Goal: Information Seeking & Learning: Compare options

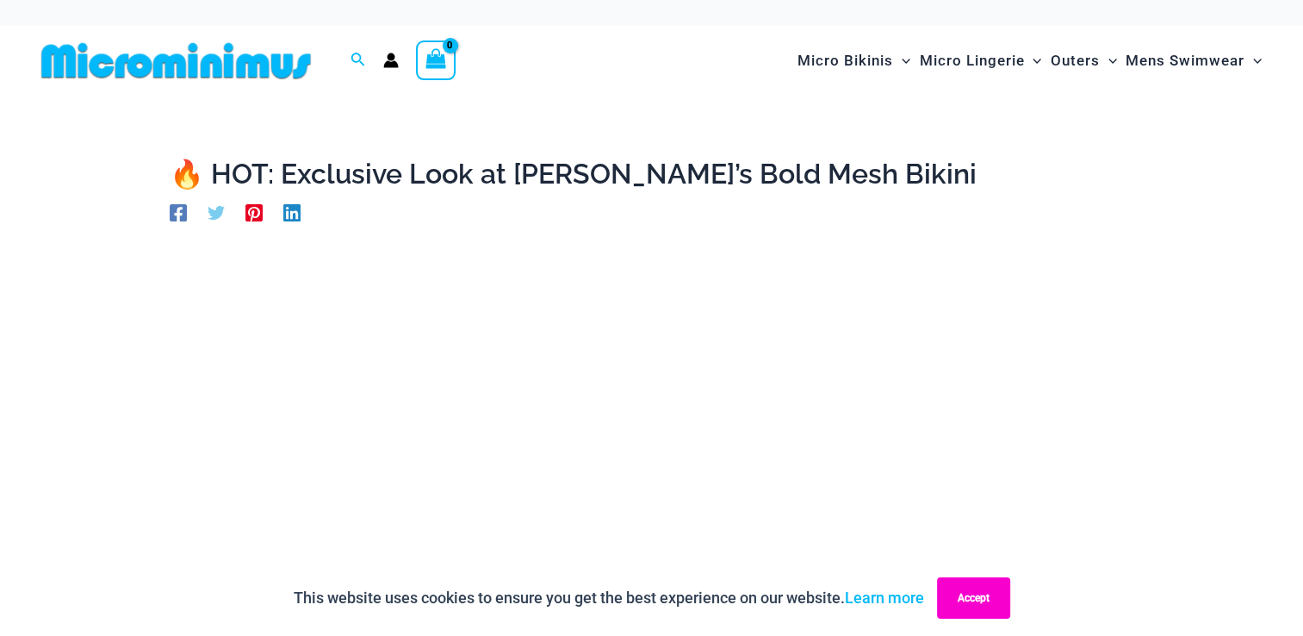
click at [986, 597] on button "Accept" at bounding box center [973, 597] width 73 height 41
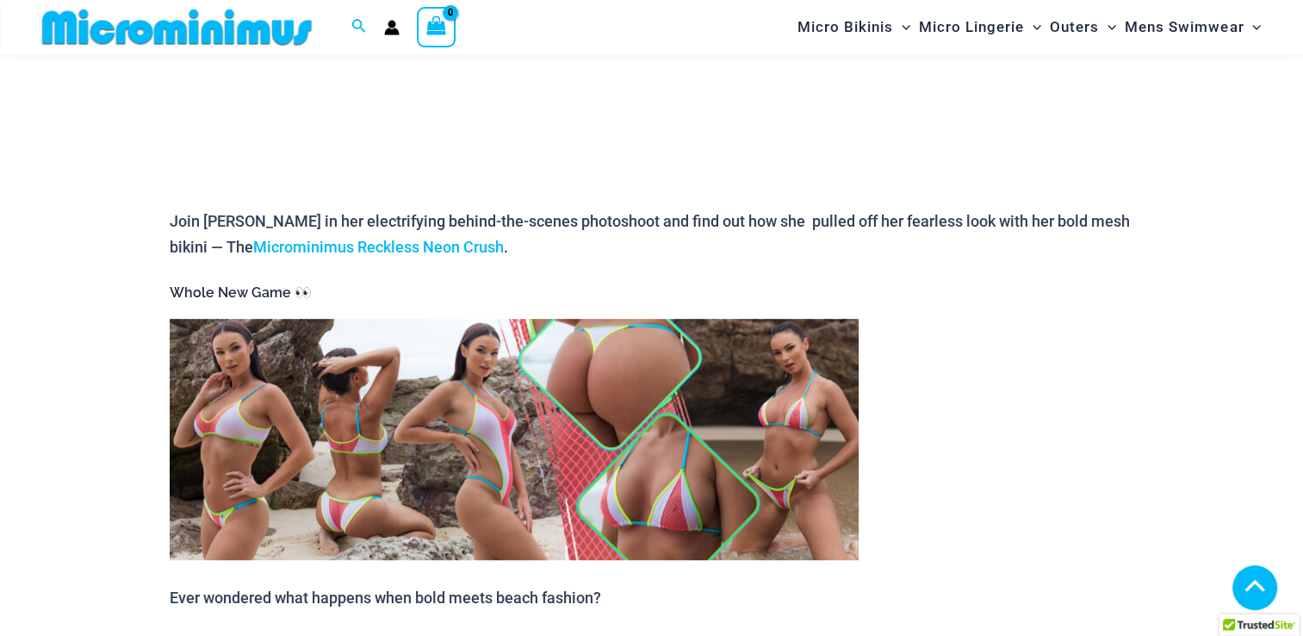
scroll to position [586, 0]
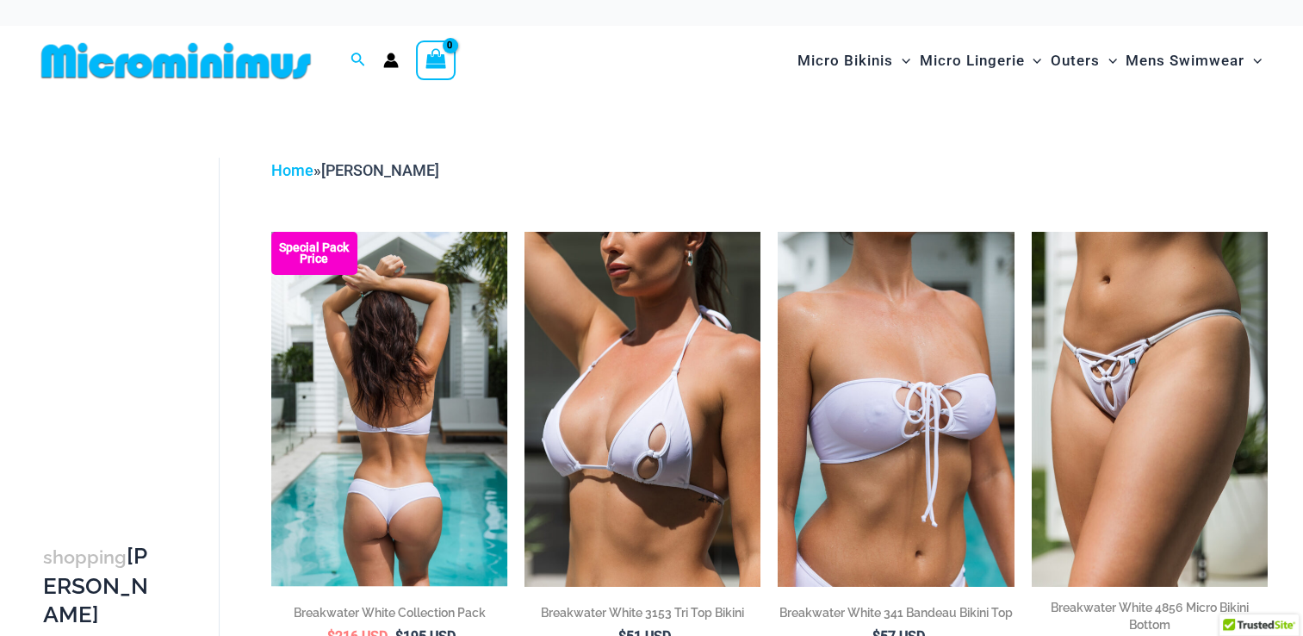
click at [401, 353] on img at bounding box center [389, 409] width 236 height 354
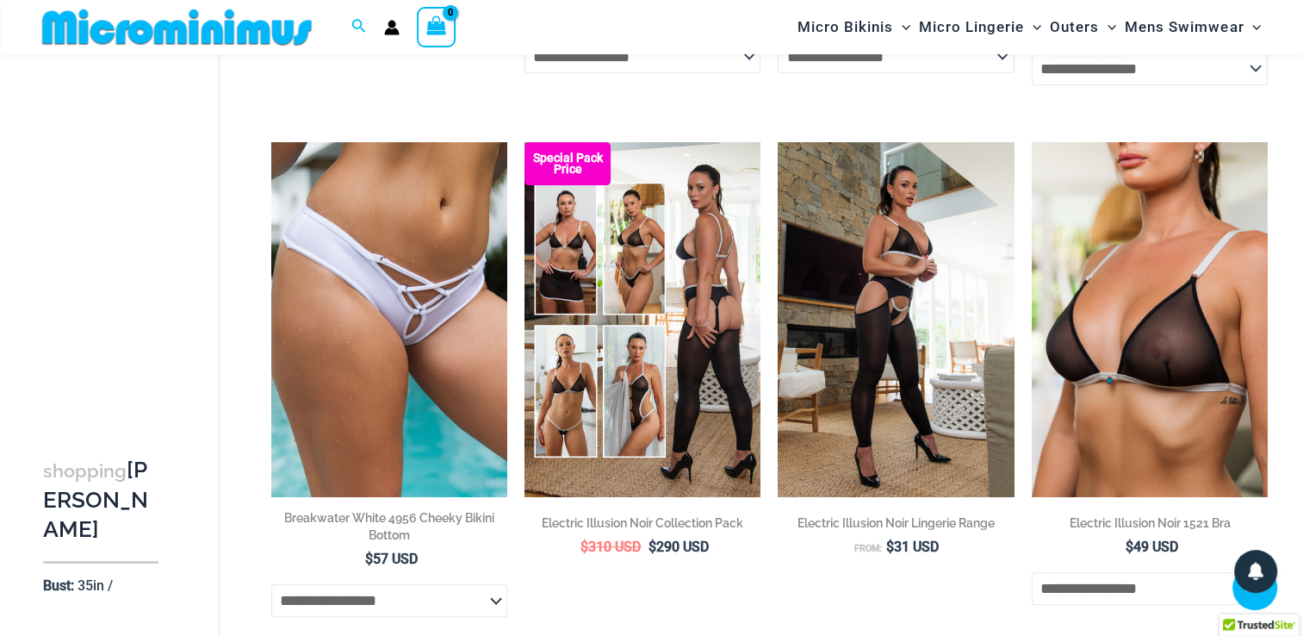
scroll to position [620, 0]
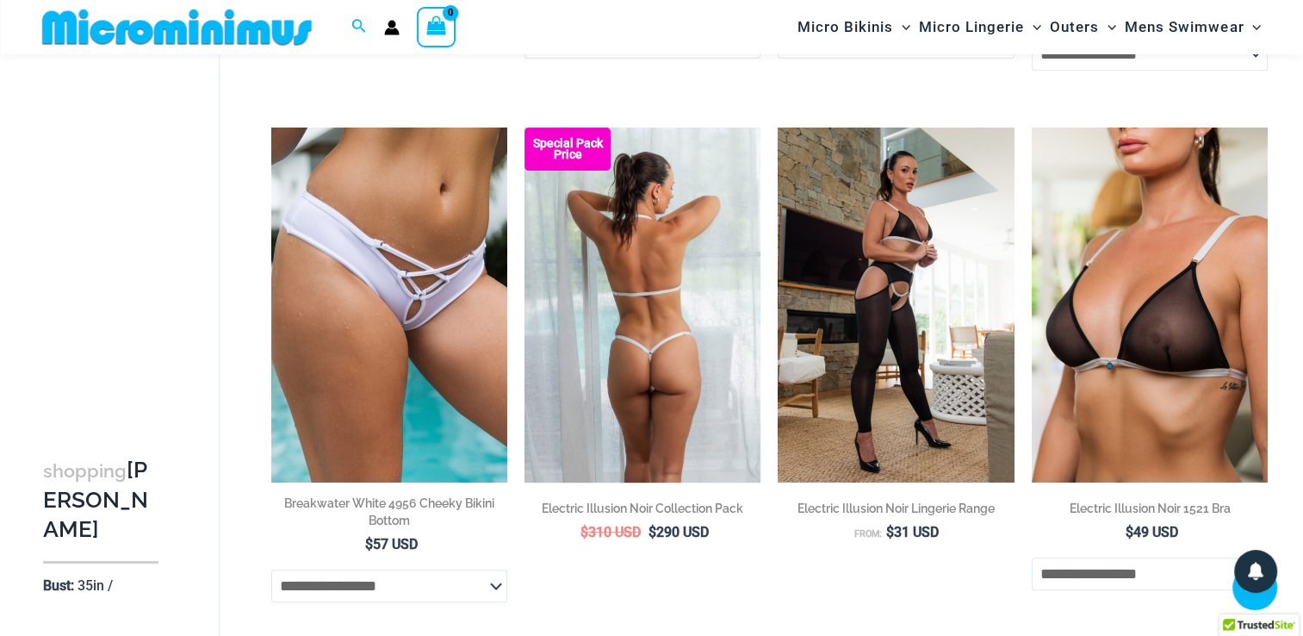
click at [700, 383] on img at bounding box center [643, 304] width 236 height 354
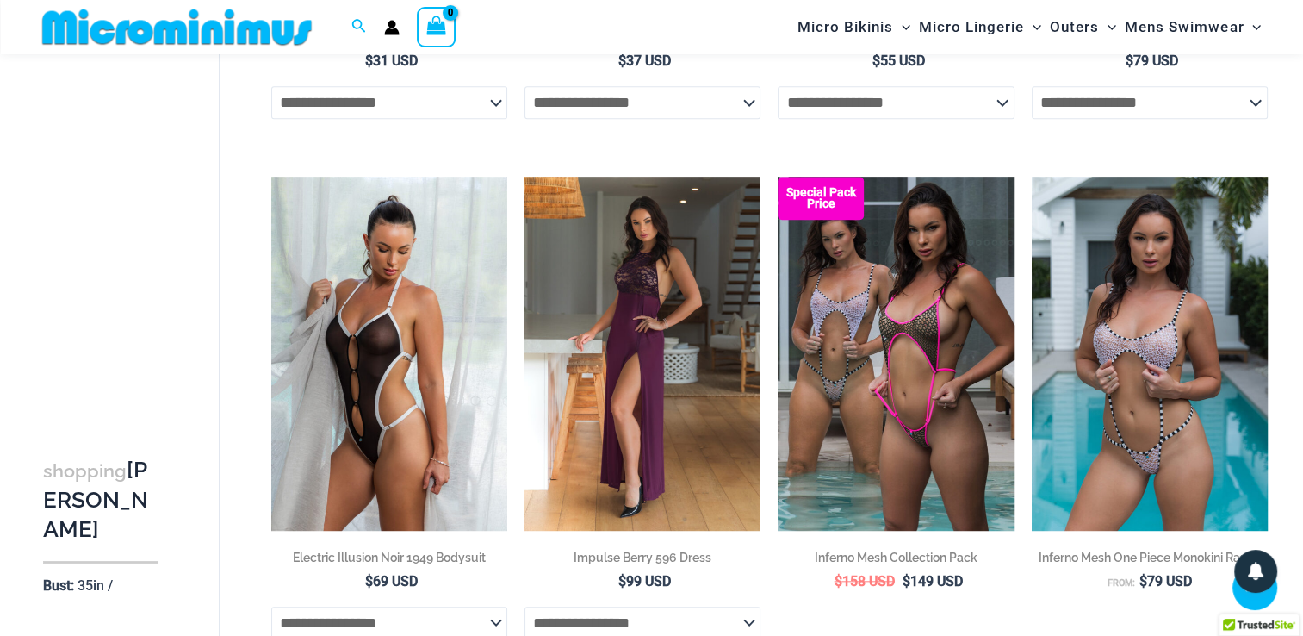
scroll to position [1654, 0]
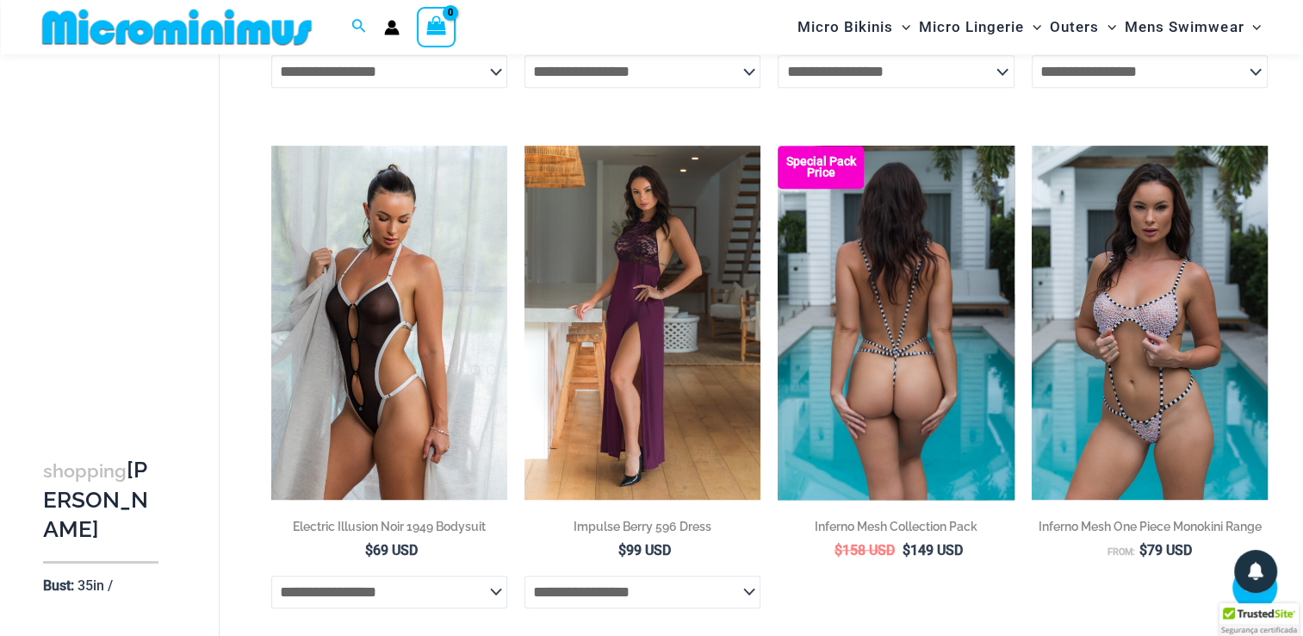
click at [963, 452] on img at bounding box center [896, 323] width 236 height 354
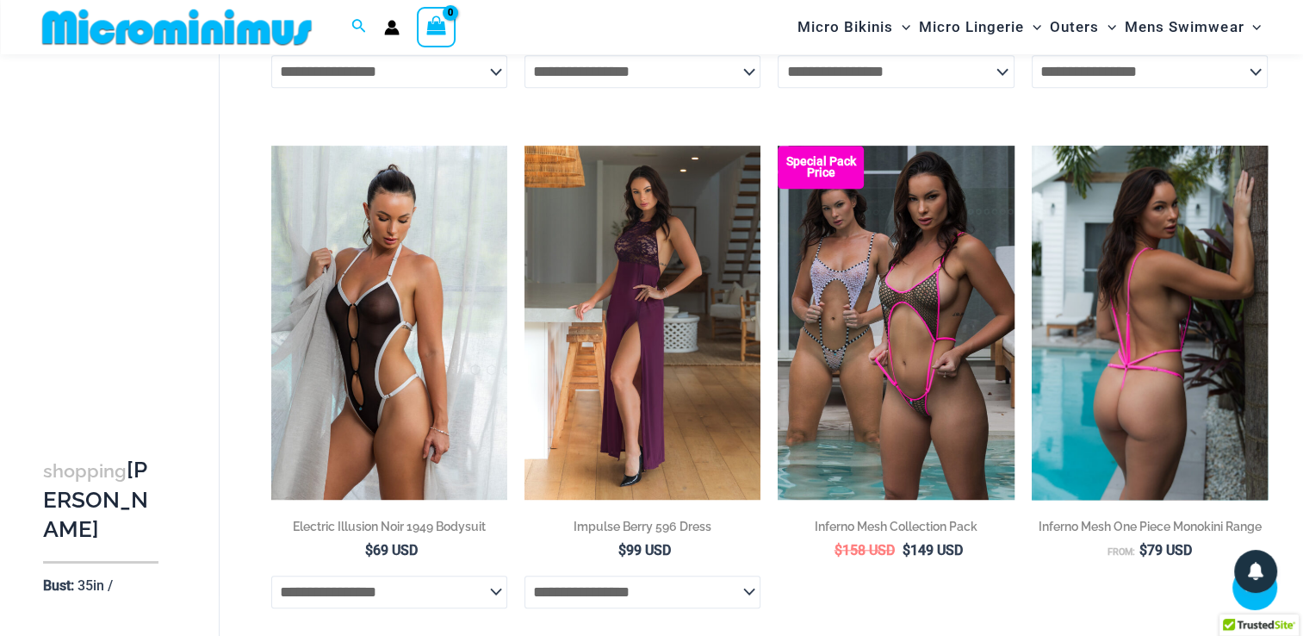
click at [1148, 419] on img at bounding box center [1150, 323] width 236 height 354
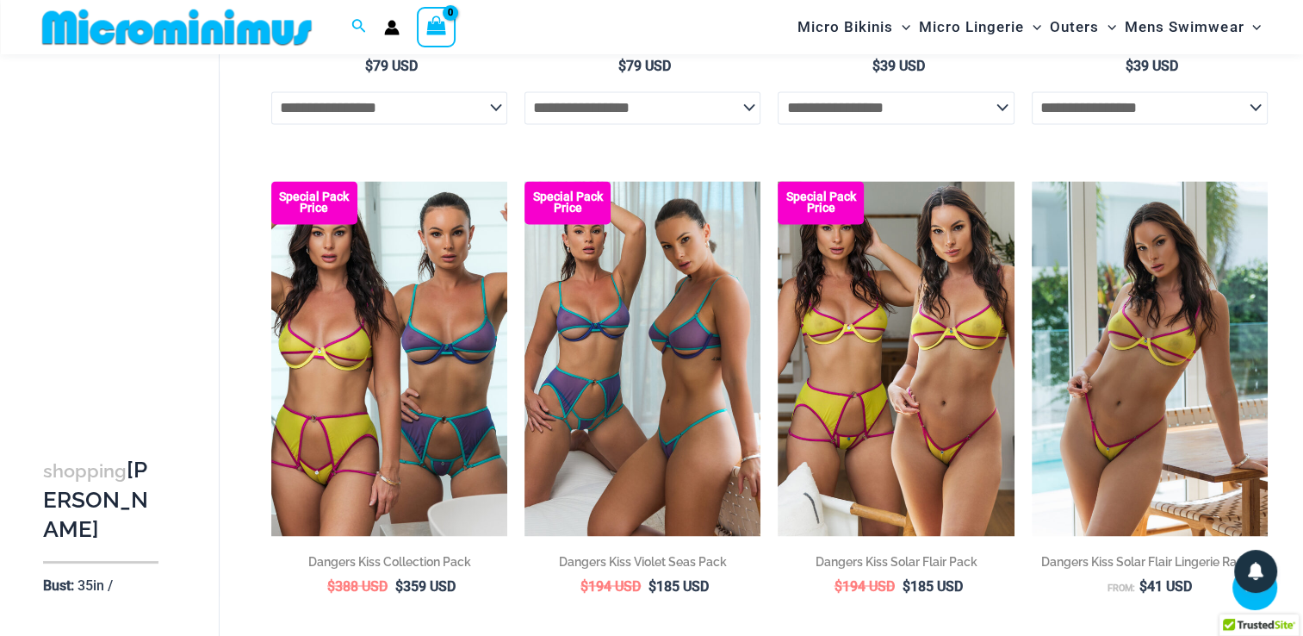
scroll to position [2687, 0]
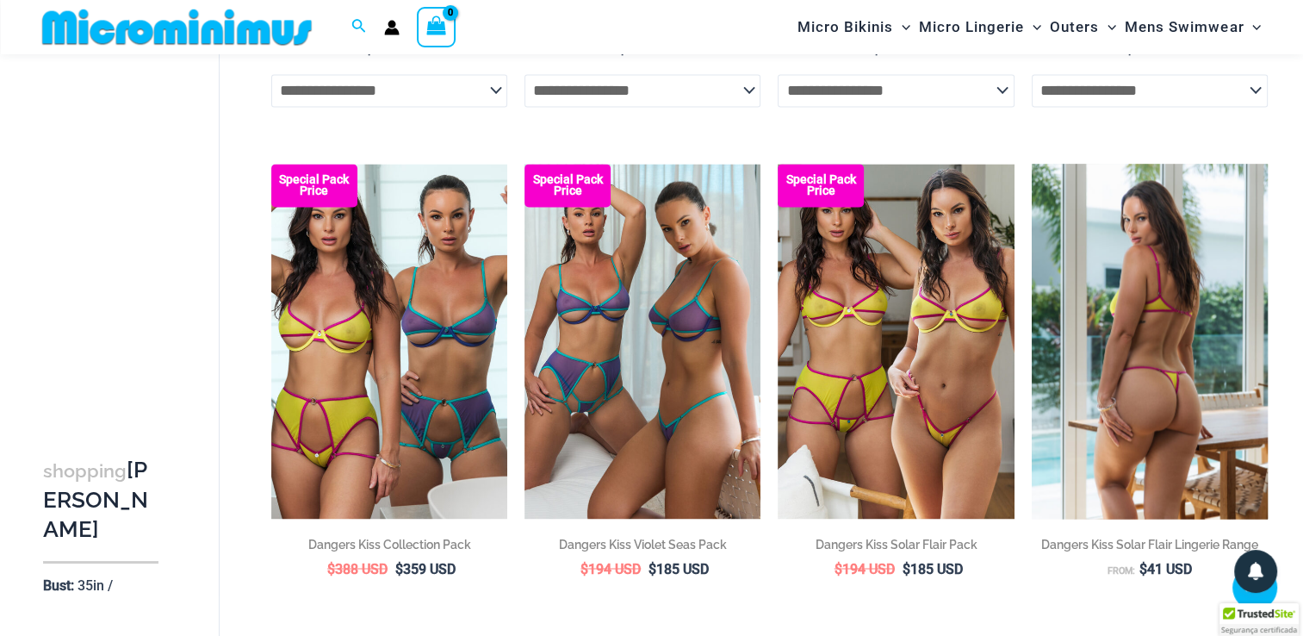
click at [1172, 461] on img at bounding box center [1150, 341] width 236 height 354
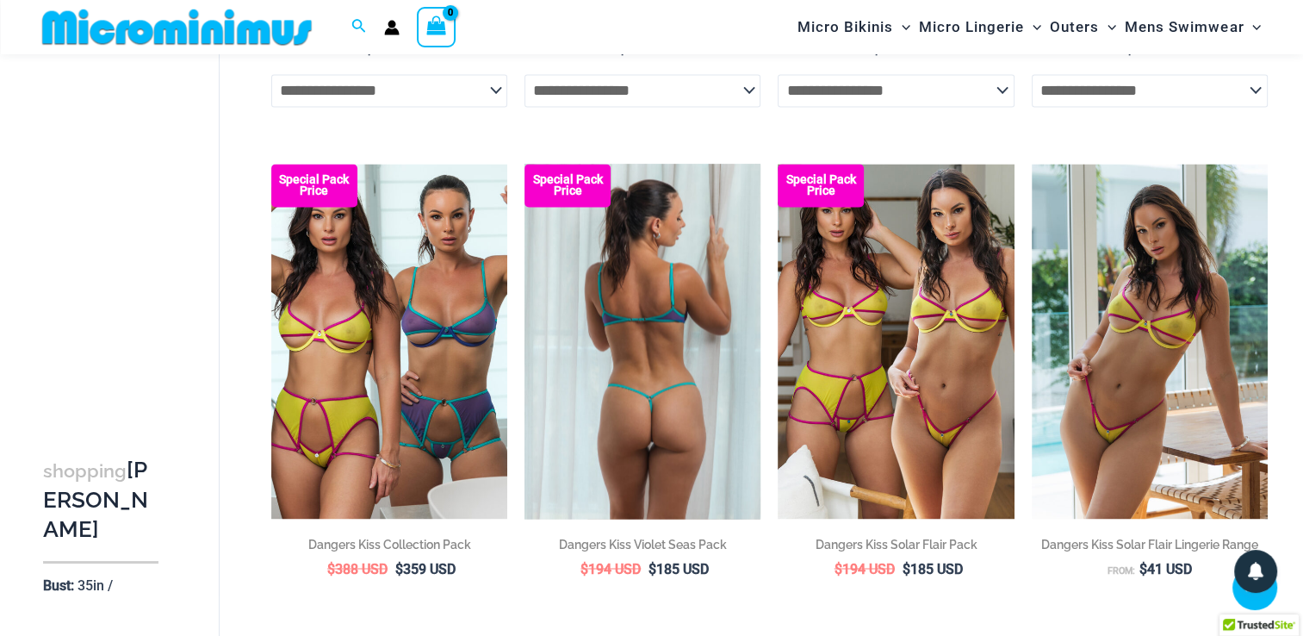
click at [673, 371] on img at bounding box center [643, 341] width 236 height 354
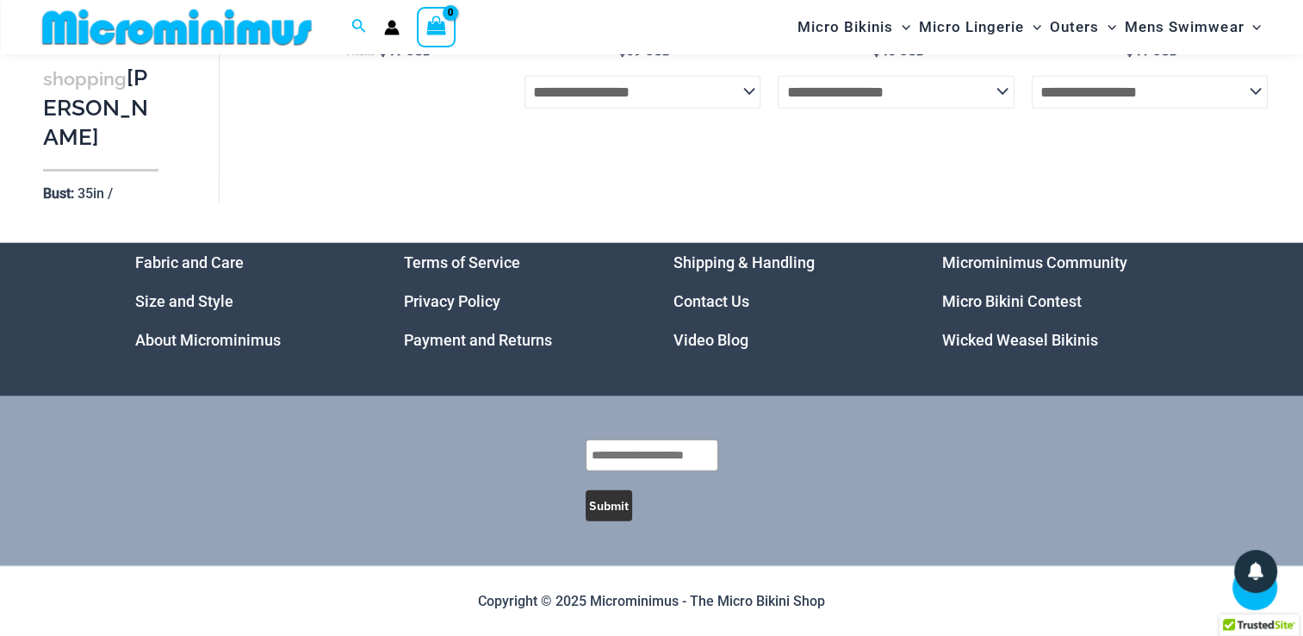
scroll to position [4230, 0]
click at [741, 95] on select "**********" at bounding box center [643, 92] width 236 height 33
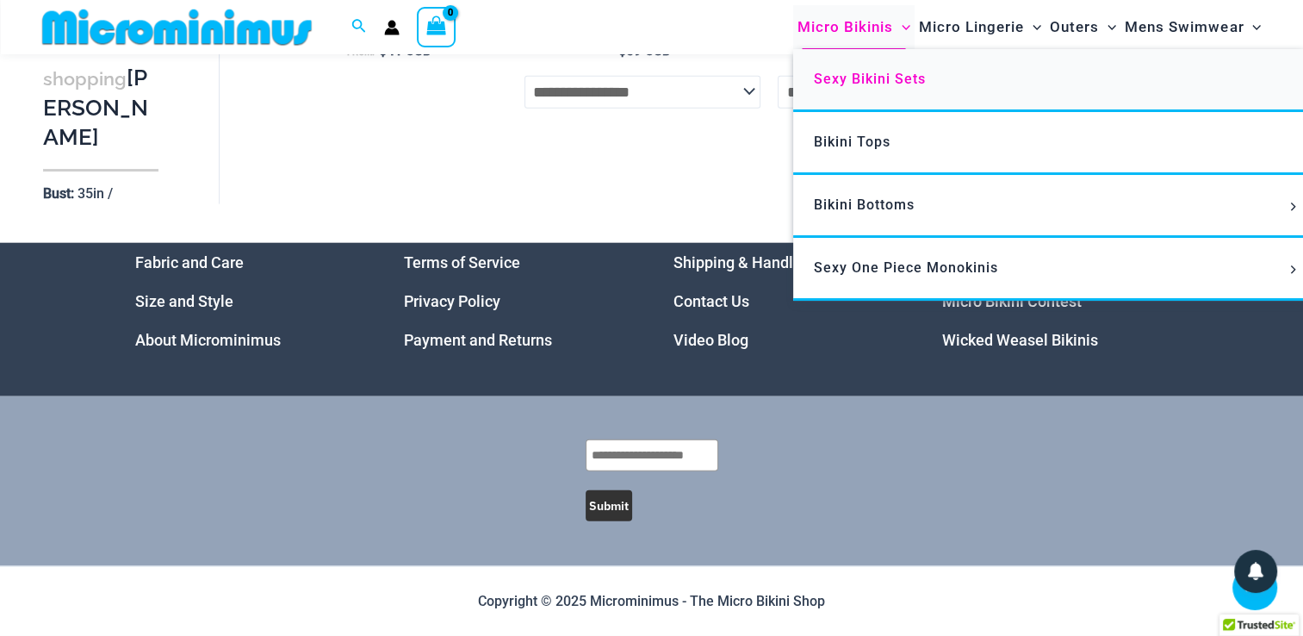
click at [875, 88] on link "Sexy Bikini Sets" at bounding box center [1049, 80] width 513 height 63
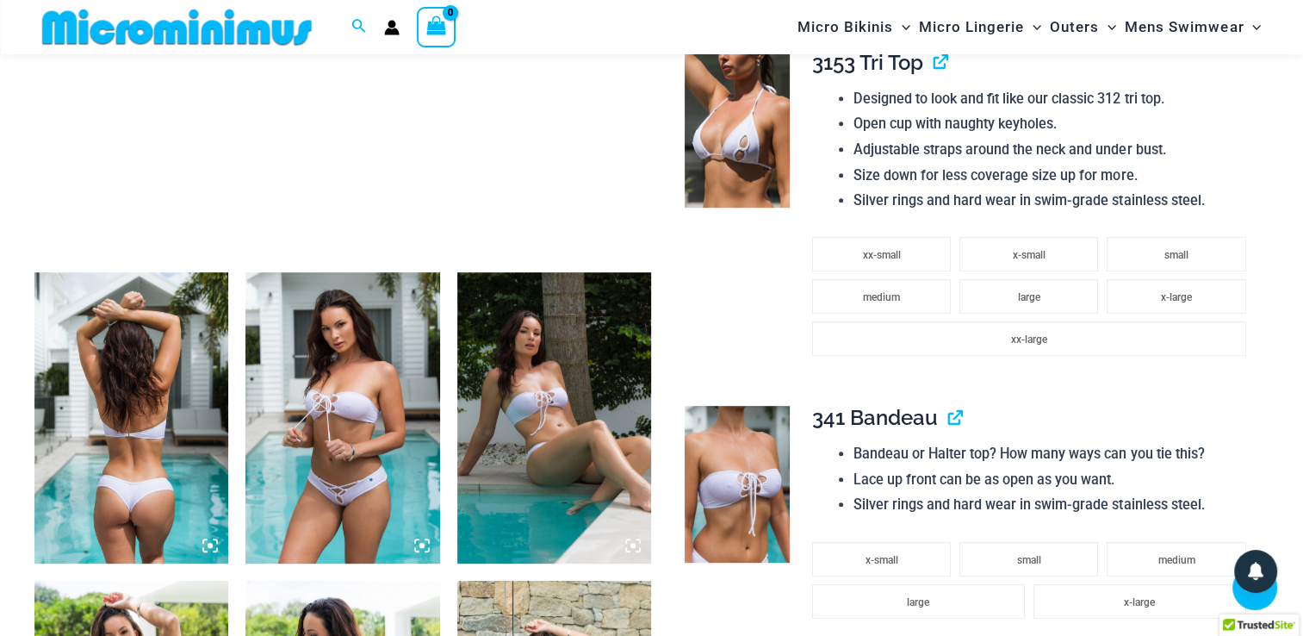
scroll to position [861, 0]
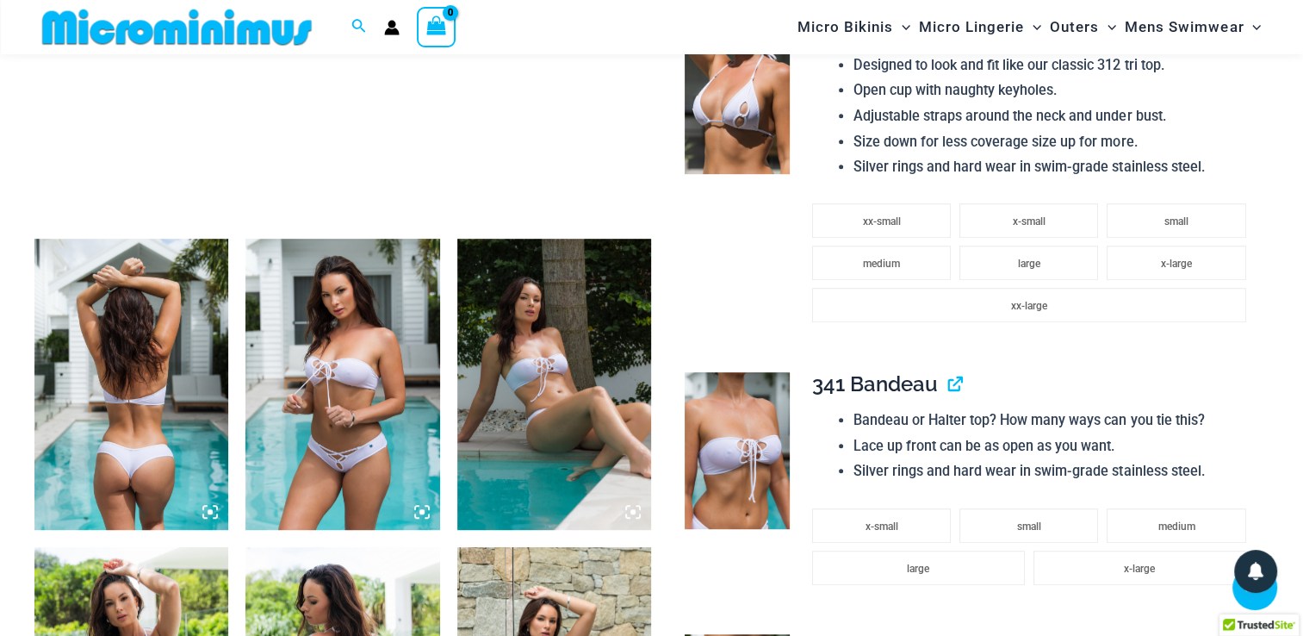
click at [155, 381] on img at bounding box center [131, 384] width 194 height 291
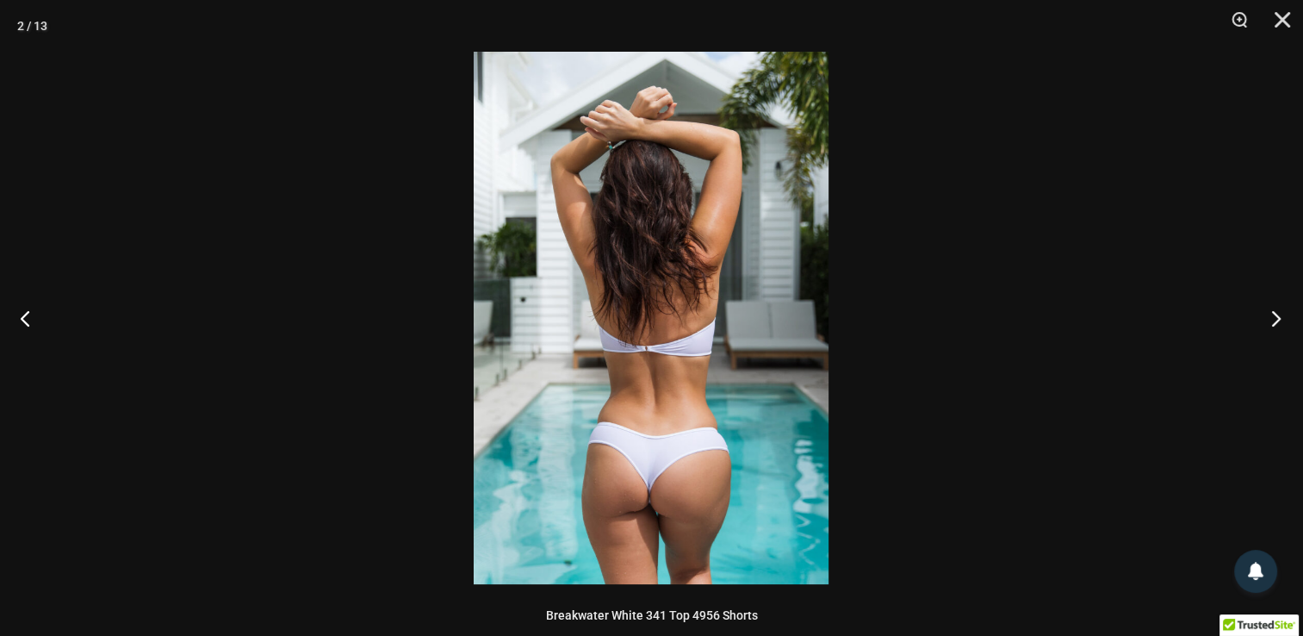
click at [1268, 316] on button "Next" at bounding box center [1271, 318] width 65 height 86
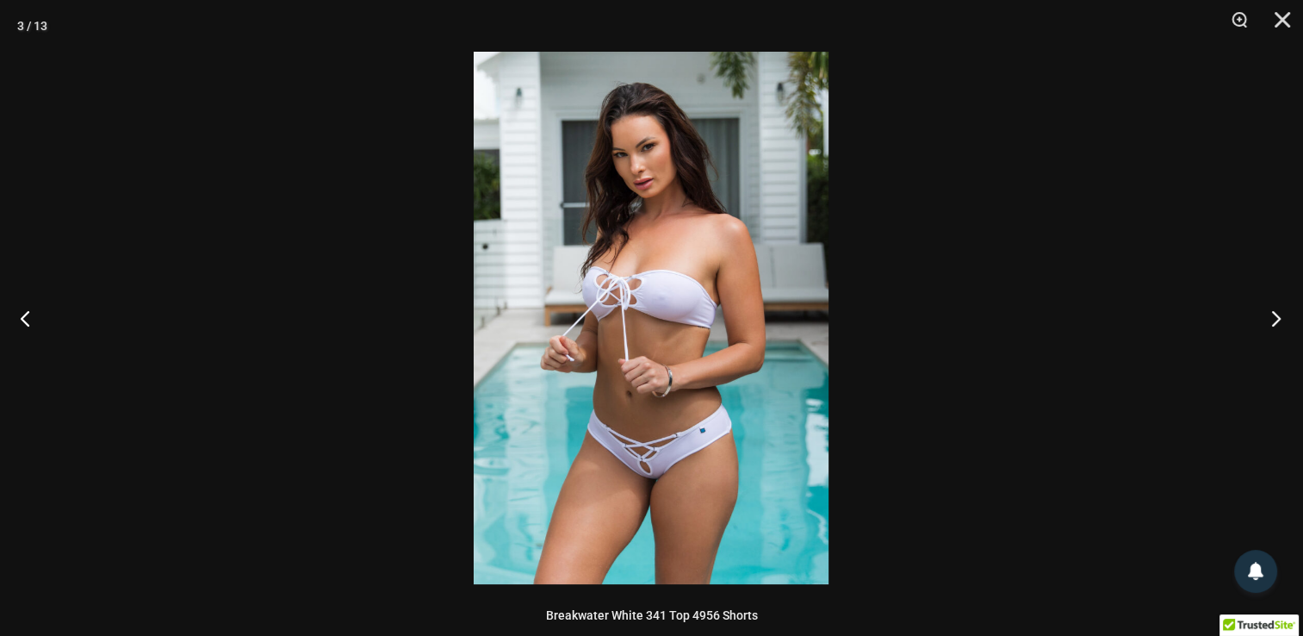
click at [1268, 316] on button "Next" at bounding box center [1271, 318] width 65 height 86
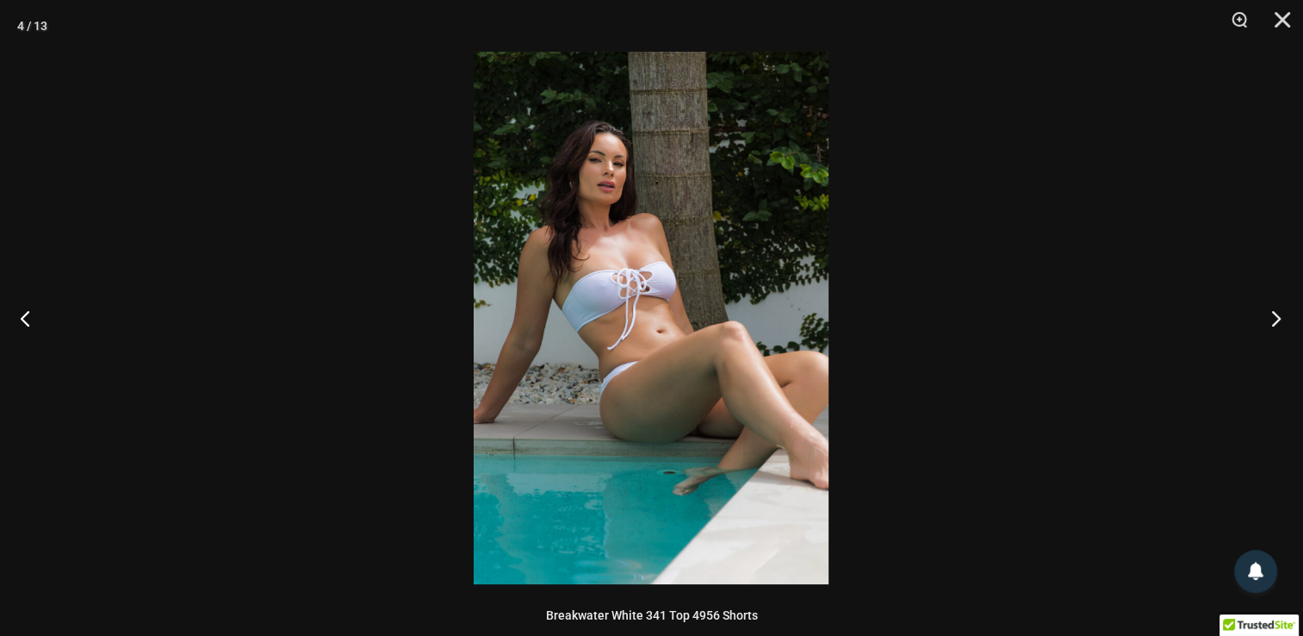
click at [1278, 321] on button "Next" at bounding box center [1271, 318] width 65 height 86
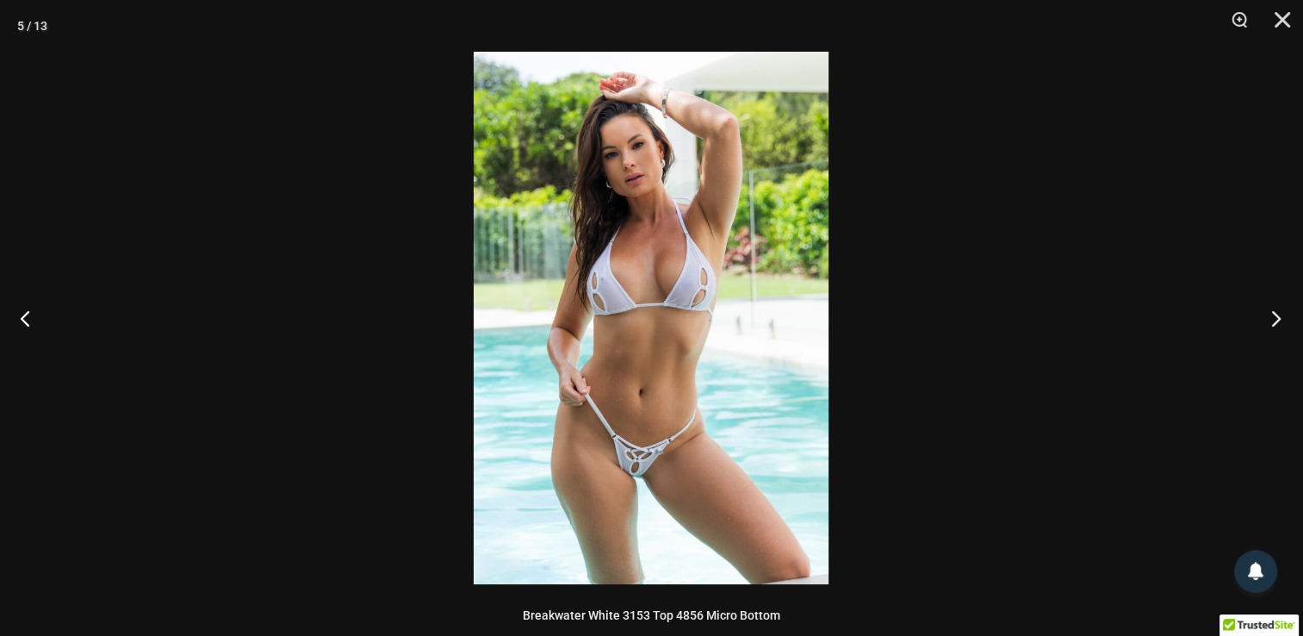
click at [1278, 321] on button "Next" at bounding box center [1271, 318] width 65 height 86
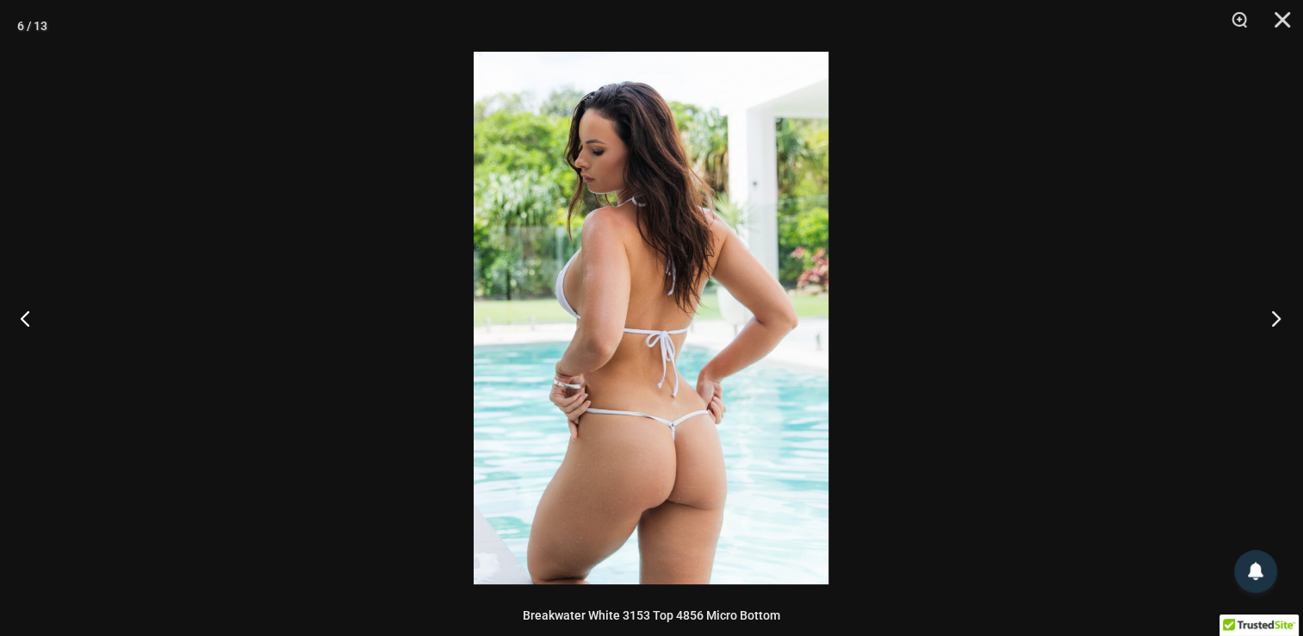
click at [1278, 321] on button "Next" at bounding box center [1271, 318] width 65 height 86
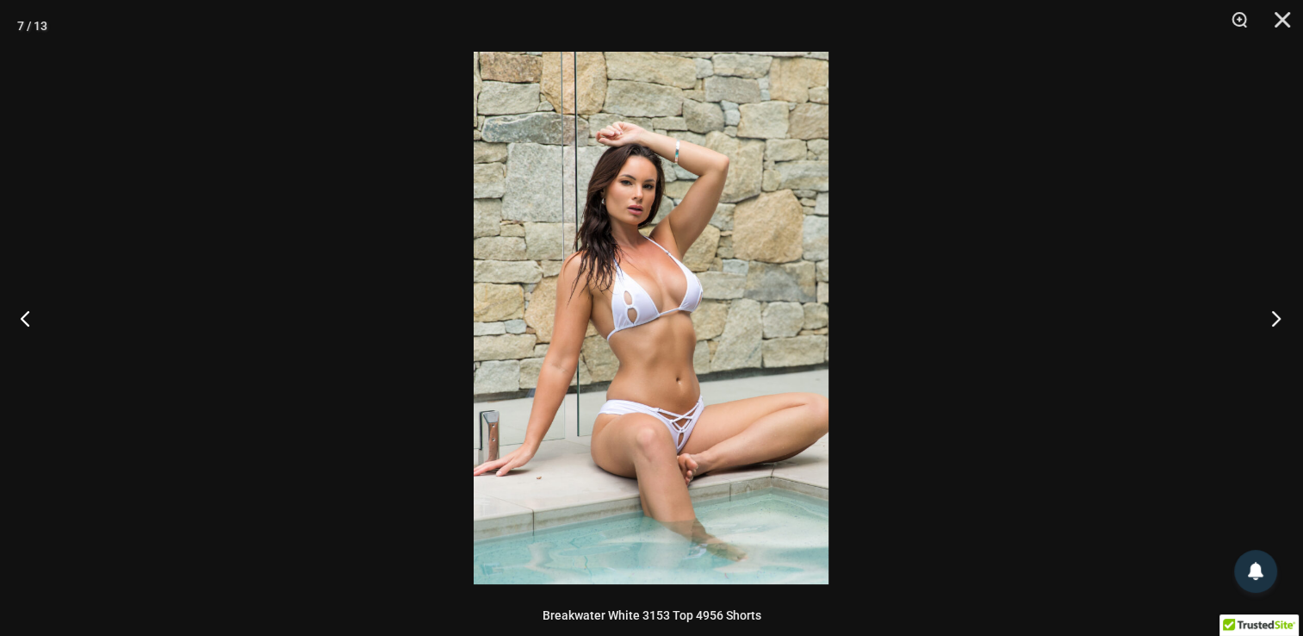
click at [1278, 321] on button "Next" at bounding box center [1271, 318] width 65 height 86
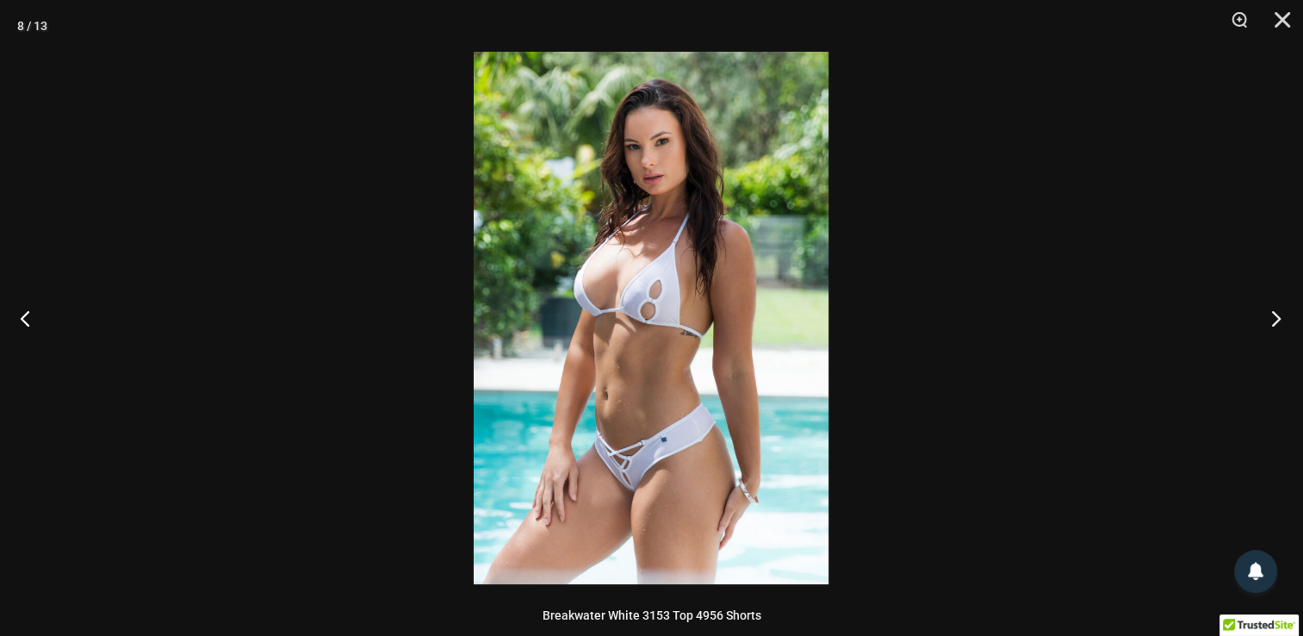
click at [1278, 321] on button "Next" at bounding box center [1271, 318] width 65 height 86
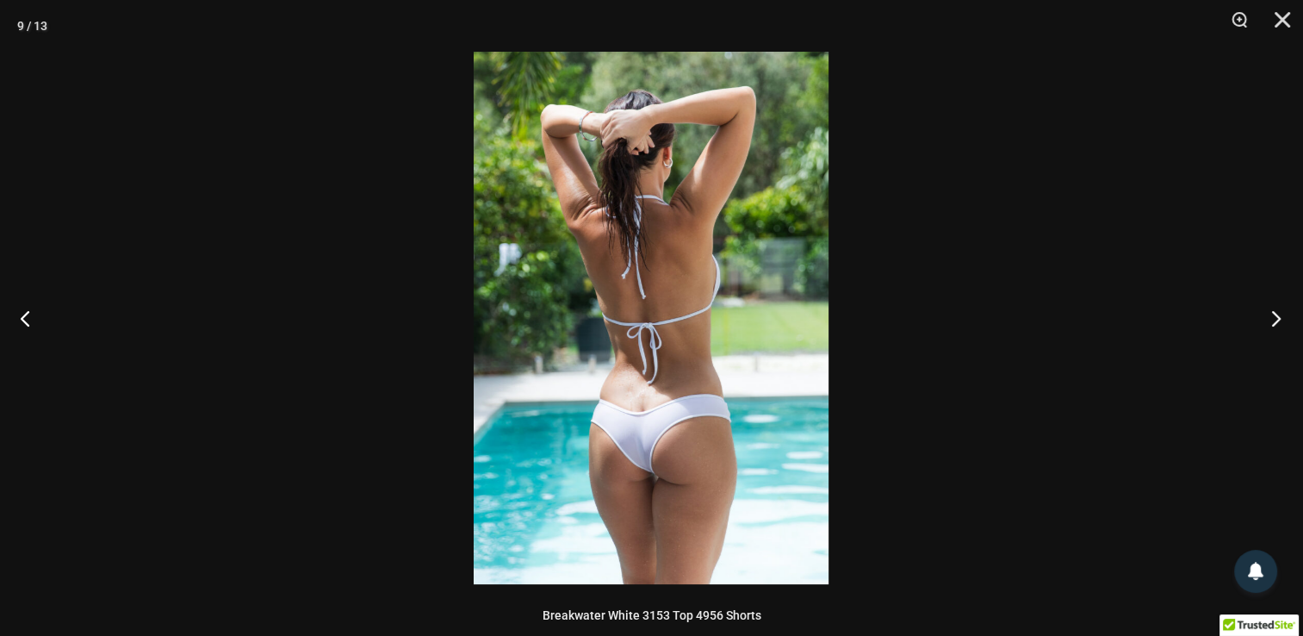
click at [1278, 321] on button "Next" at bounding box center [1271, 318] width 65 height 86
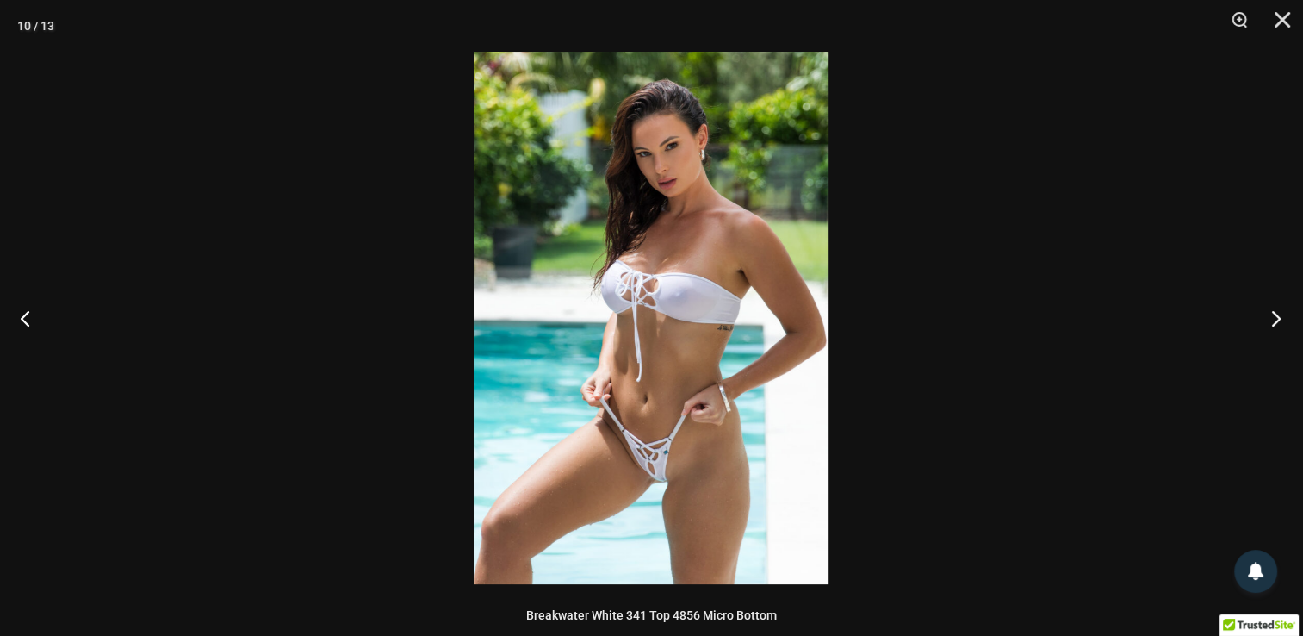
click at [1278, 321] on button "Next" at bounding box center [1271, 318] width 65 height 86
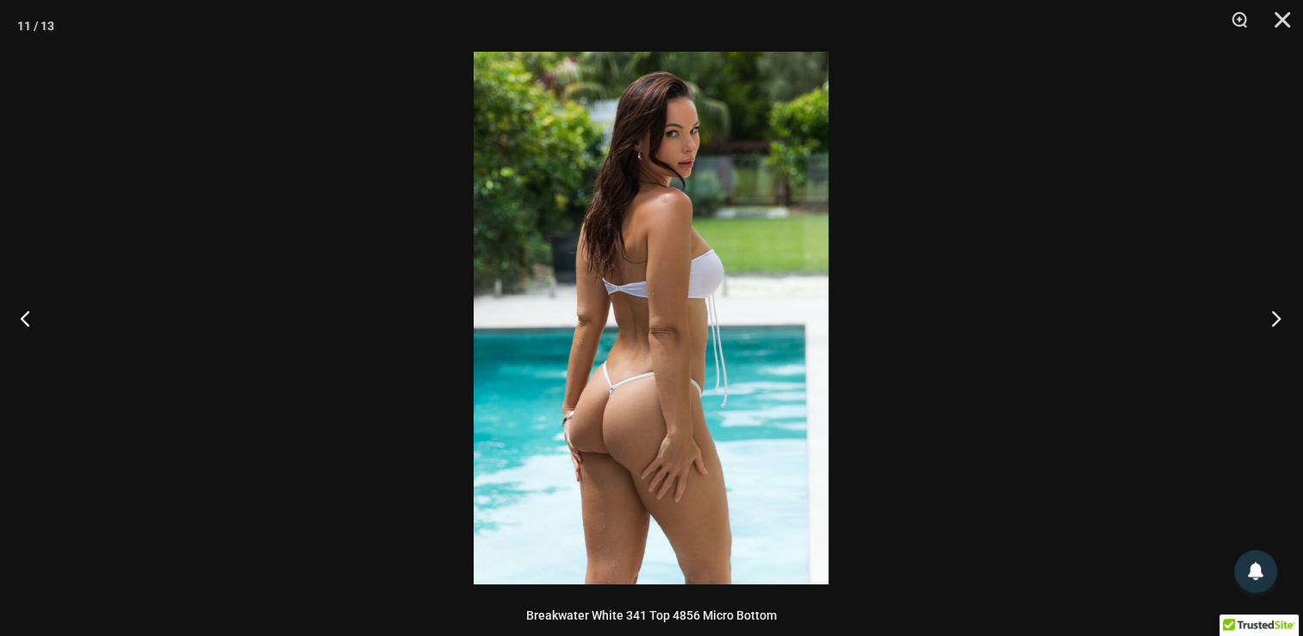
click at [1278, 321] on button "Next" at bounding box center [1271, 318] width 65 height 86
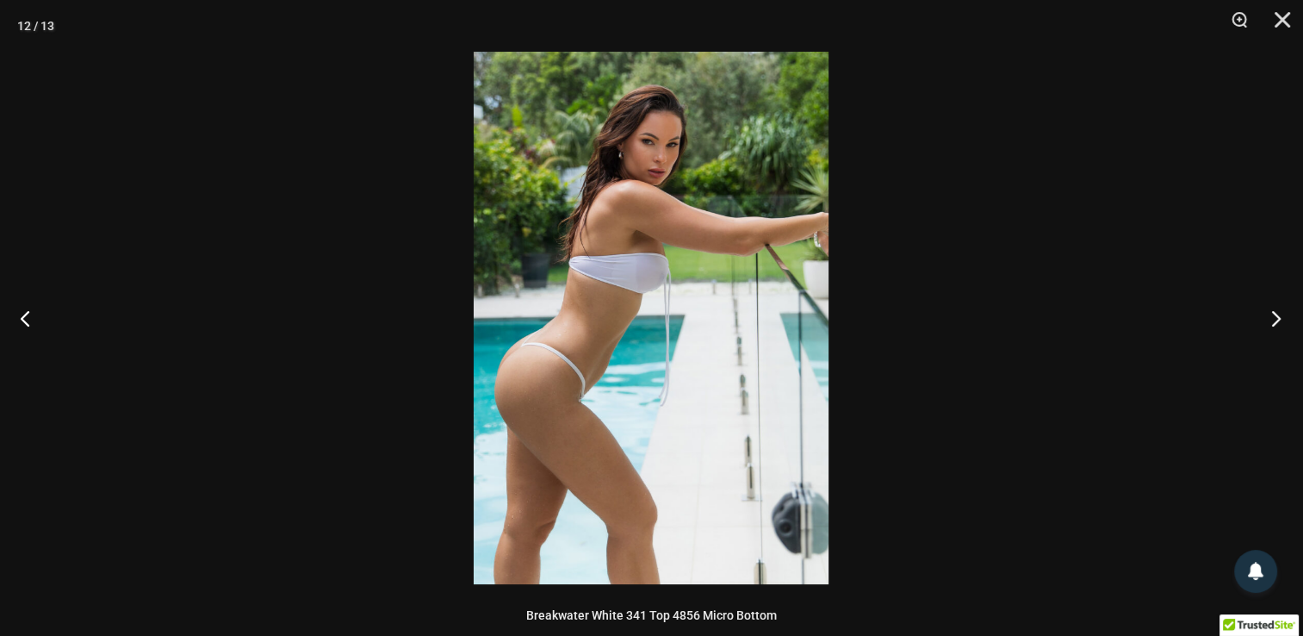
click at [1278, 321] on button "Next" at bounding box center [1271, 318] width 65 height 86
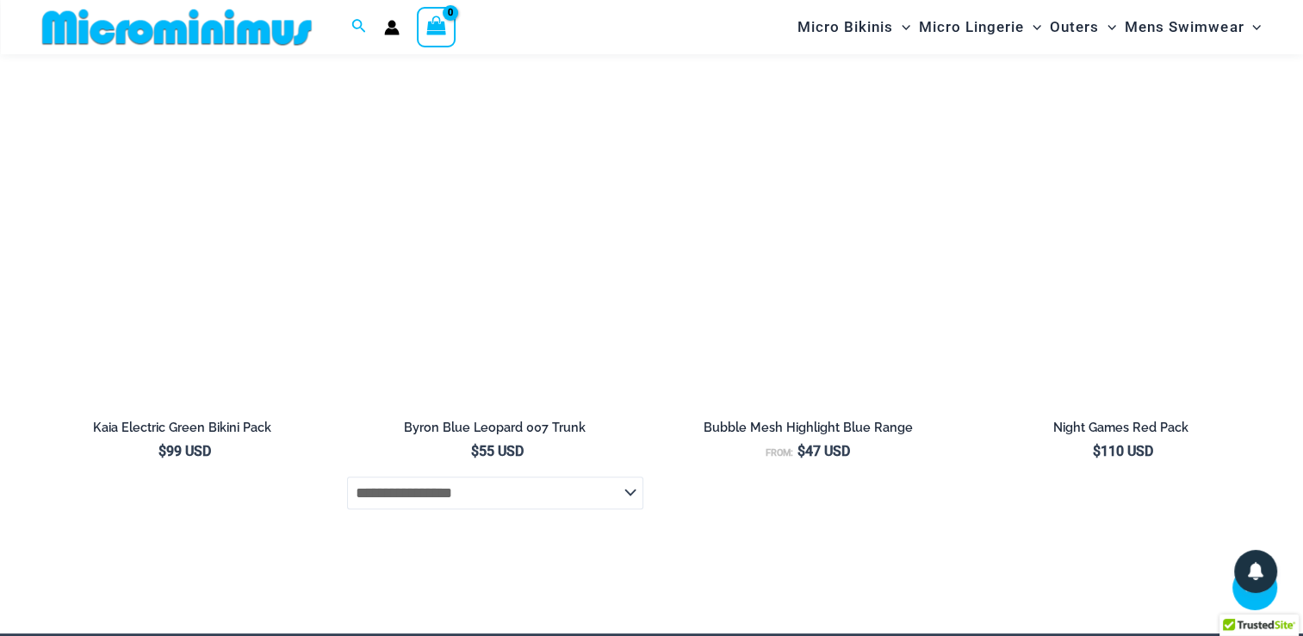
scroll to position [6931, 0]
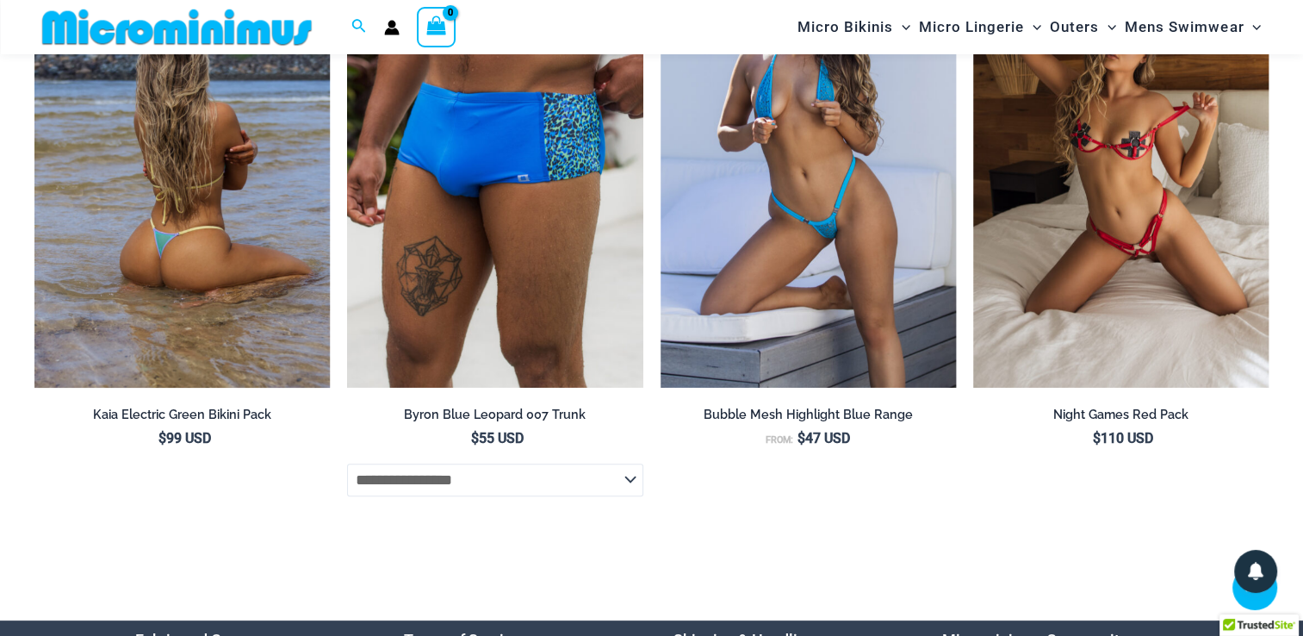
click at [213, 281] on img at bounding box center [181, 167] width 295 height 444
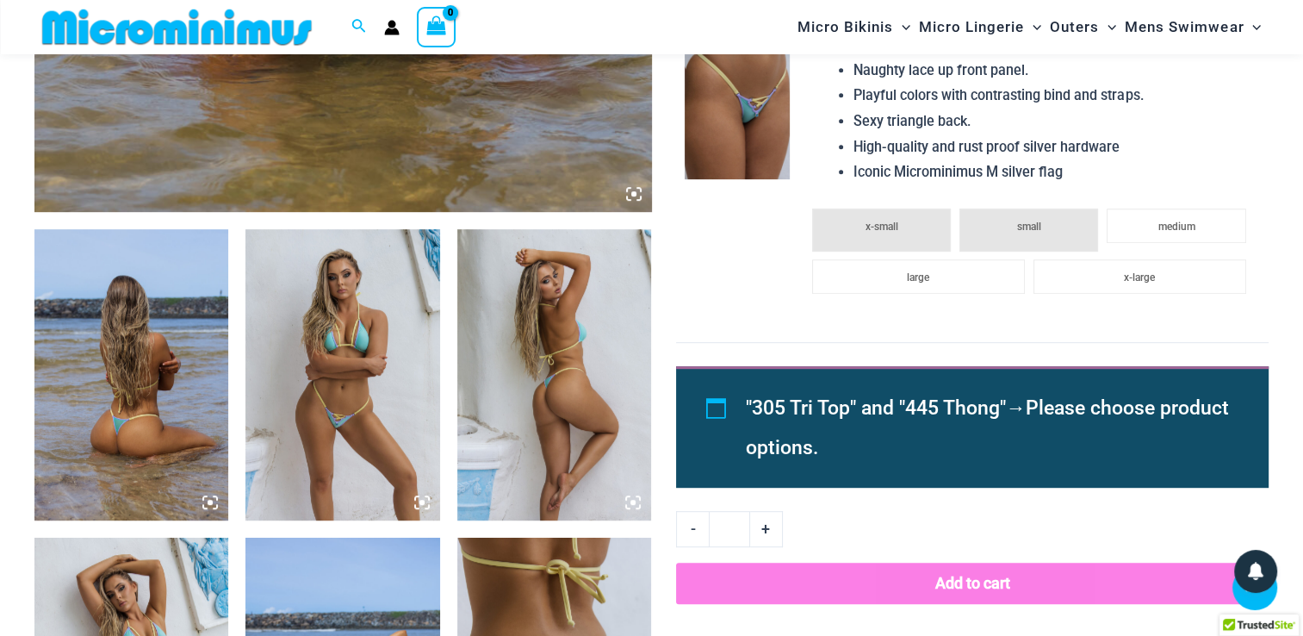
scroll to position [884, 0]
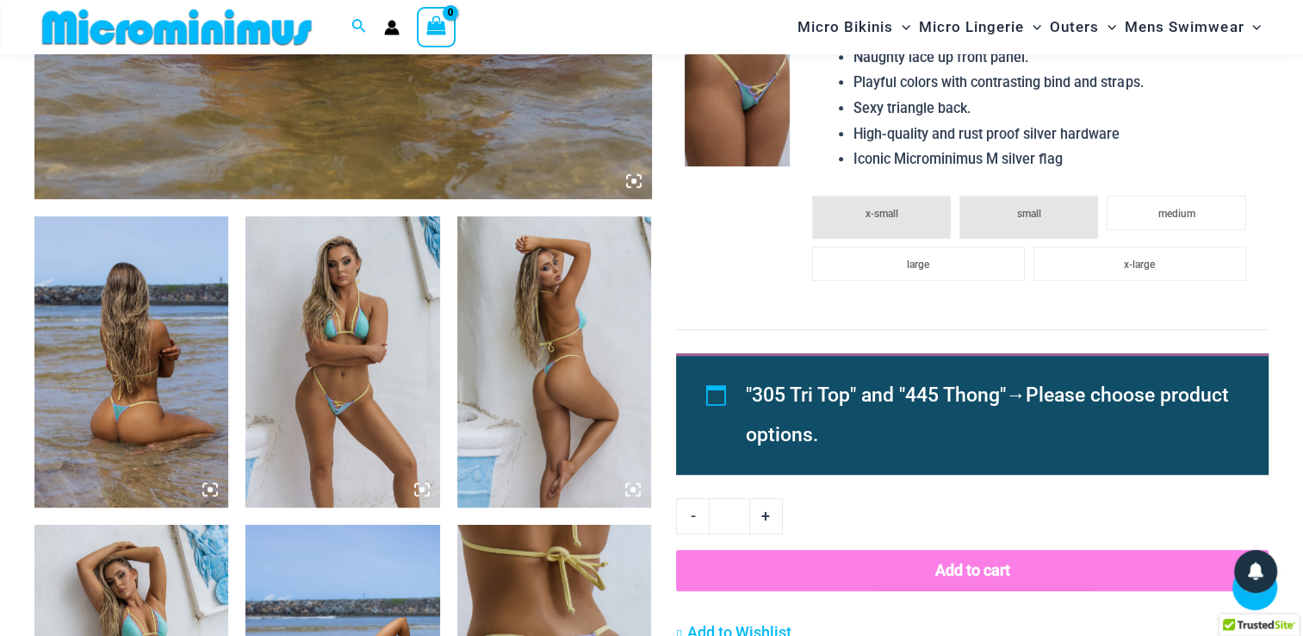
click at [141, 391] on img at bounding box center [131, 361] width 194 height 291
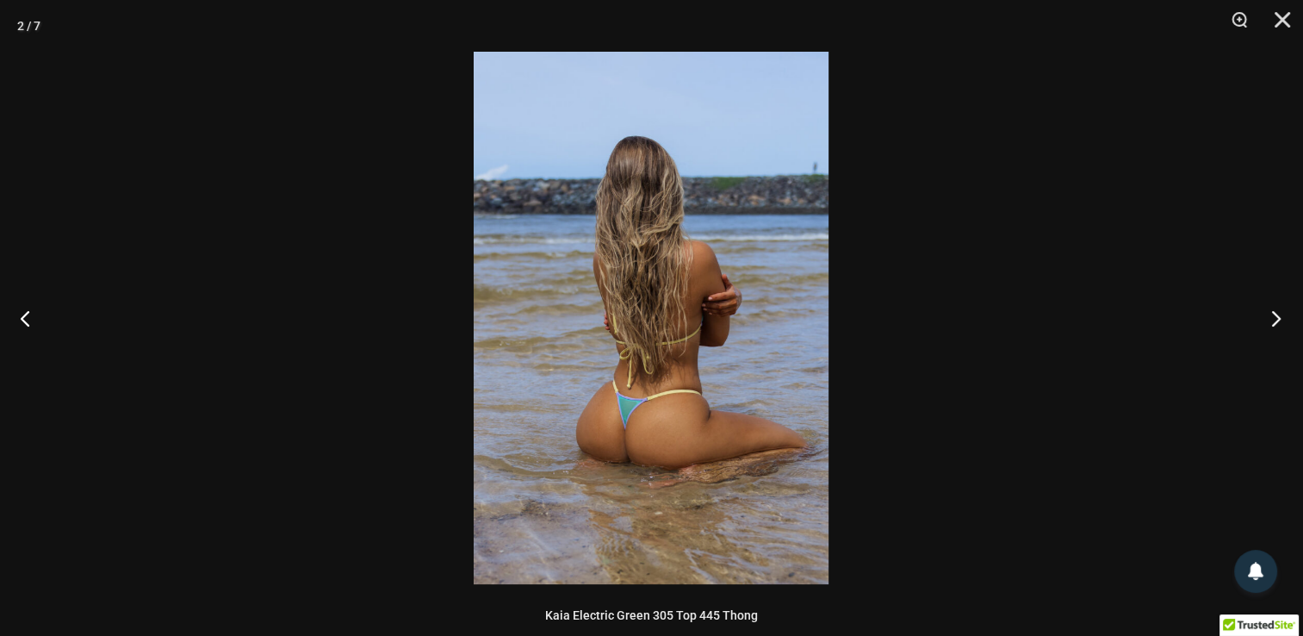
click at [1274, 318] on button "Next" at bounding box center [1271, 318] width 65 height 86
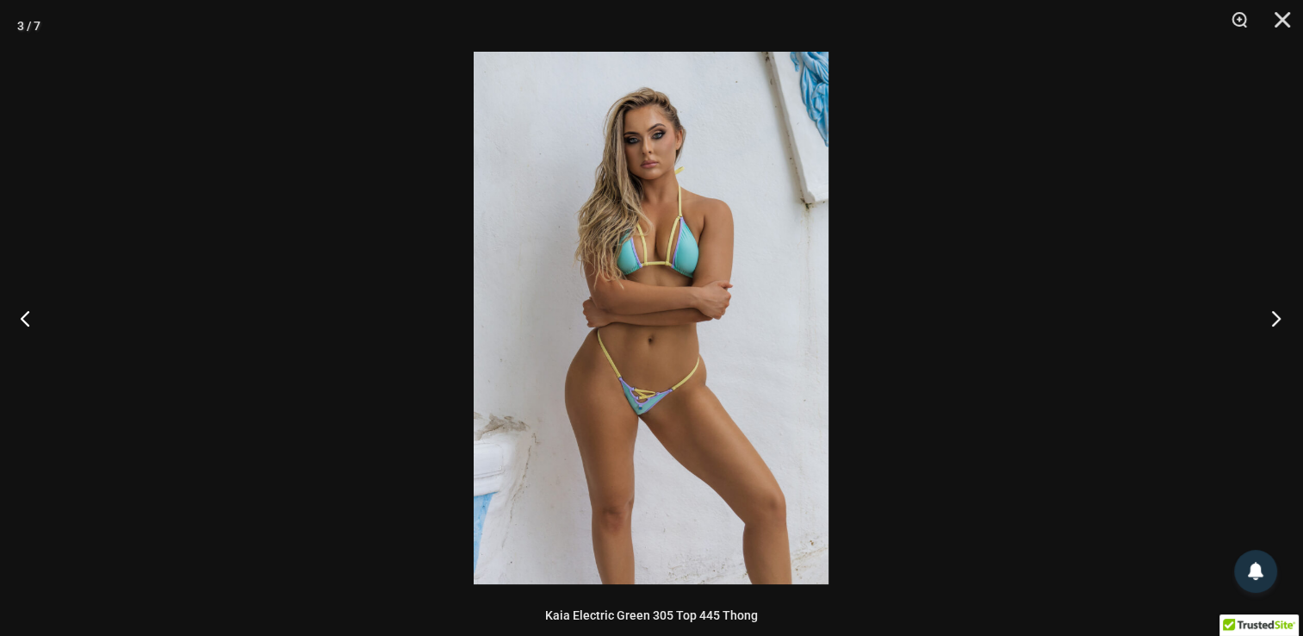
click at [1274, 318] on button "Next" at bounding box center [1271, 318] width 65 height 86
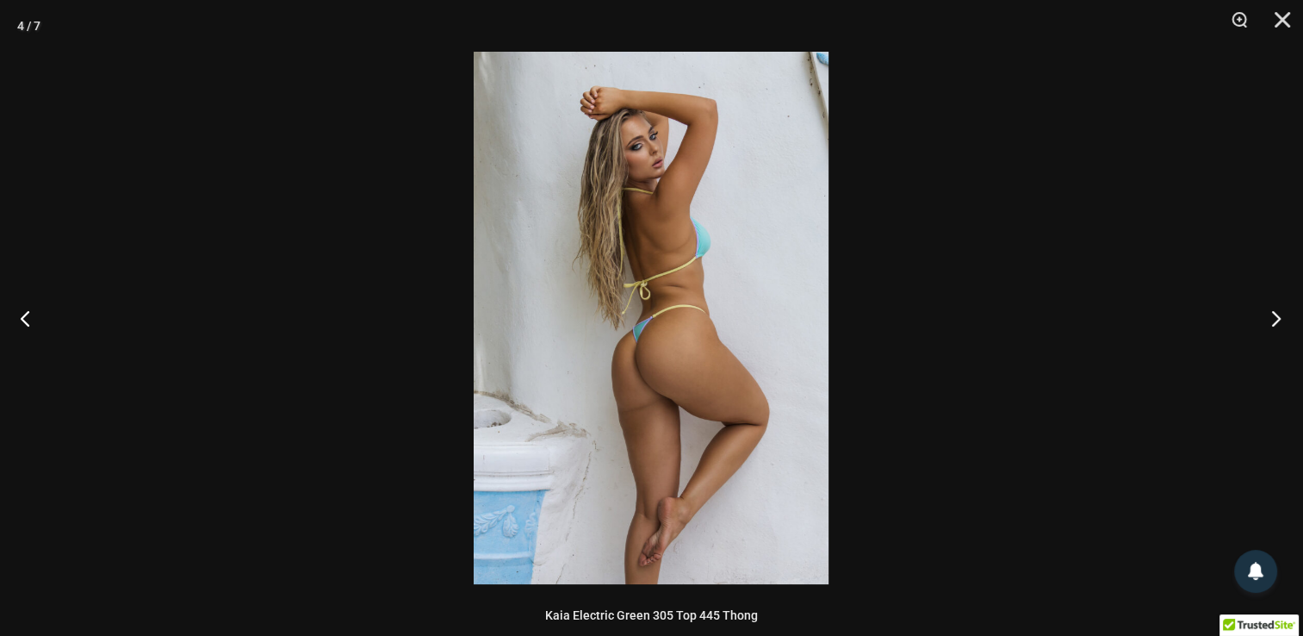
click at [1274, 318] on button "Next" at bounding box center [1271, 318] width 65 height 86
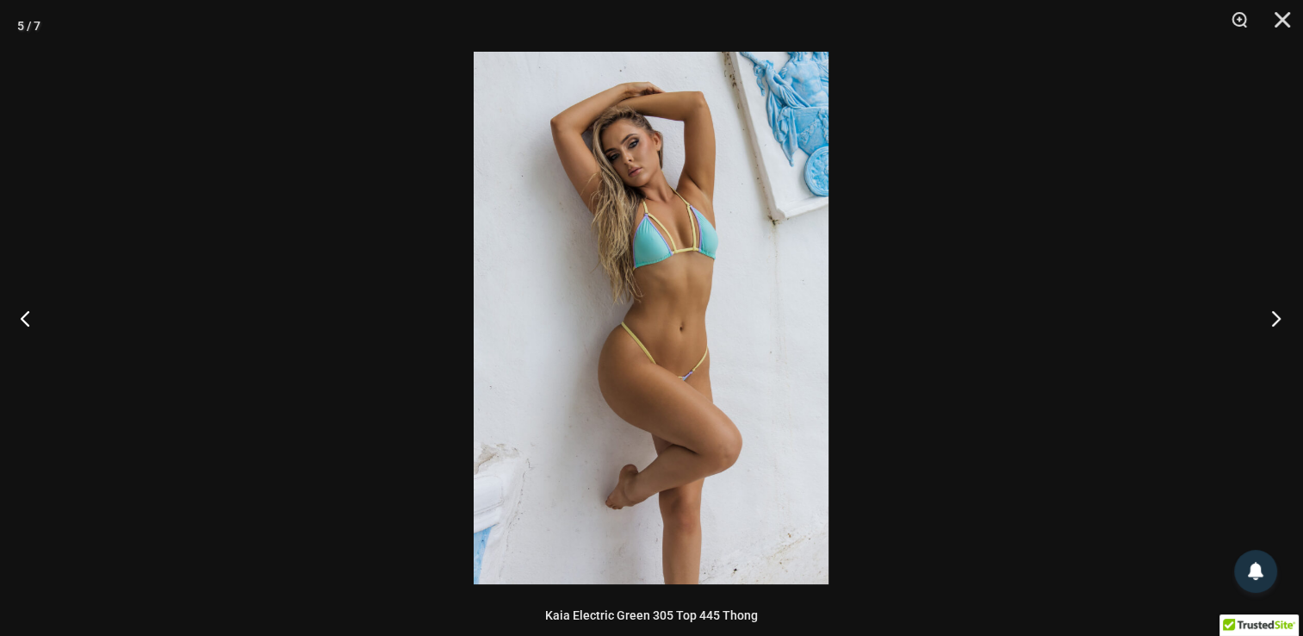
click at [1274, 318] on button "Next" at bounding box center [1271, 318] width 65 height 86
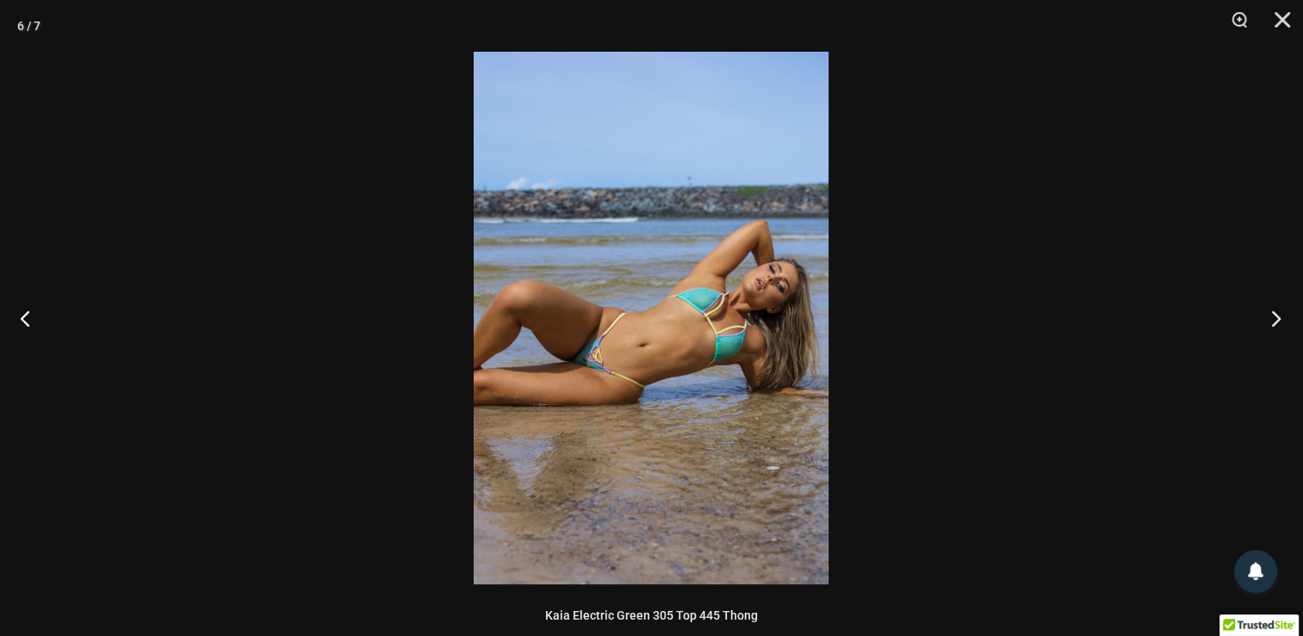
click at [1274, 318] on button "Next" at bounding box center [1271, 318] width 65 height 86
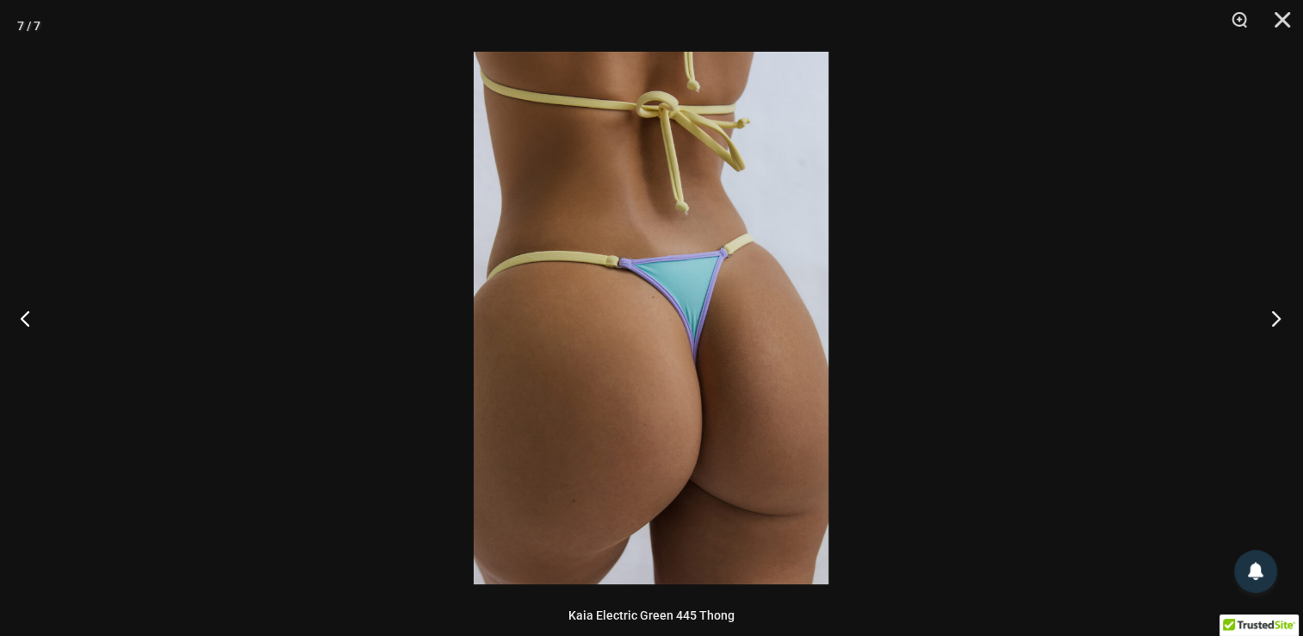
click at [1274, 318] on button "Next" at bounding box center [1271, 318] width 65 height 86
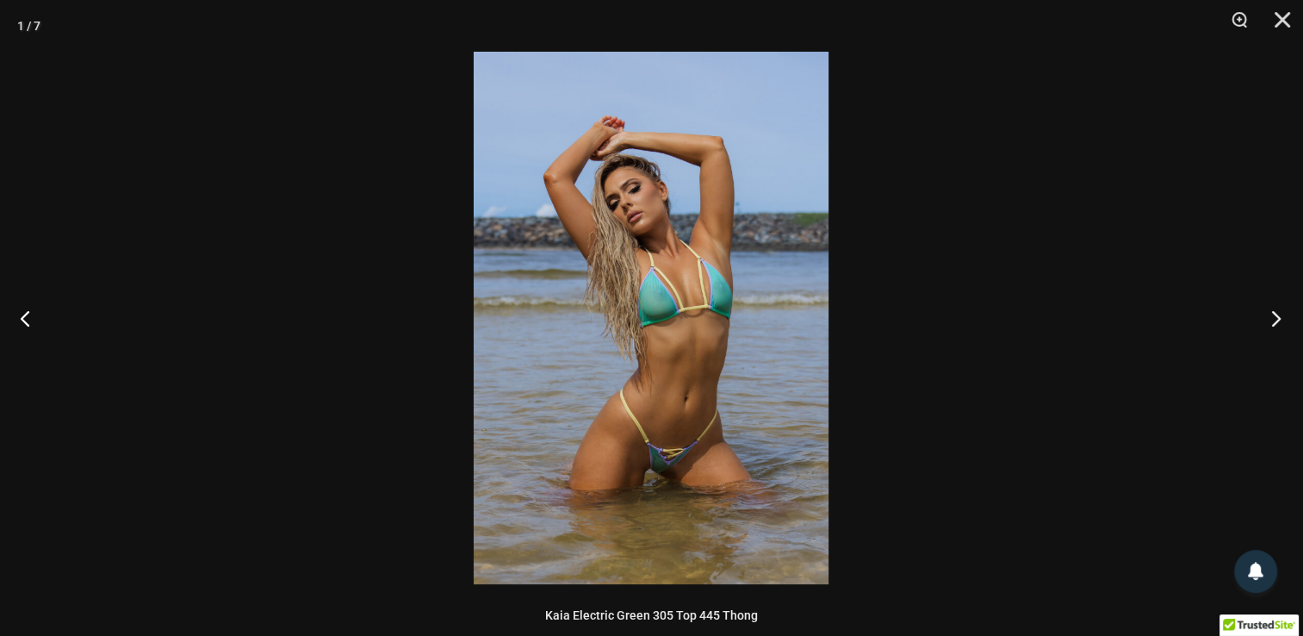
click at [1274, 318] on button "Next" at bounding box center [1271, 318] width 65 height 86
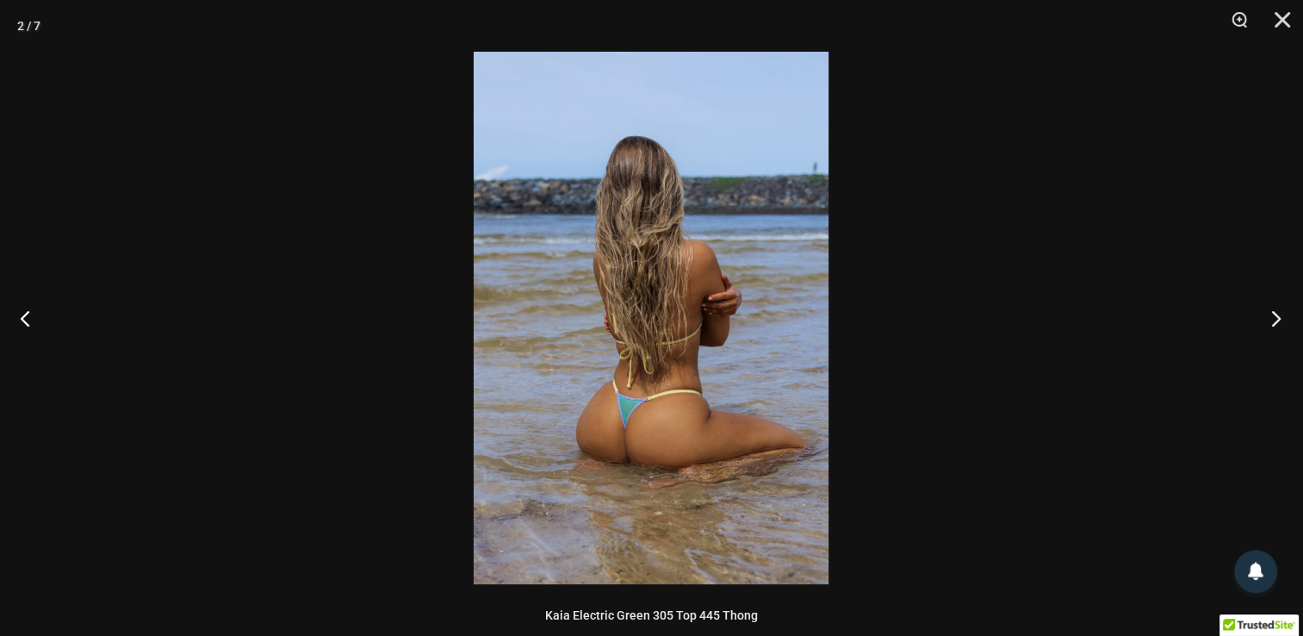
click at [1274, 318] on button "Next" at bounding box center [1271, 318] width 65 height 86
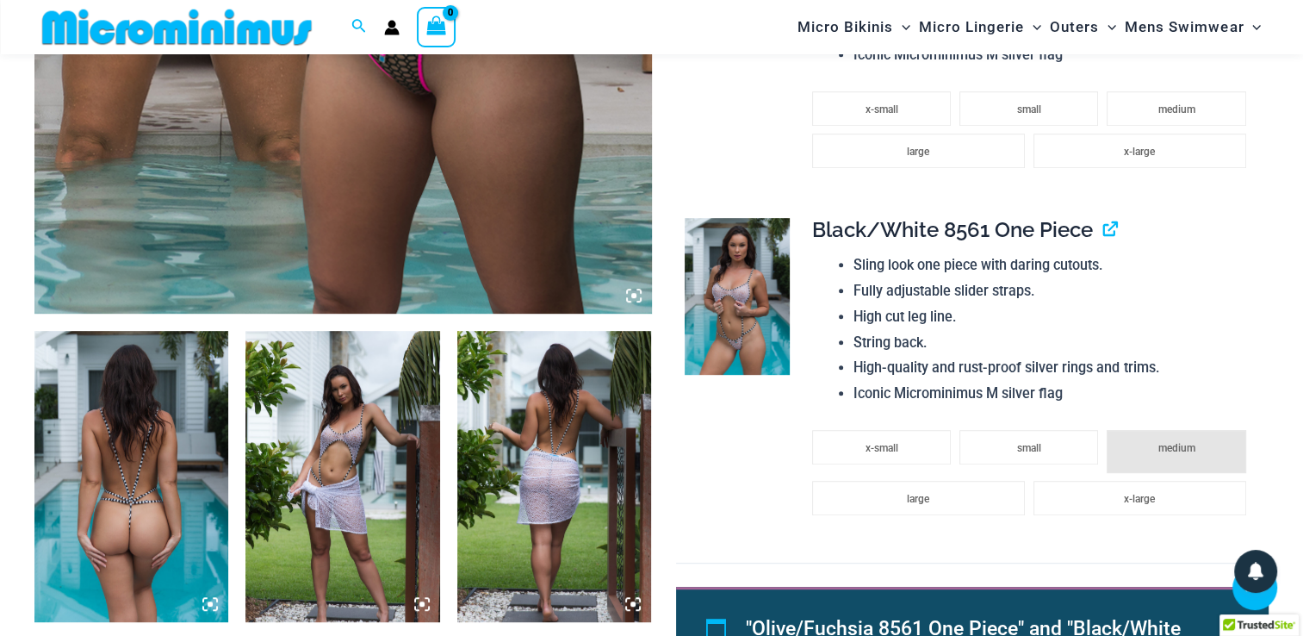
scroll to position [793, 0]
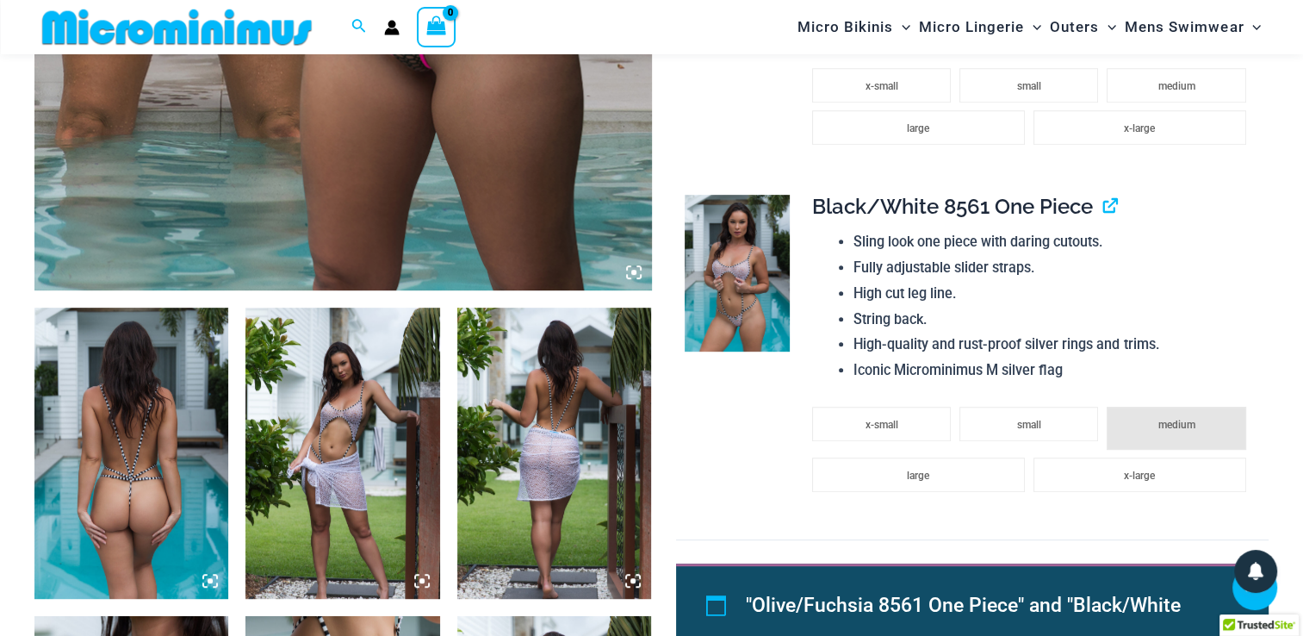
click at [184, 424] on img at bounding box center [131, 453] width 194 height 291
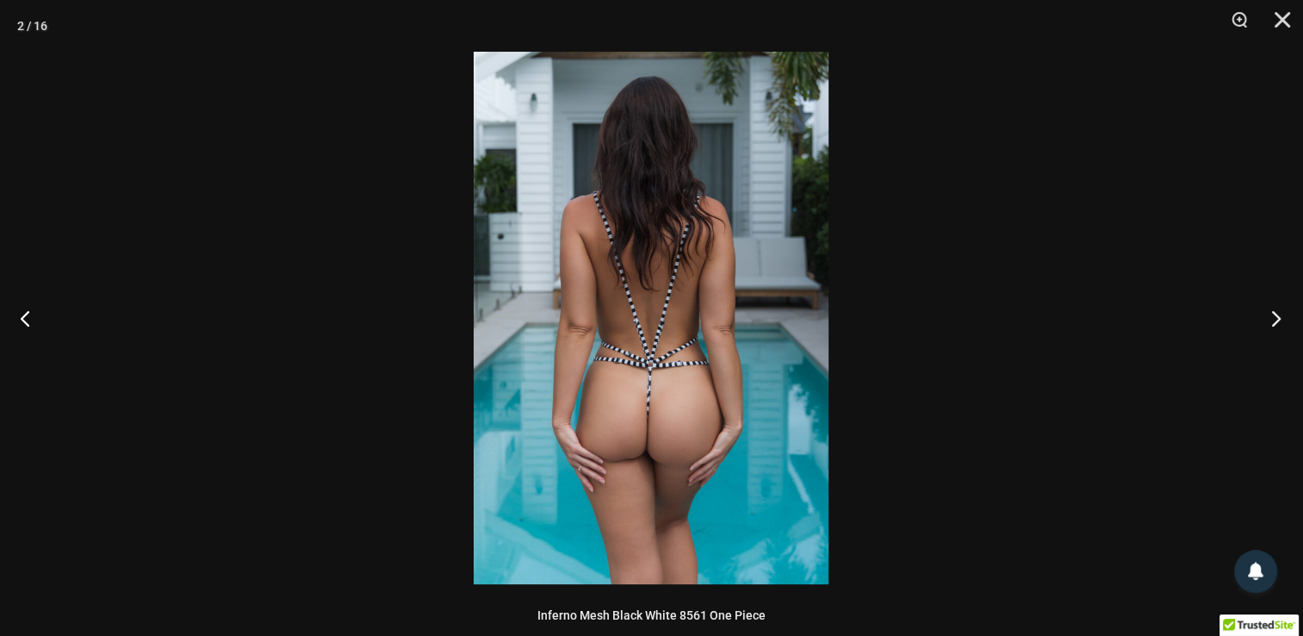
click at [1275, 326] on button "Next" at bounding box center [1271, 318] width 65 height 86
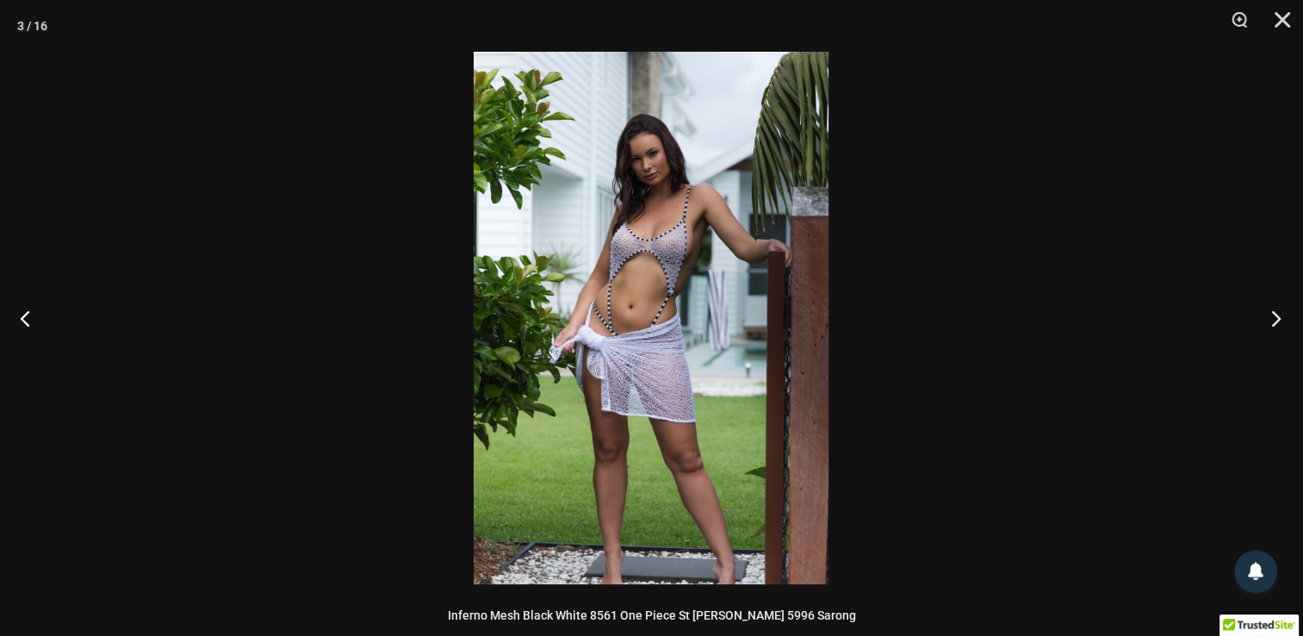
click at [1275, 326] on button "Next" at bounding box center [1271, 318] width 65 height 86
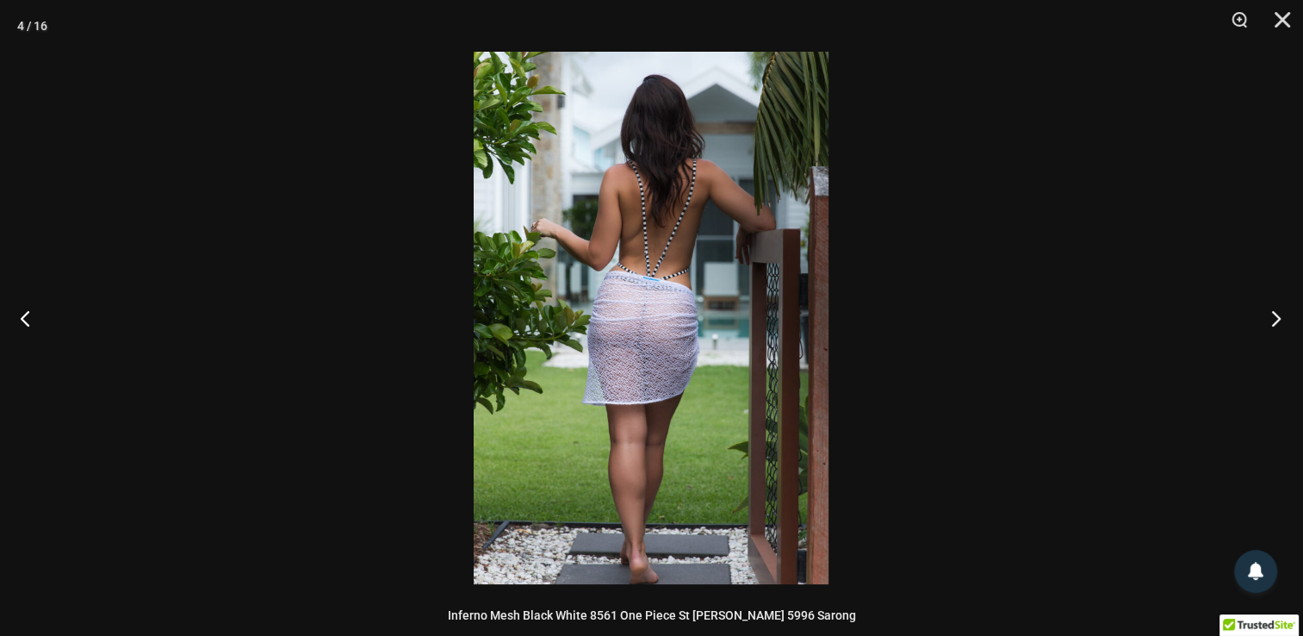
click at [1275, 326] on button "Next" at bounding box center [1271, 318] width 65 height 86
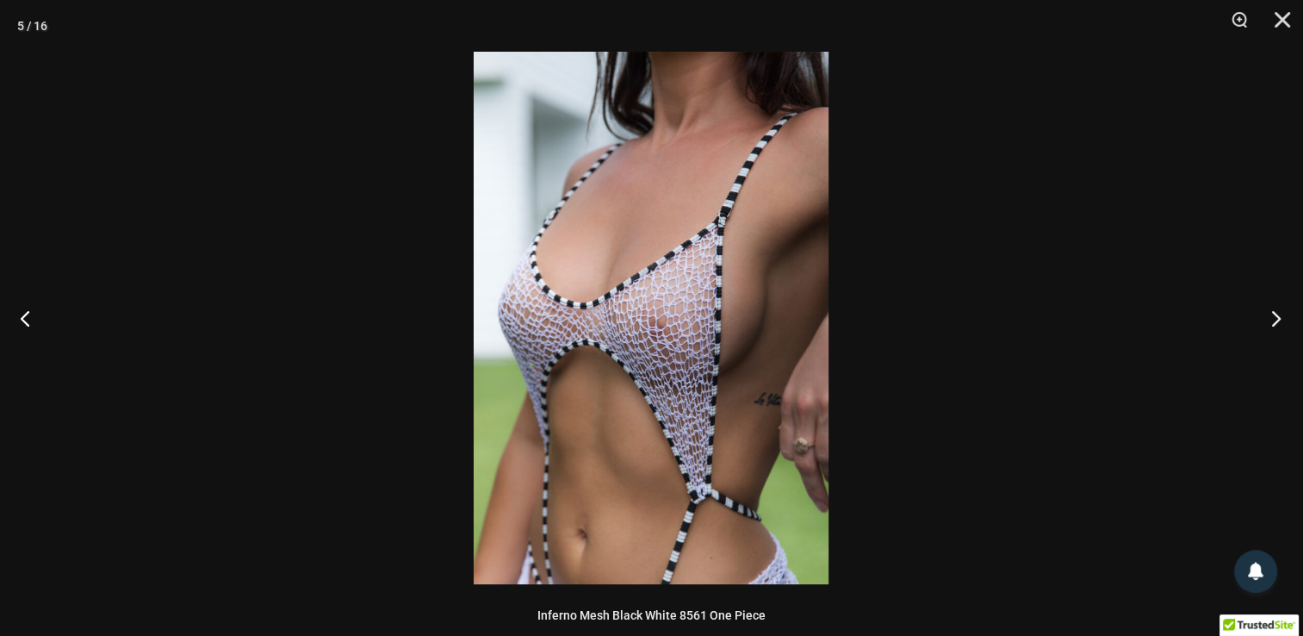
click at [1275, 326] on button "Next" at bounding box center [1271, 318] width 65 height 86
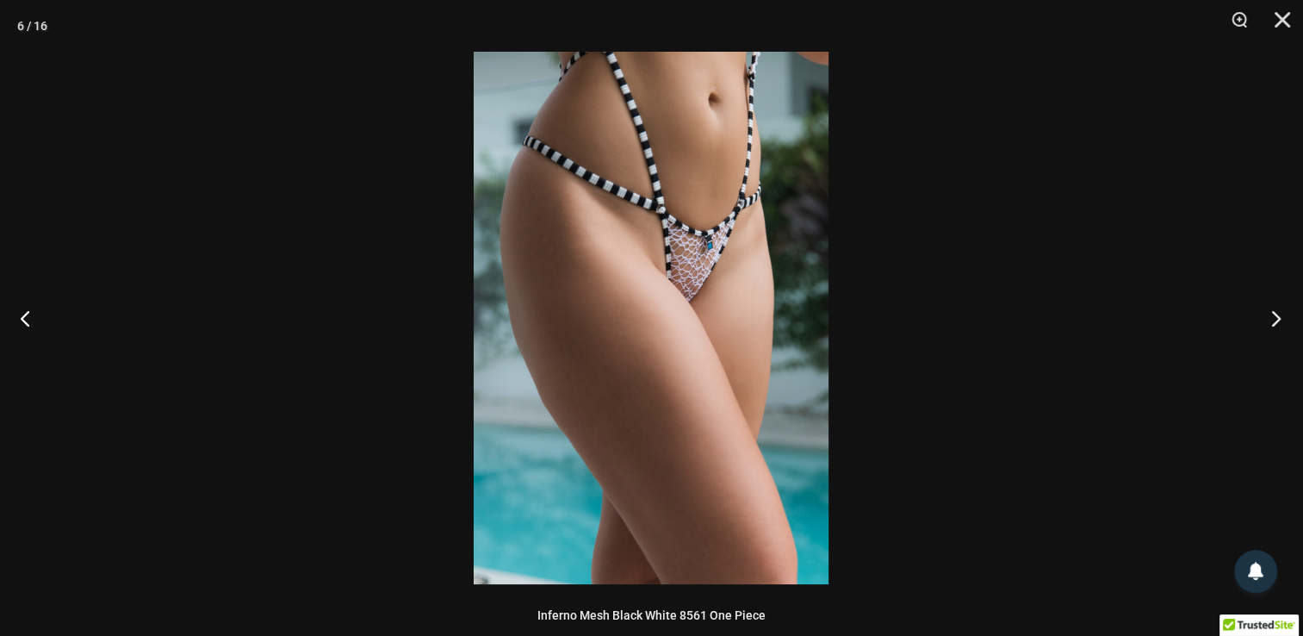
click at [1275, 326] on button "Next" at bounding box center [1271, 318] width 65 height 86
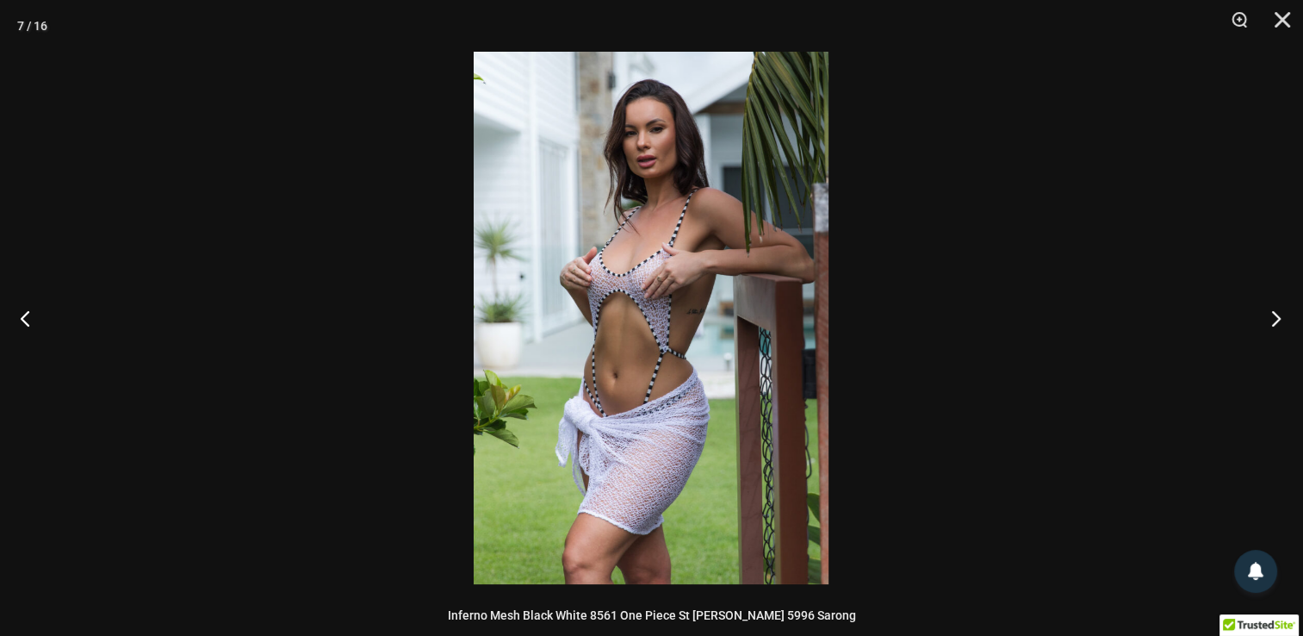
click at [1275, 326] on button "Next" at bounding box center [1271, 318] width 65 height 86
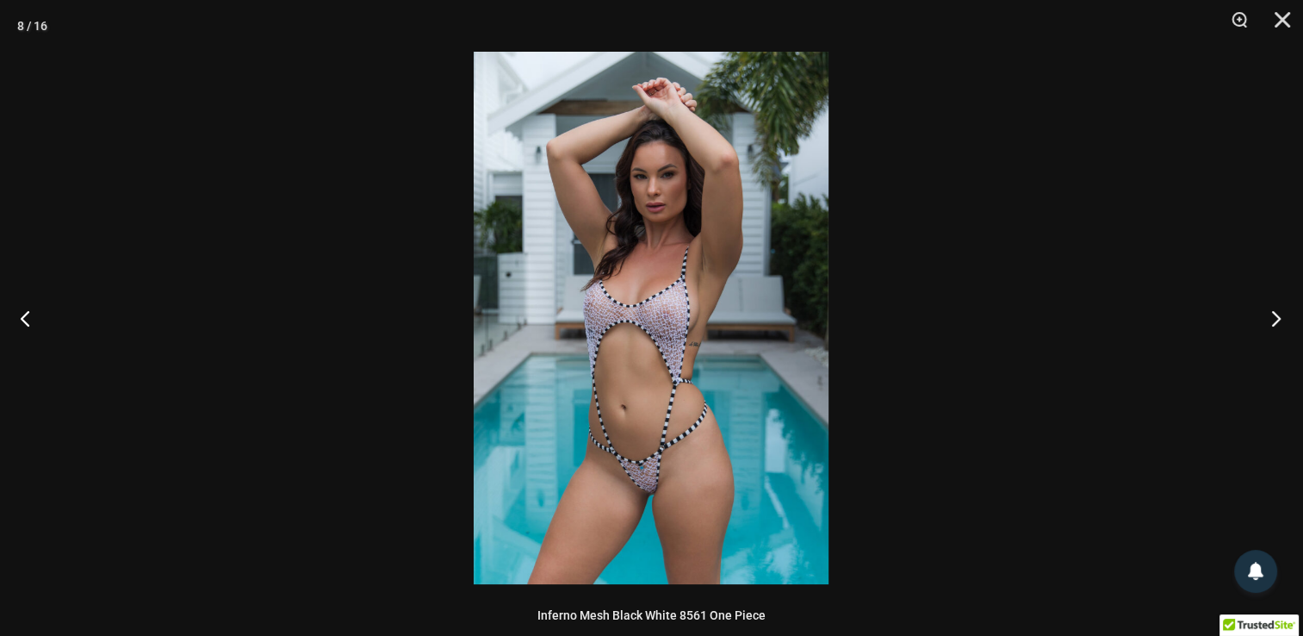
click at [1275, 326] on button "Next" at bounding box center [1271, 318] width 65 height 86
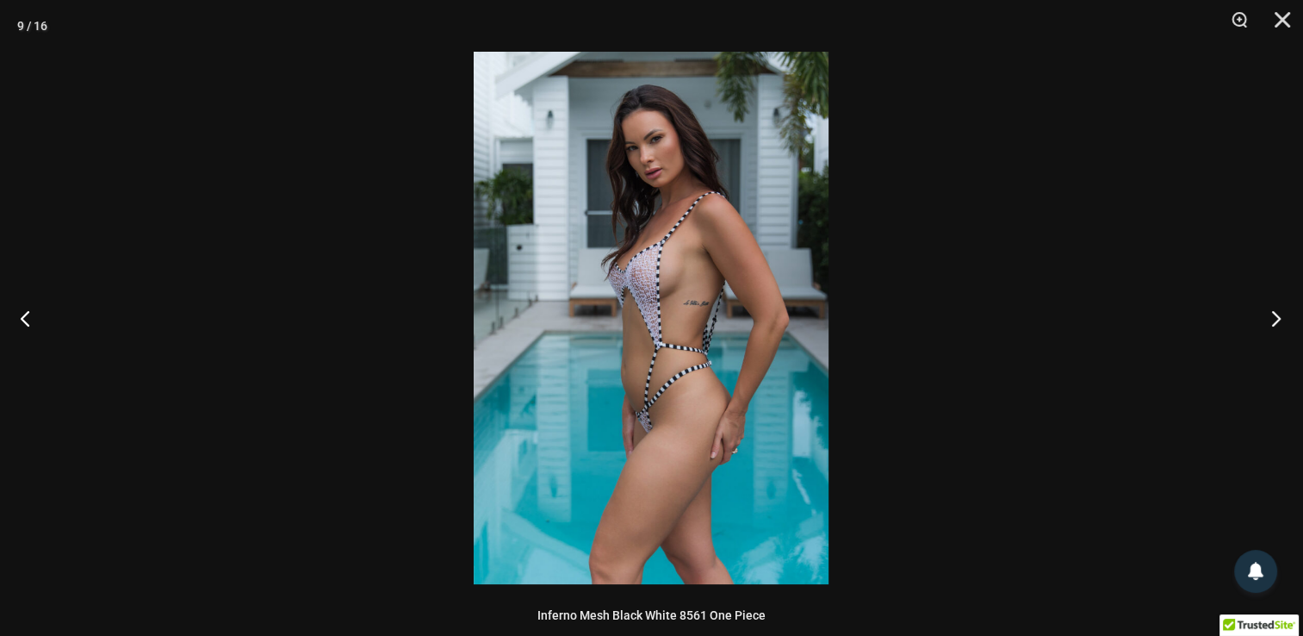
click at [1275, 326] on button "Next" at bounding box center [1271, 318] width 65 height 86
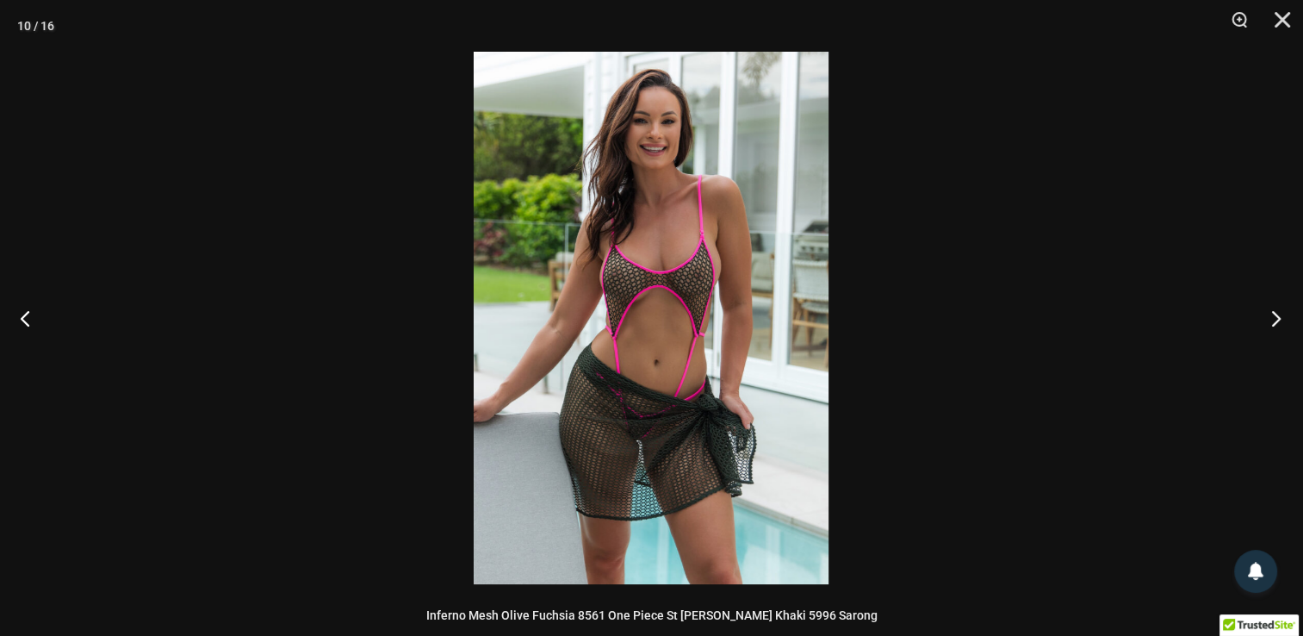
click at [1275, 326] on button "Next" at bounding box center [1271, 318] width 65 height 86
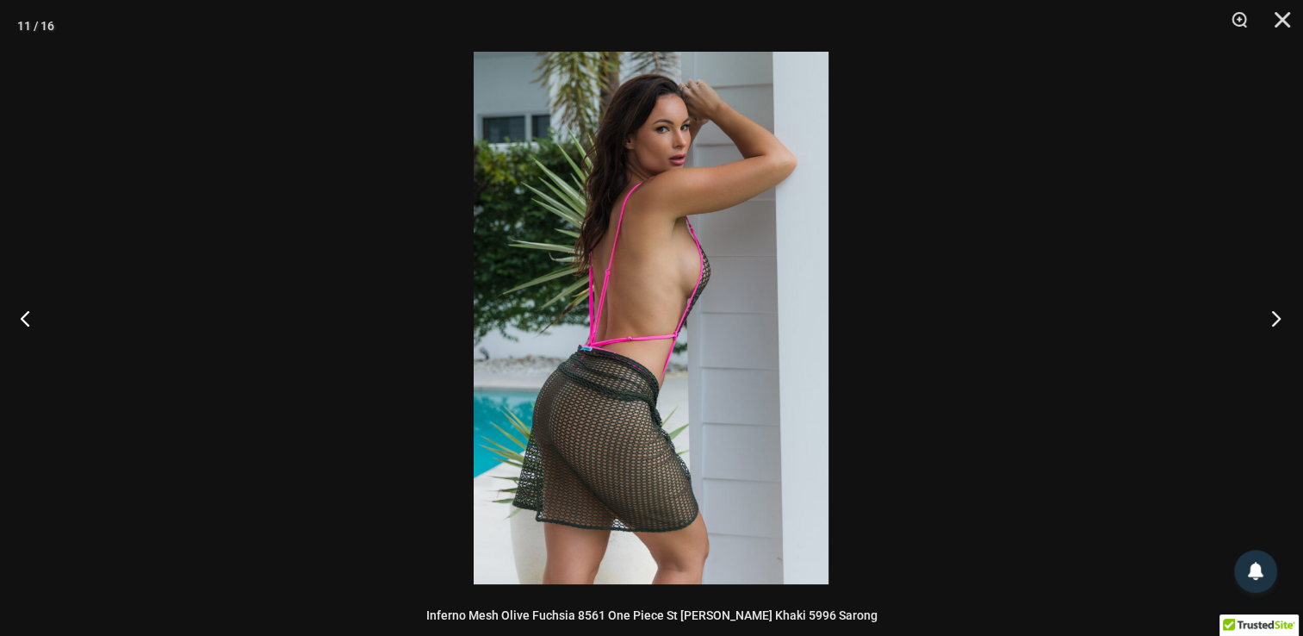
click at [1275, 326] on button "Next" at bounding box center [1271, 318] width 65 height 86
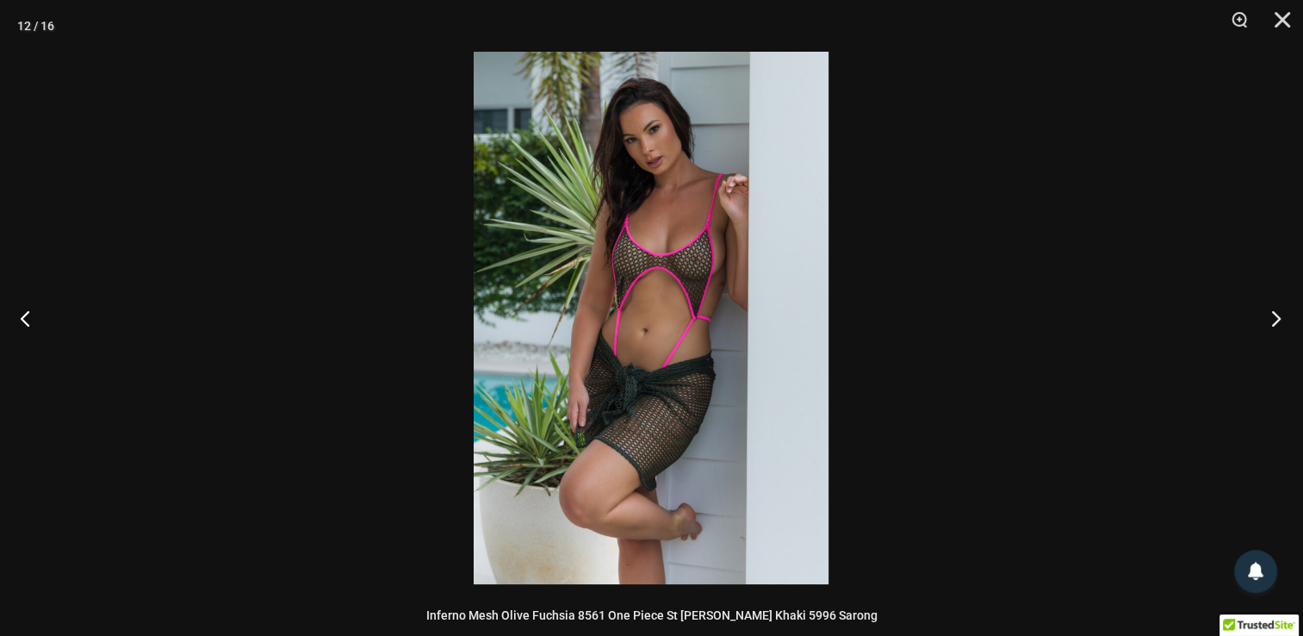
click at [1275, 326] on button "Next" at bounding box center [1271, 318] width 65 height 86
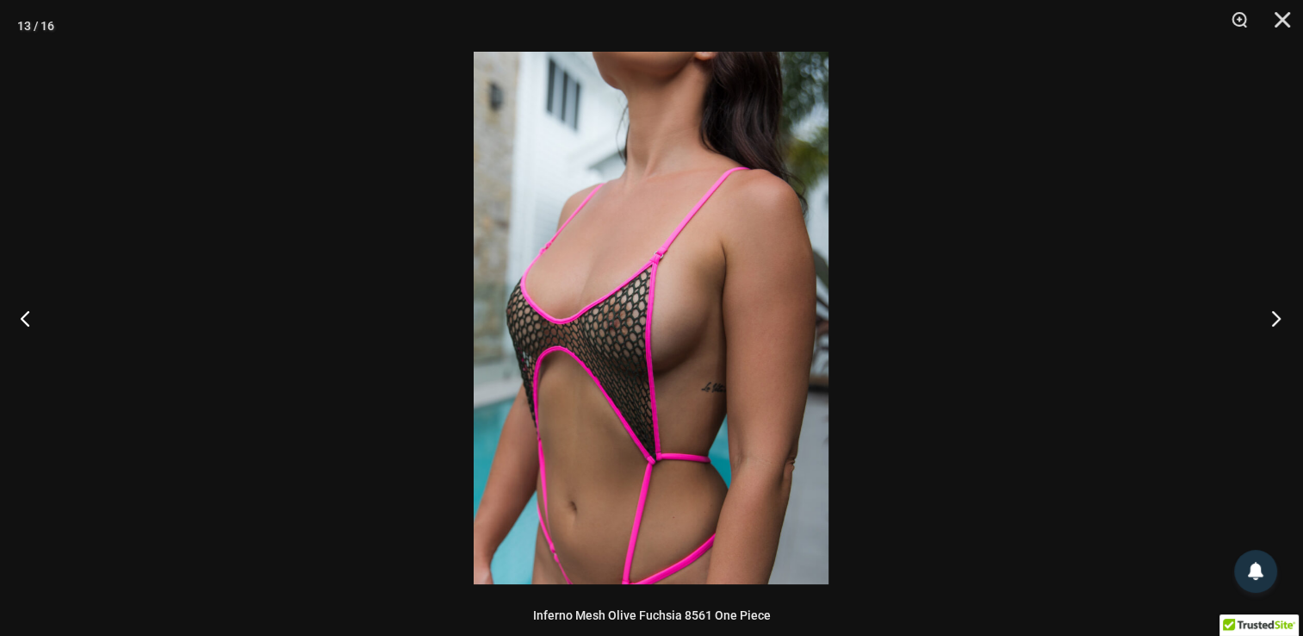
click at [1275, 326] on button "Next" at bounding box center [1271, 318] width 65 height 86
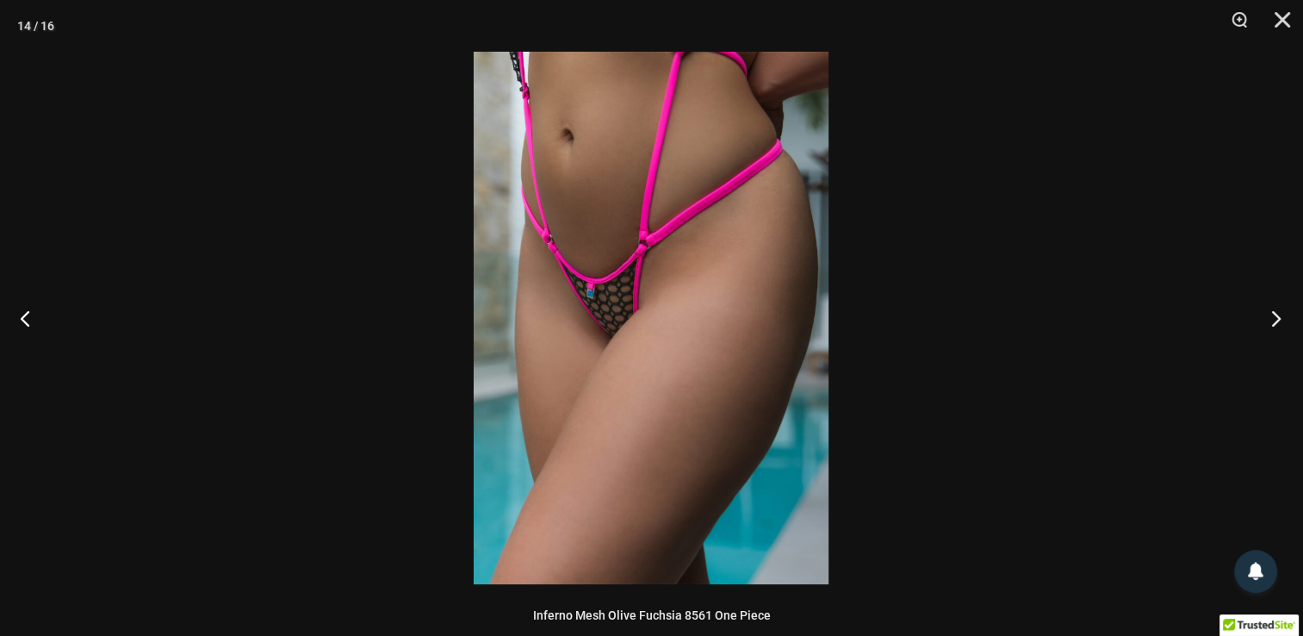
click at [1275, 326] on button "Next" at bounding box center [1271, 318] width 65 height 86
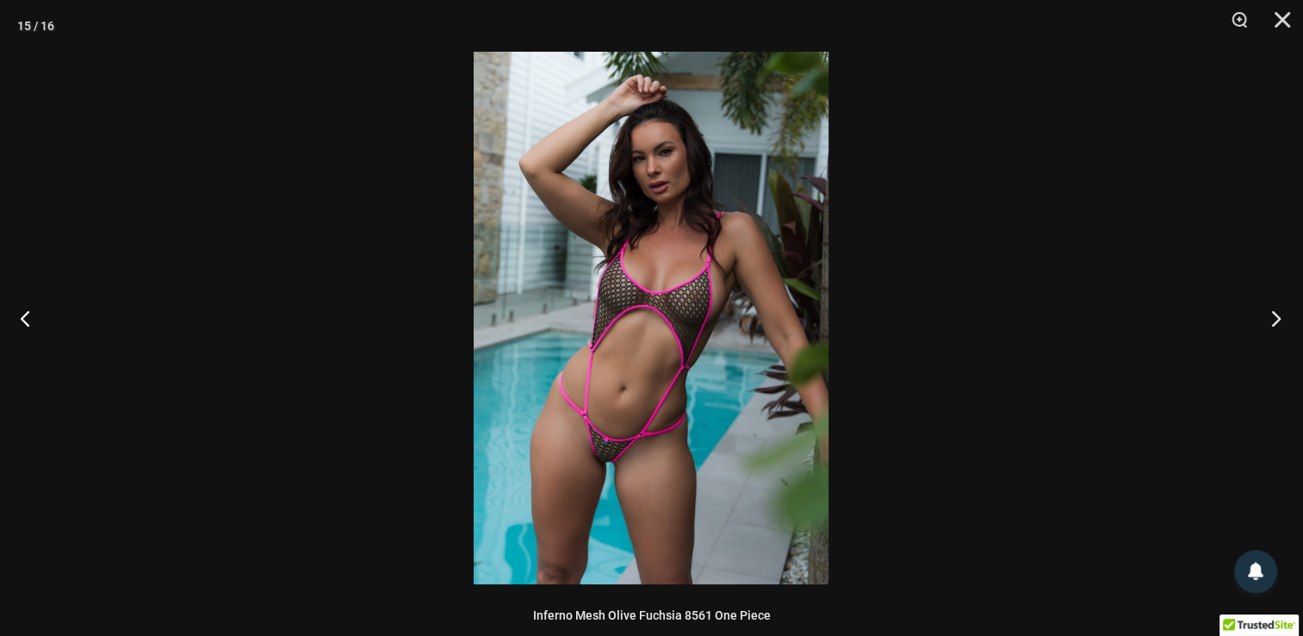
click at [1275, 326] on button "Next" at bounding box center [1271, 318] width 65 height 86
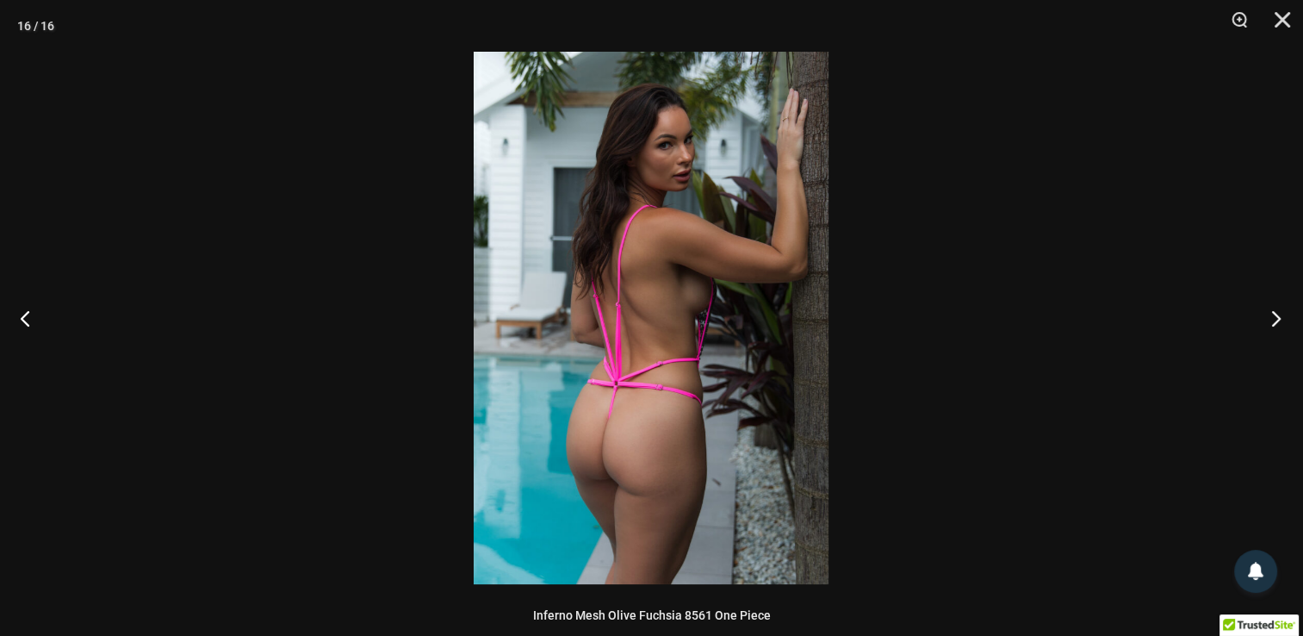
click at [1275, 326] on button "Next" at bounding box center [1271, 318] width 65 height 86
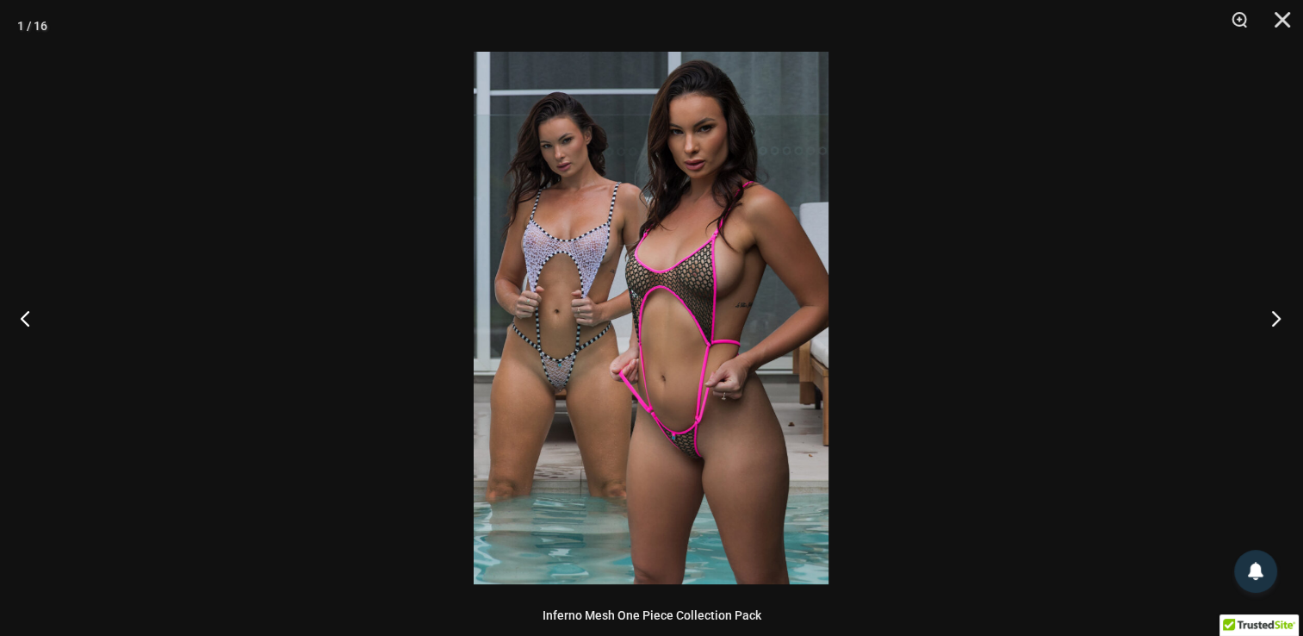
click at [1275, 326] on button "Next" at bounding box center [1271, 318] width 65 height 86
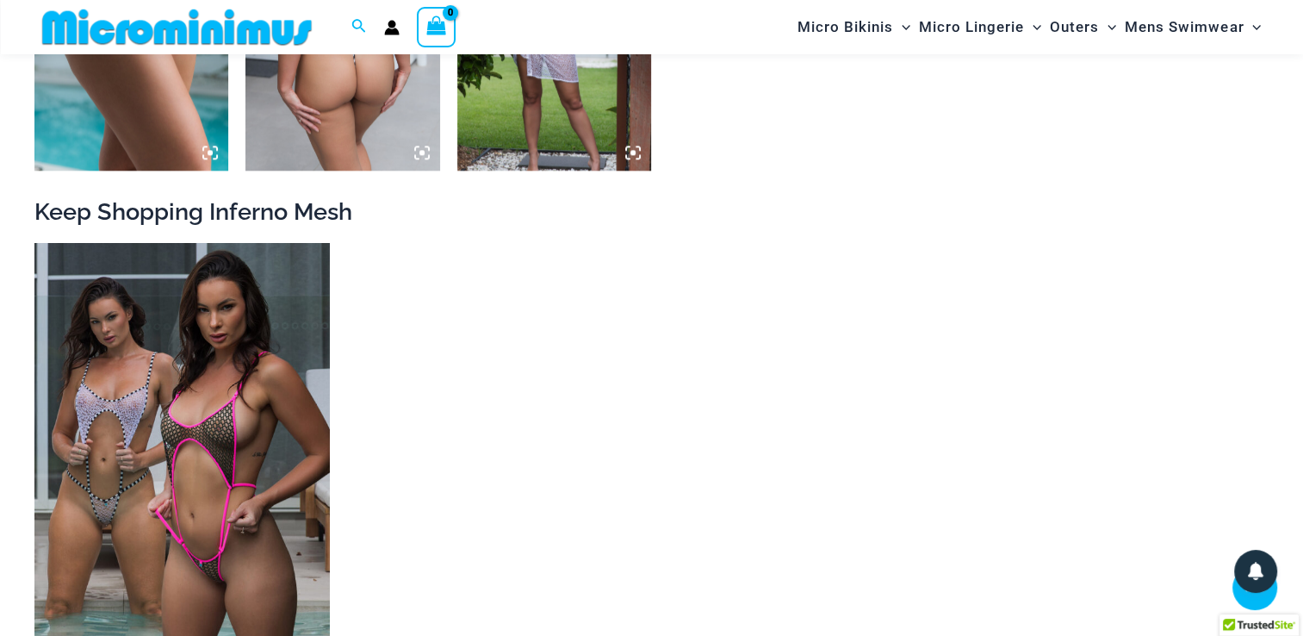
scroll to position [2205, 0]
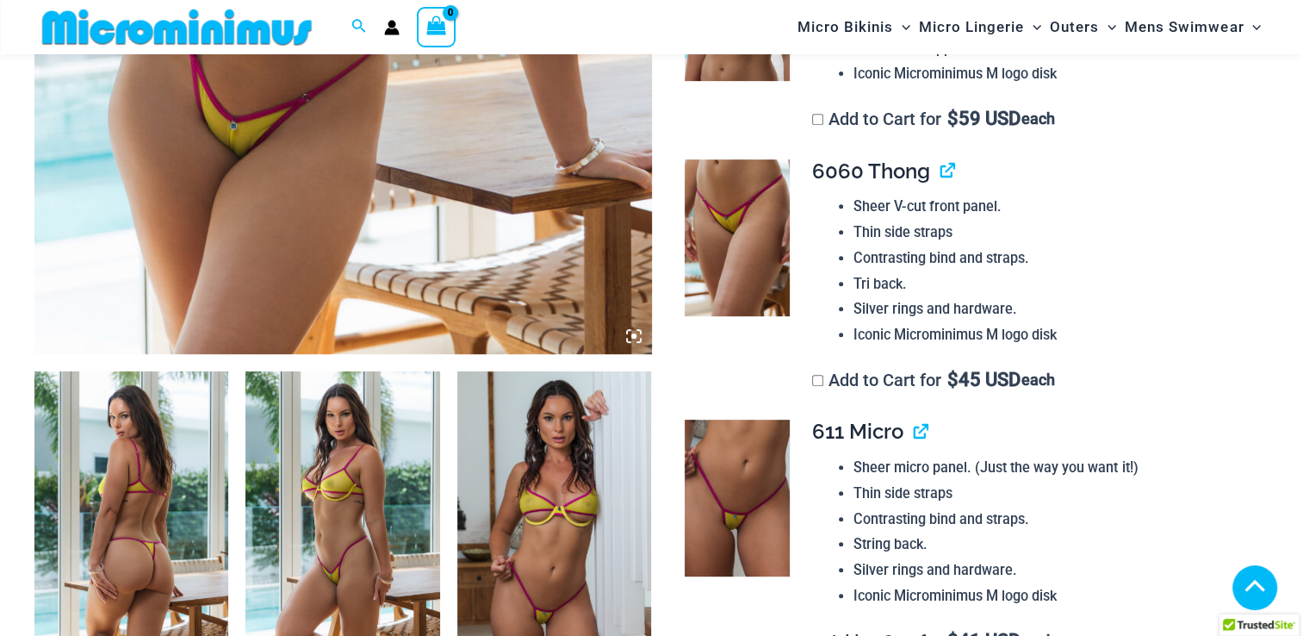
scroll to position [734, 0]
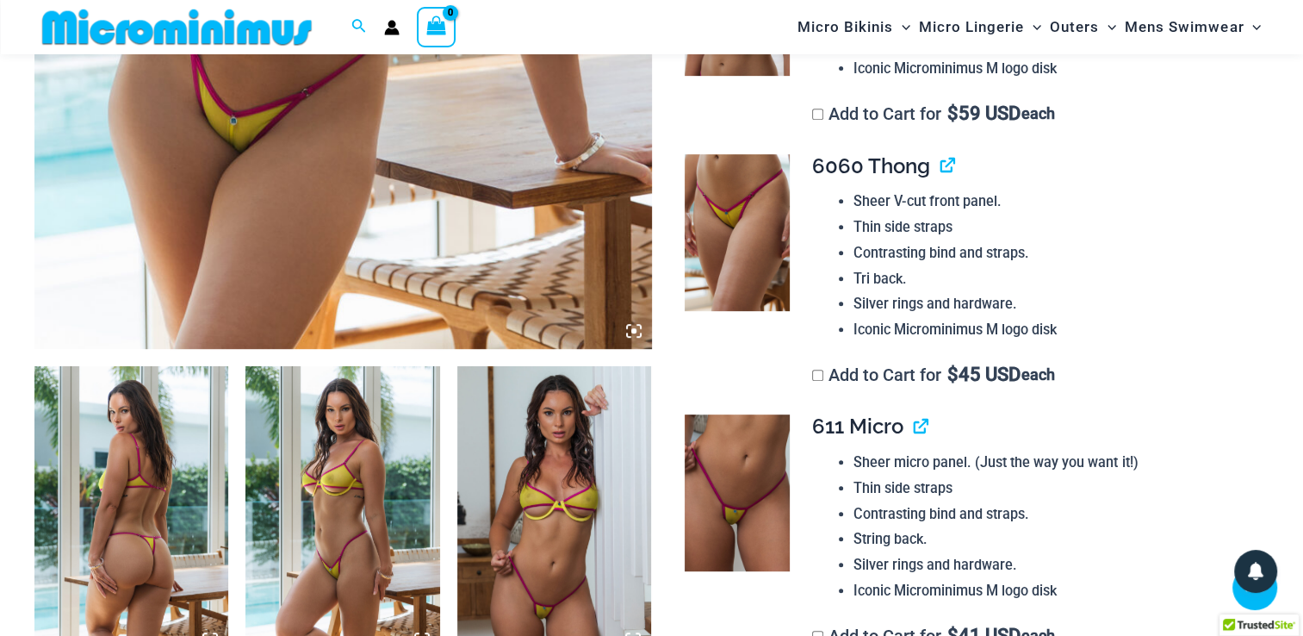
click at [204, 488] on img at bounding box center [131, 511] width 194 height 291
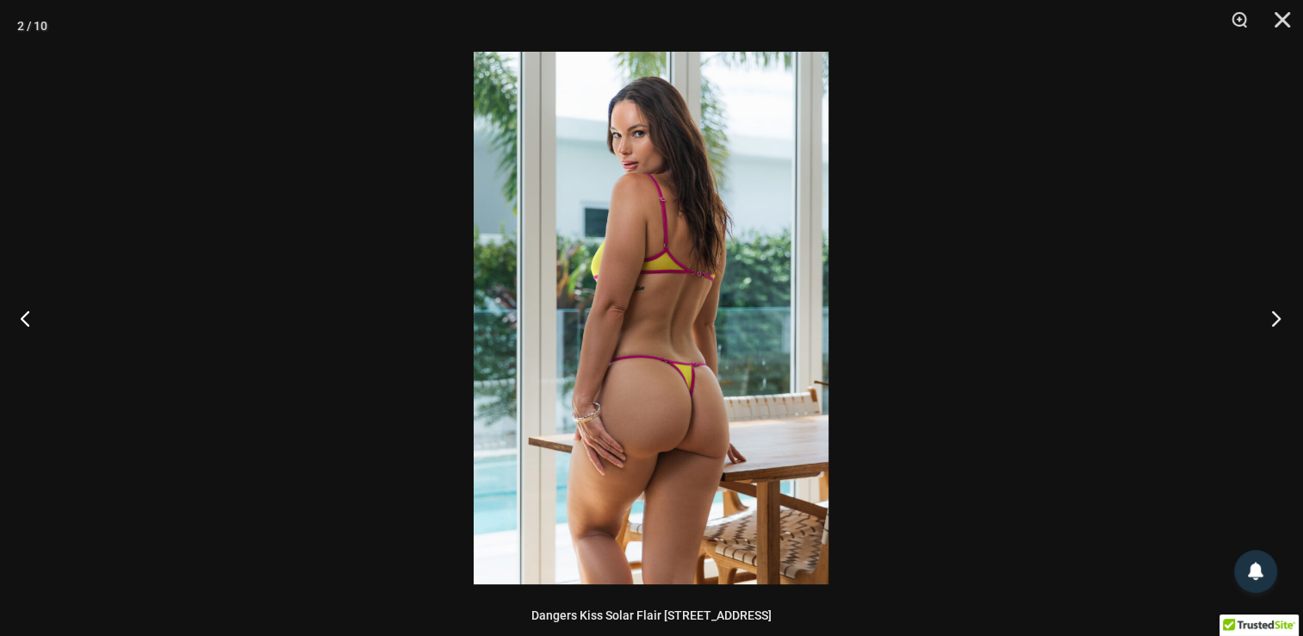
click at [1278, 319] on button "Next" at bounding box center [1271, 318] width 65 height 86
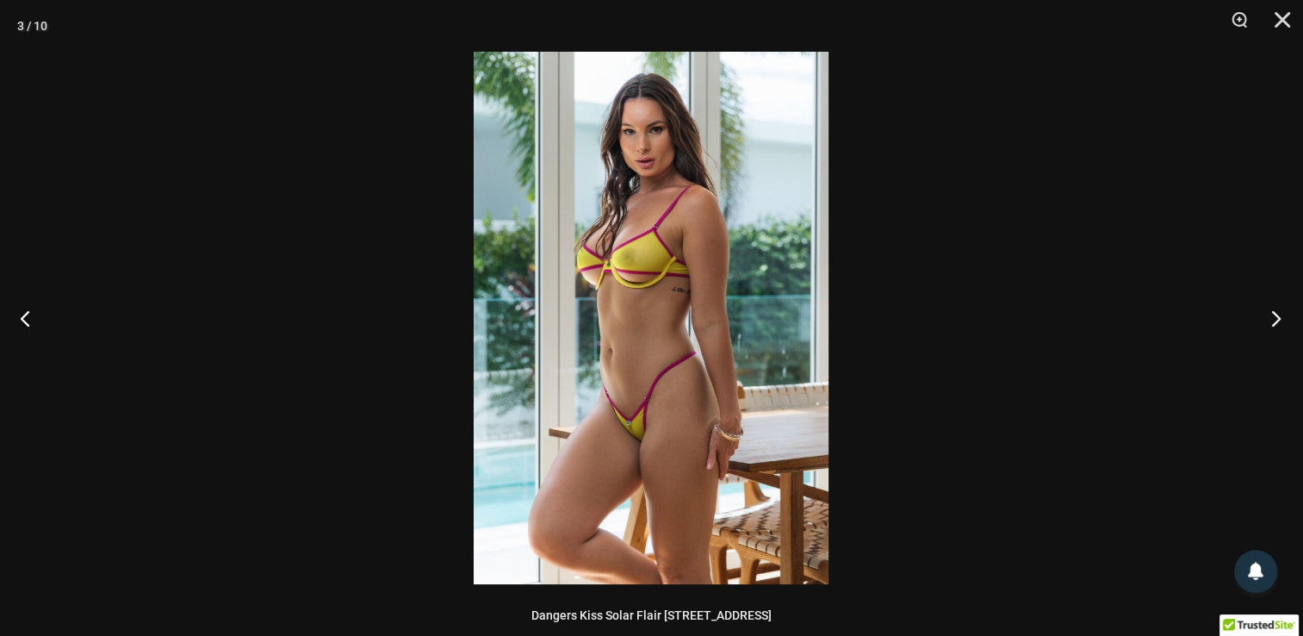
click at [1278, 319] on button "Next" at bounding box center [1271, 318] width 65 height 86
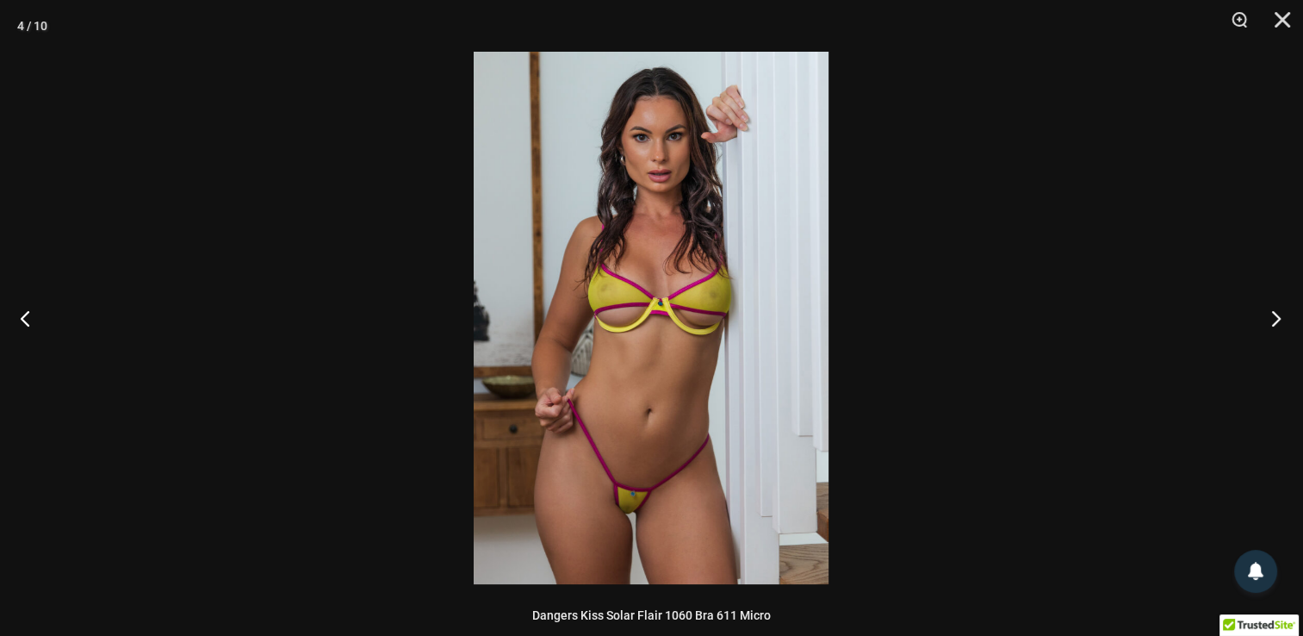
click at [1278, 319] on button "Next" at bounding box center [1271, 318] width 65 height 86
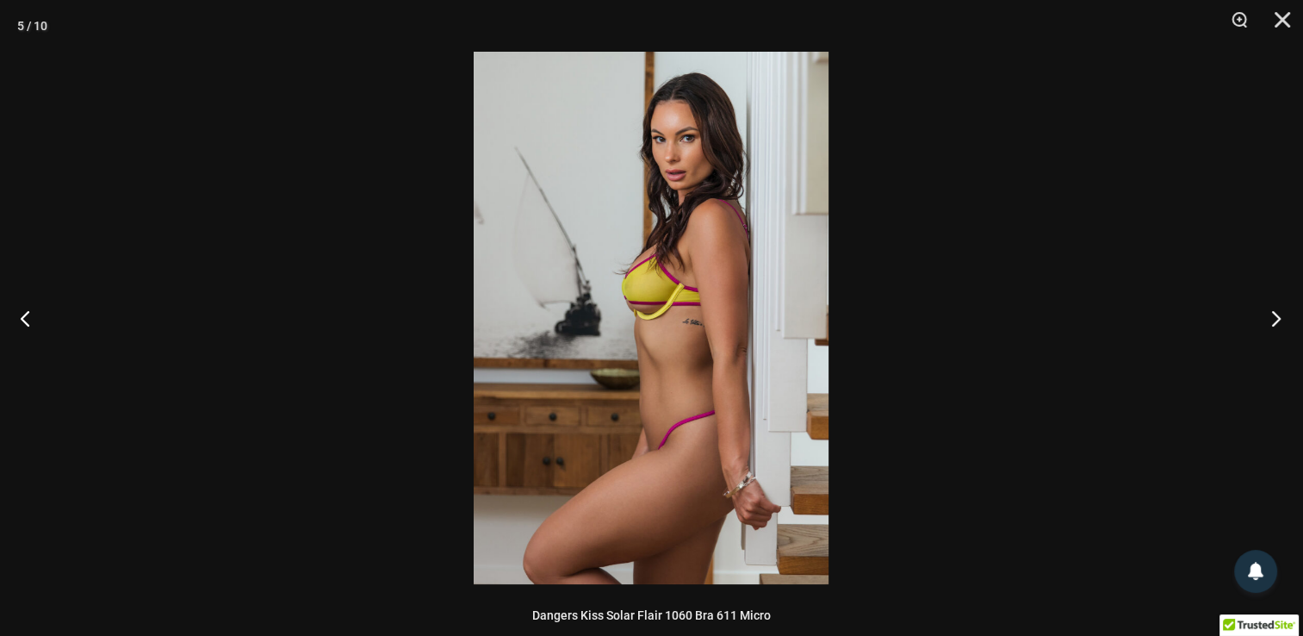
click at [1278, 319] on button "Next" at bounding box center [1271, 318] width 65 height 86
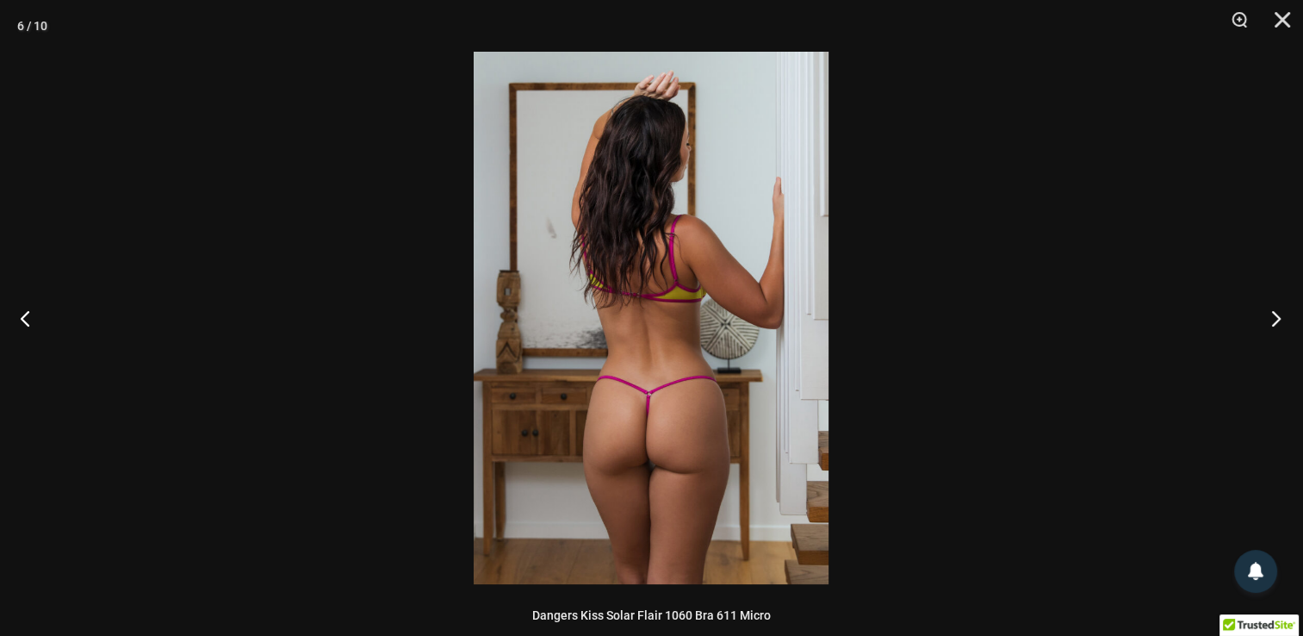
click at [1278, 319] on button "Next" at bounding box center [1271, 318] width 65 height 86
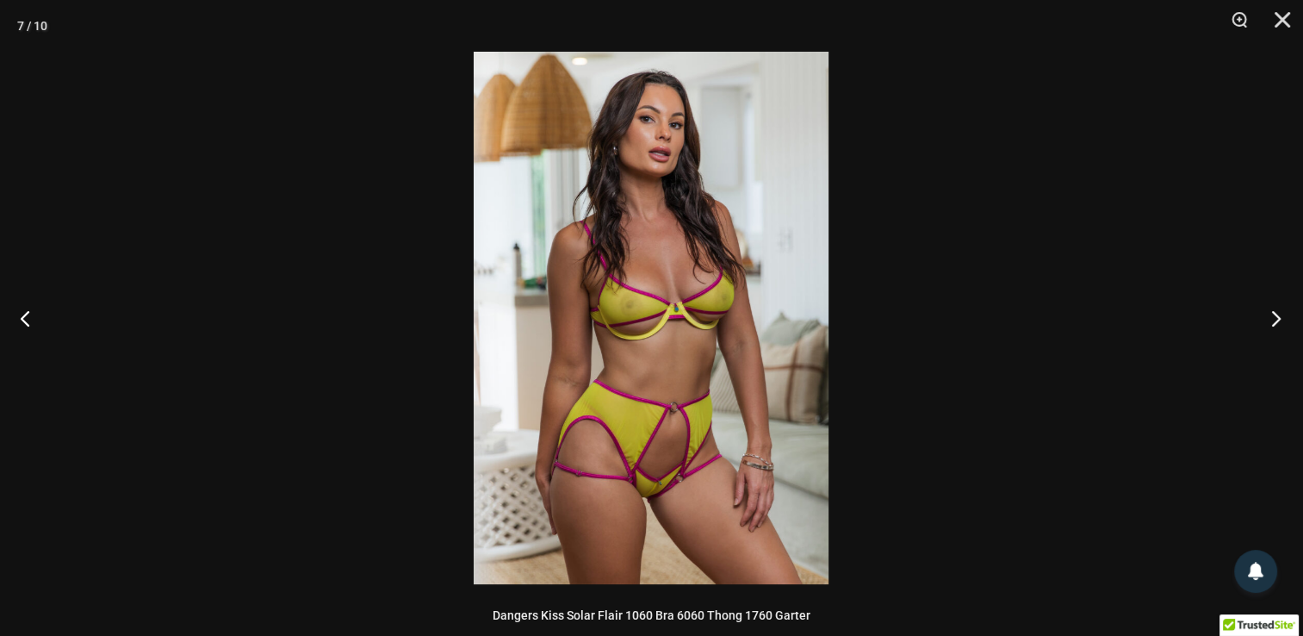
click at [1278, 319] on button "Next" at bounding box center [1271, 318] width 65 height 86
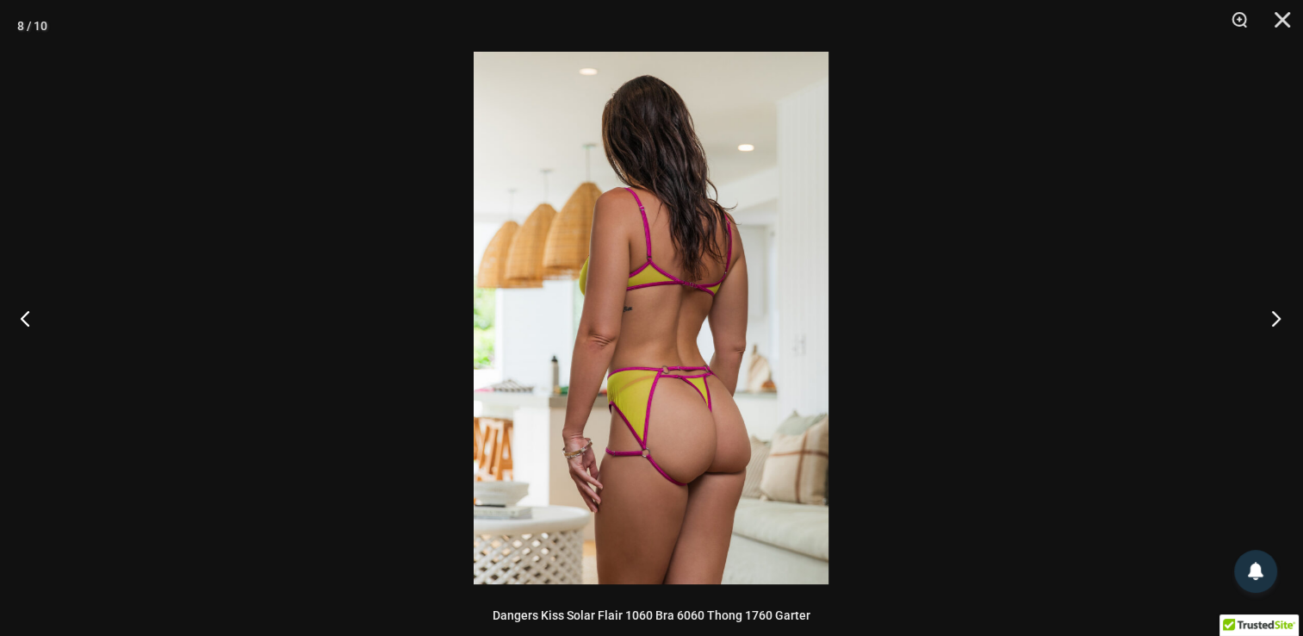
click at [1278, 319] on button "Next" at bounding box center [1271, 318] width 65 height 86
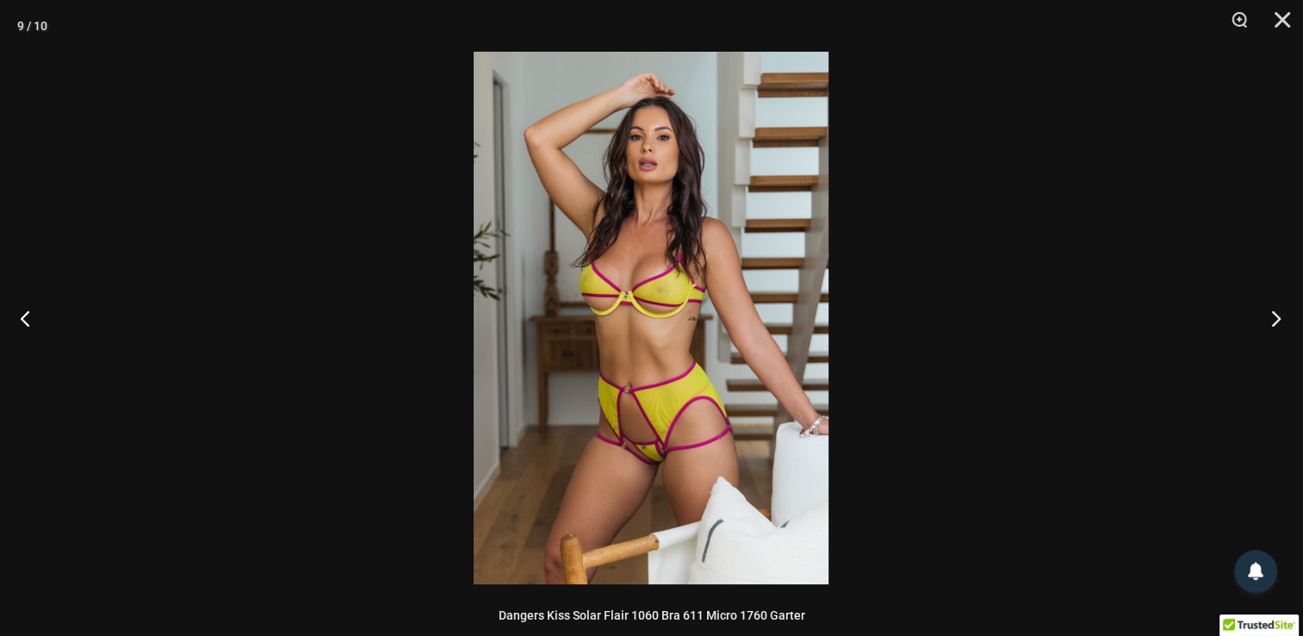
click at [1278, 319] on button "Next" at bounding box center [1271, 318] width 65 height 86
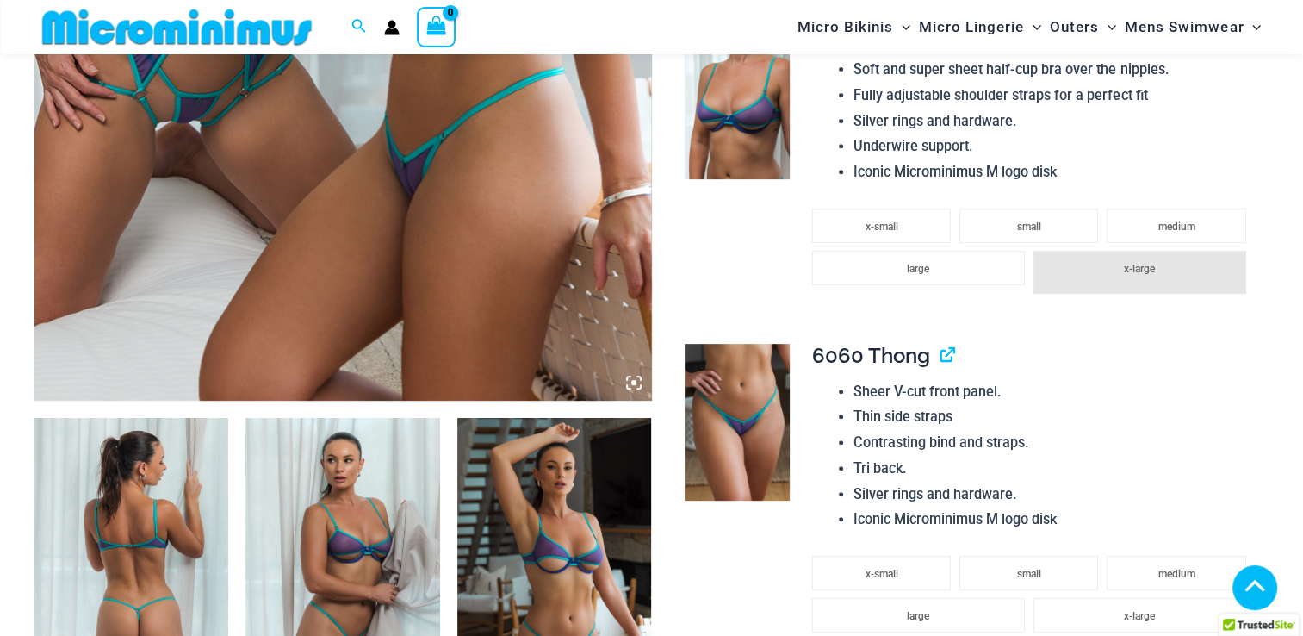
scroll to position [741, 0]
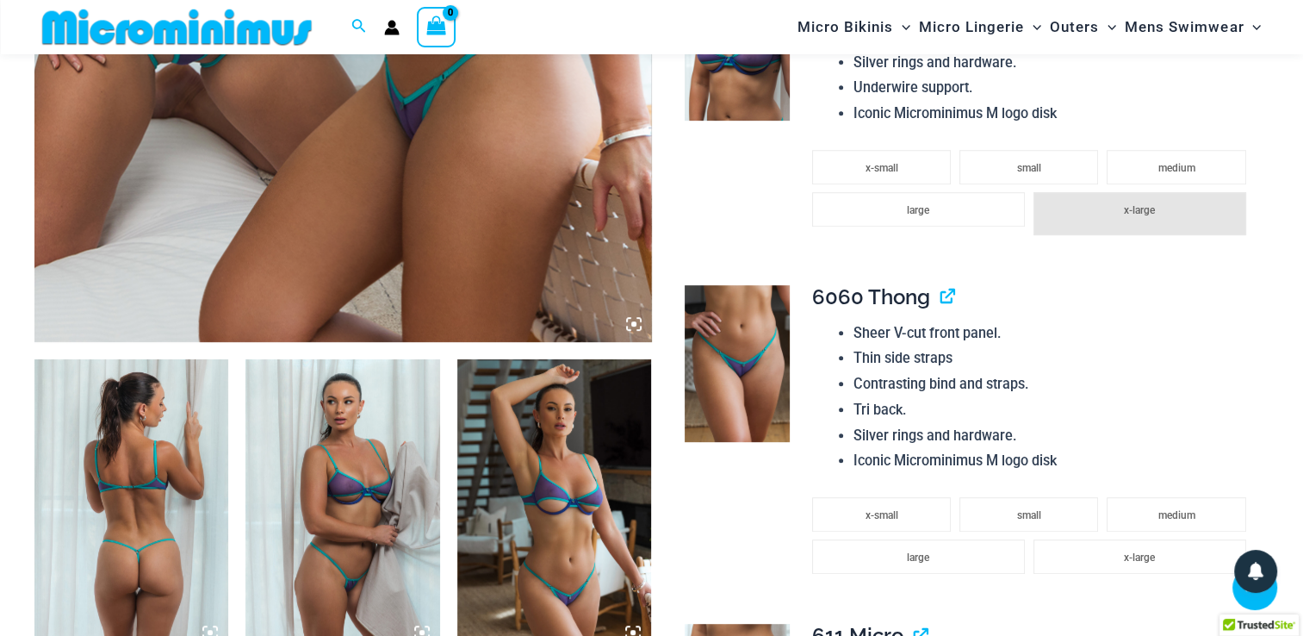
click at [141, 550] on img at bounding box center [131, 504] width 194 height 291
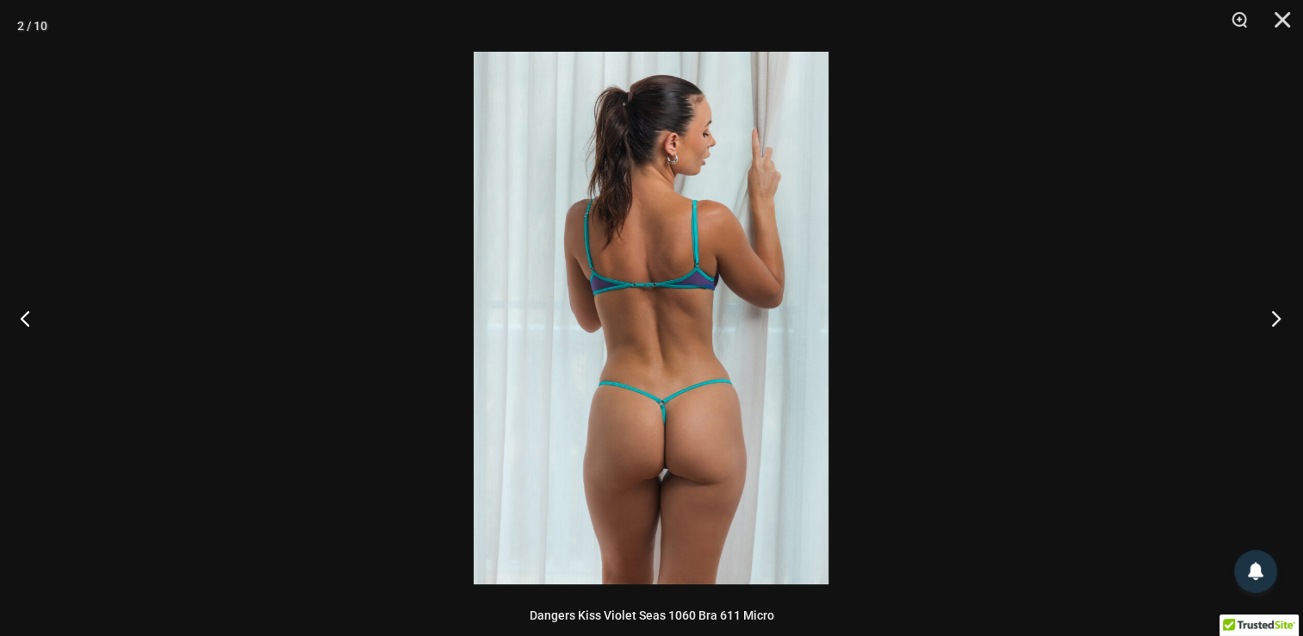
click at [1272, 315] on button "Next" at bounding box center [1271, 318] width 65 height 86
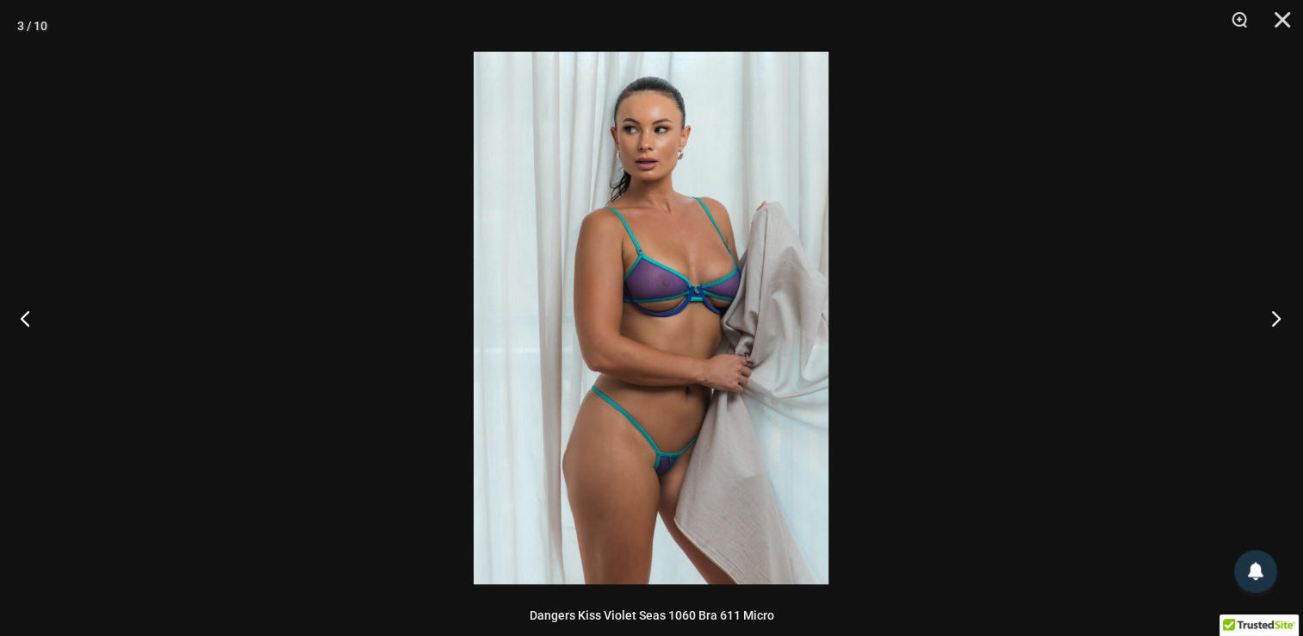
click at [1272, 315] on button "Next" at bounding box center [1271, 318] width 65 height 86
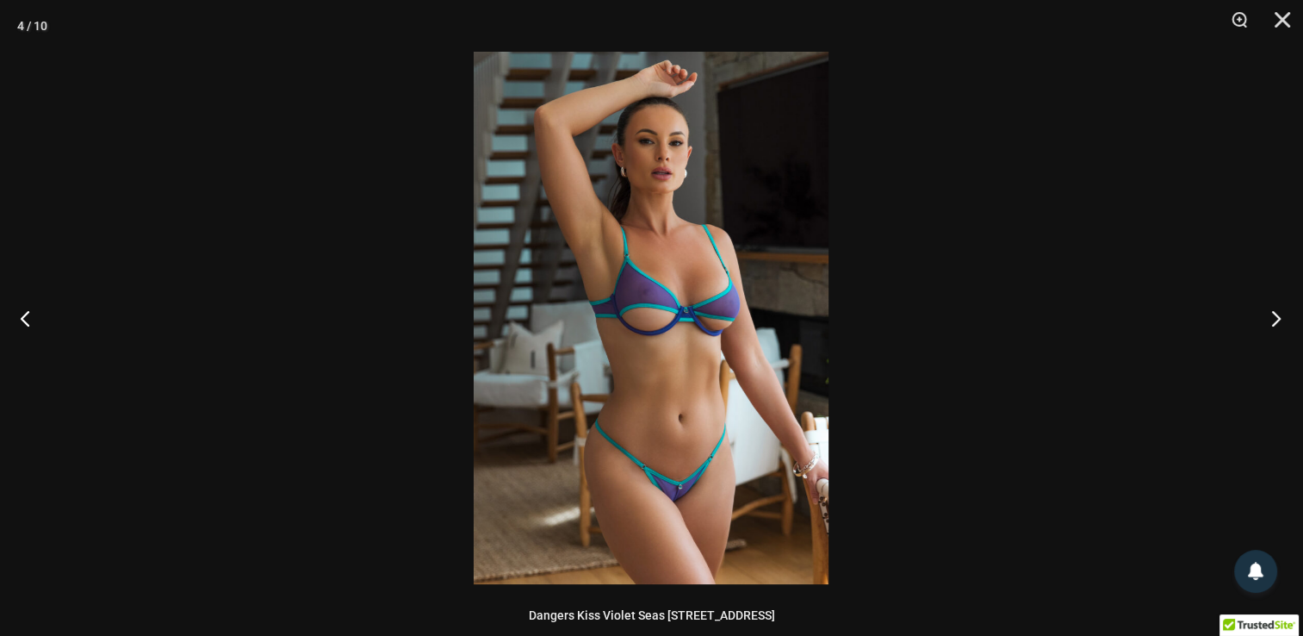
click at [1272, 315] on button "Next" at bounding box center [1271, 318] width 65 height 86
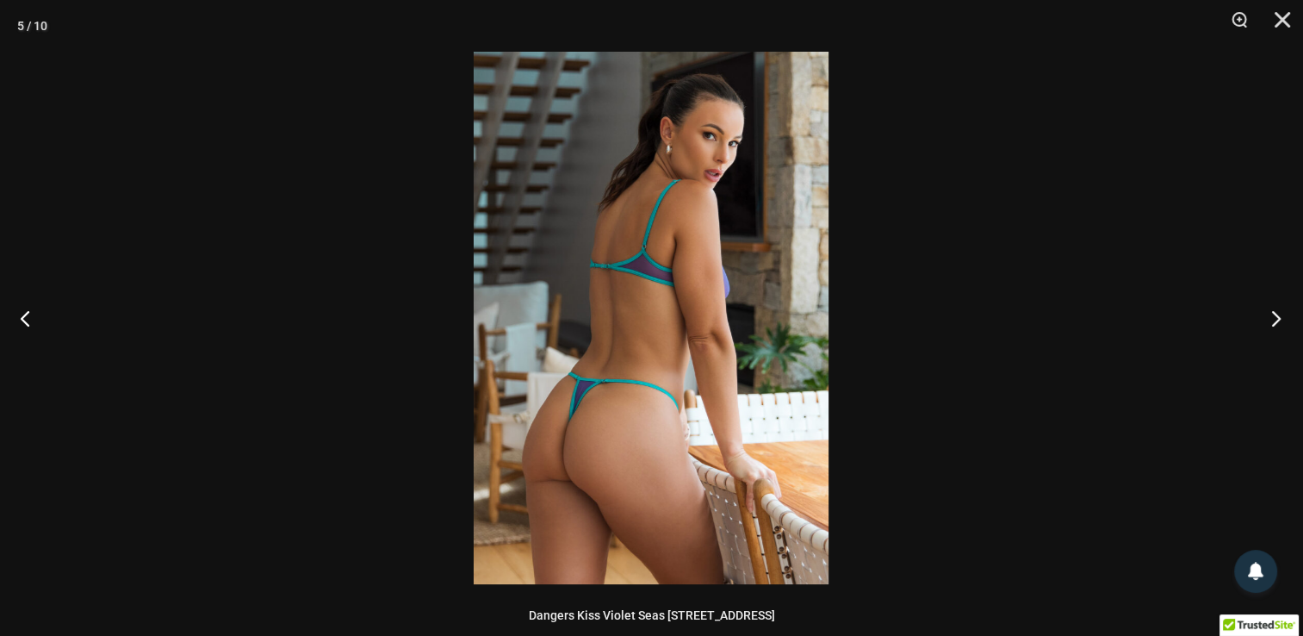
click at [1272, 315] on button "Next" at bounding box center [1271, 318] width 65 height 86
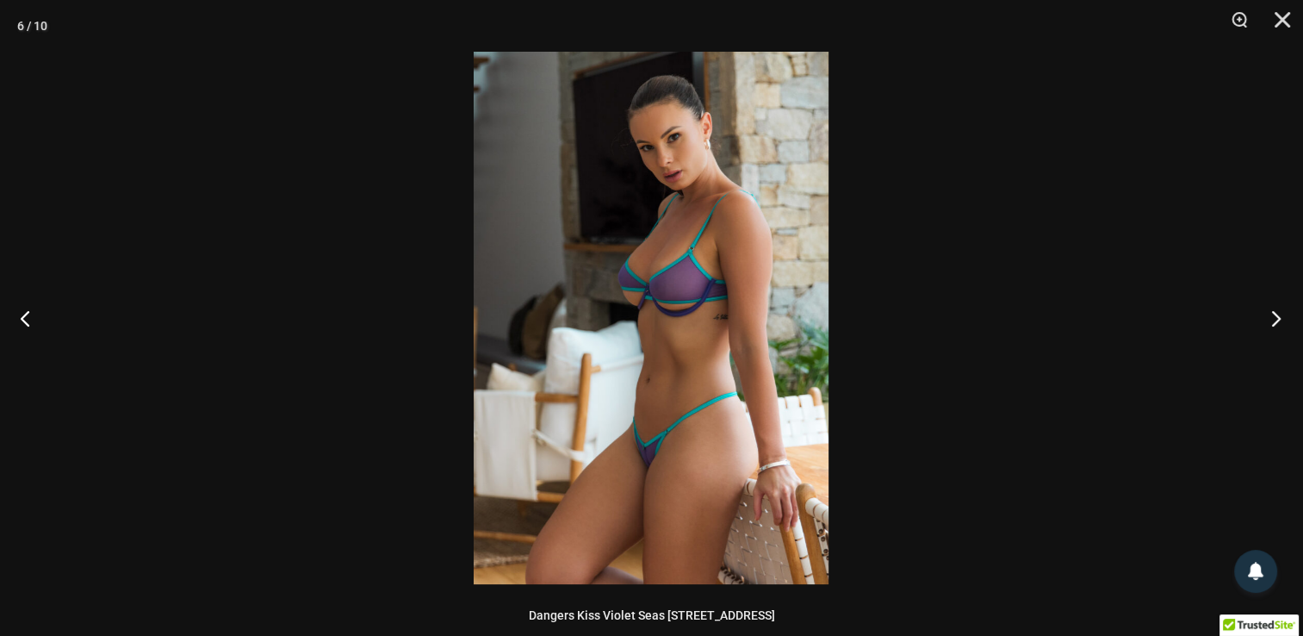
click at [1272, 315] on button "Next" at bounding box center [1271, 318] width 65 height 86
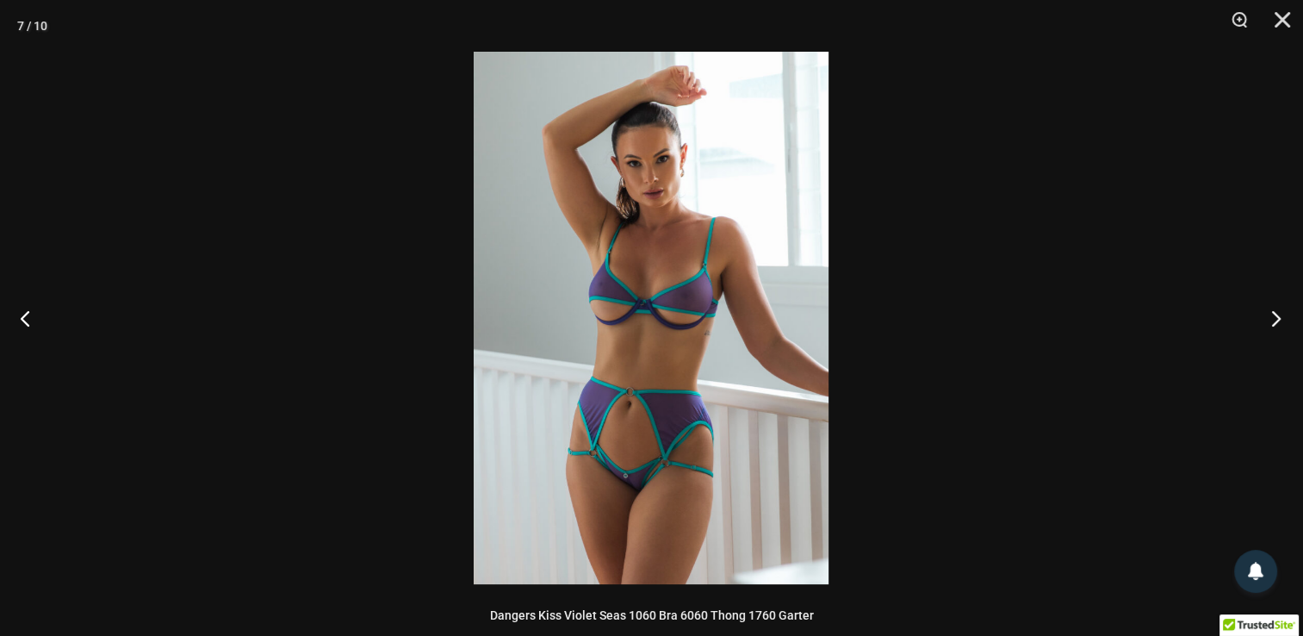
click at [1272, 315] on button "Next" at bounding box center [1271, 318] width 65 height 86
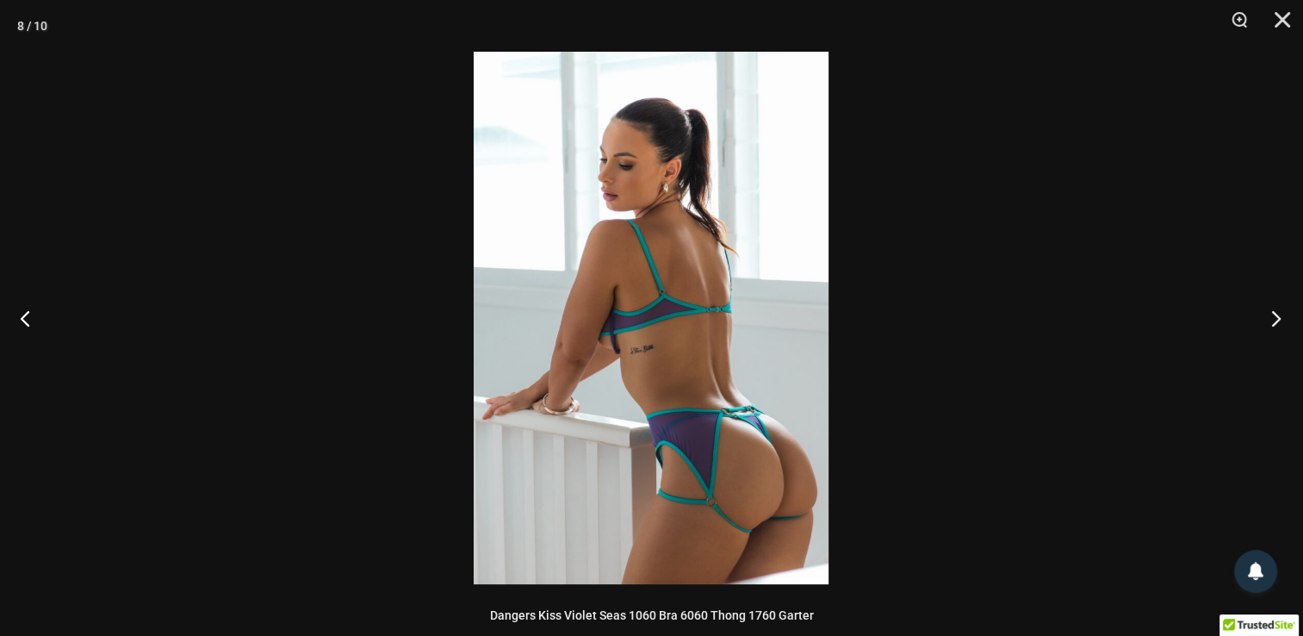
click at [1272, 315] on button "Next" at bounding box center [1271, 318] width 65 height 86
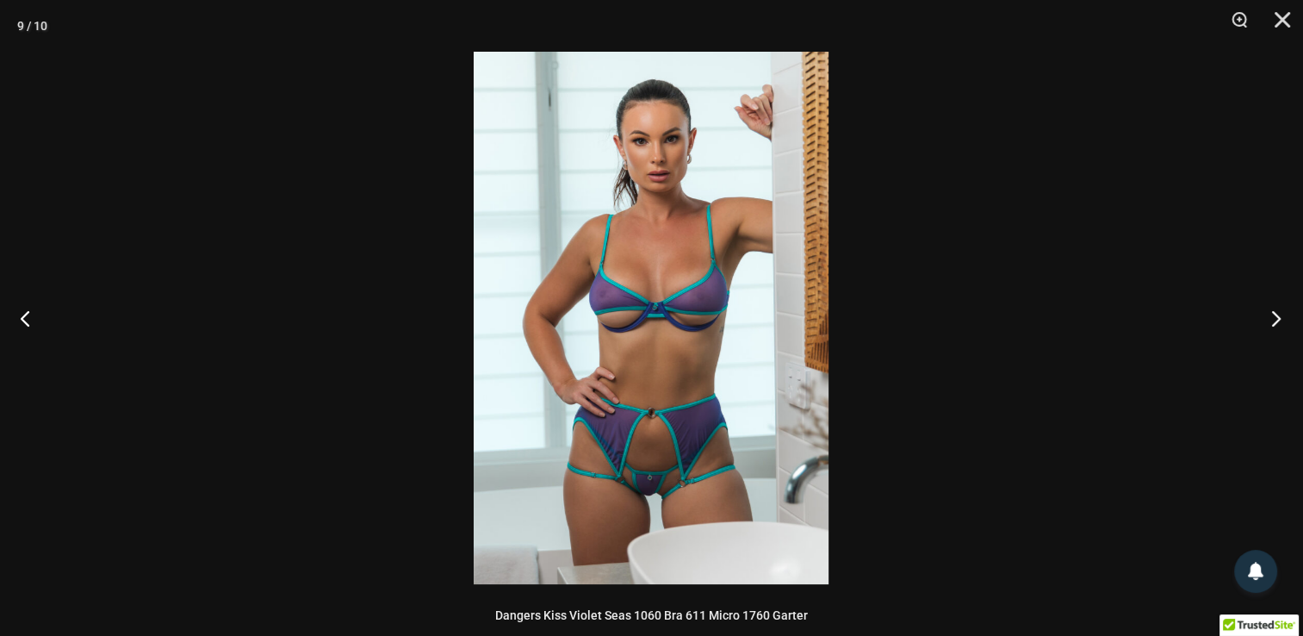
click at [1272, 315] on button "Next" at bounding box center [1271, 318] width 65 height 86
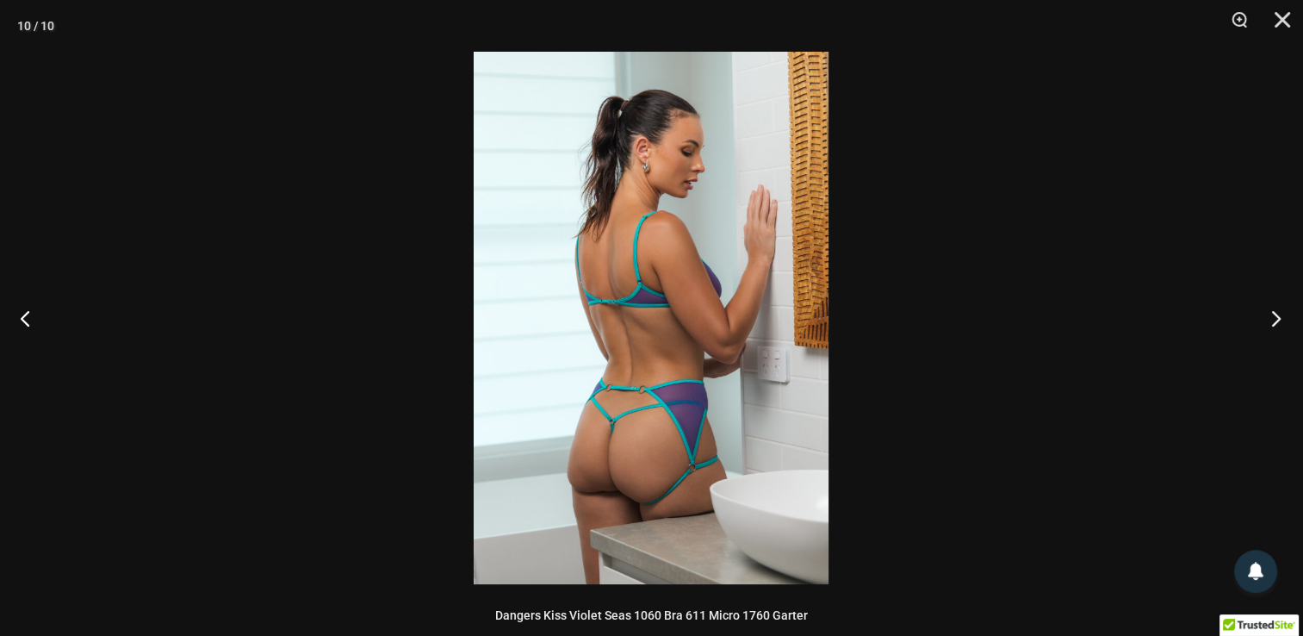
click at [1272, 315] on button "Next" at bounding box center [1271, 318] width 65 height 86
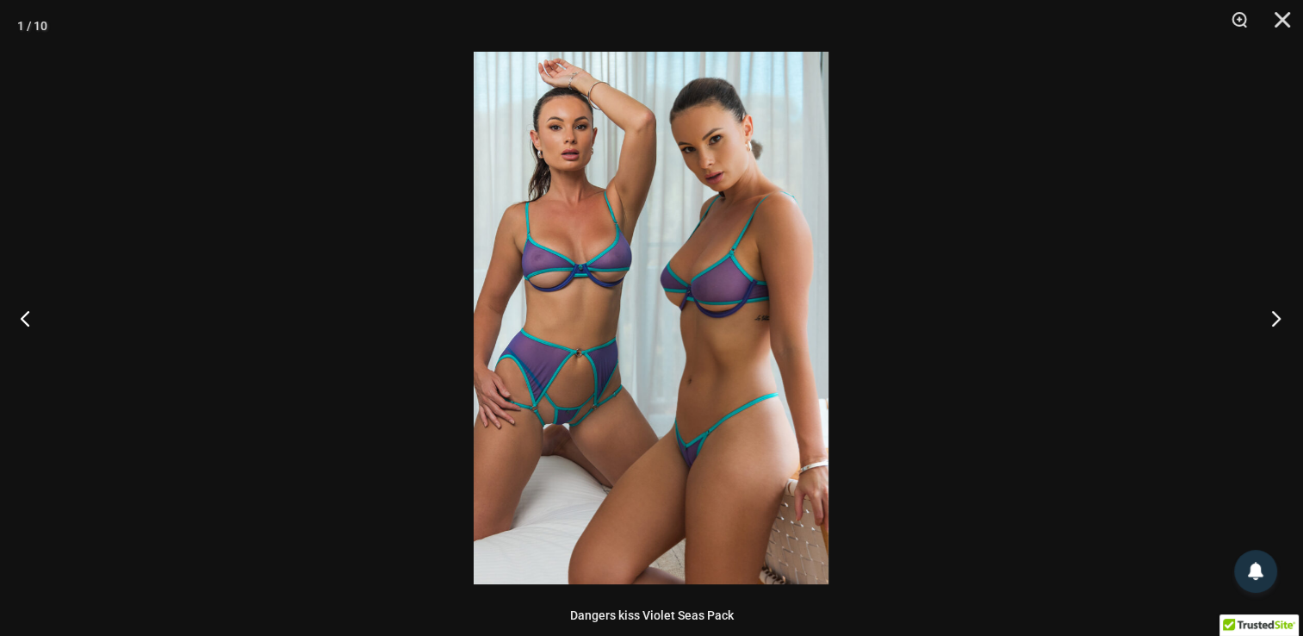
click at [1272, 315] on button "Next" at bounding box center [1271, 318] width 65 height 86
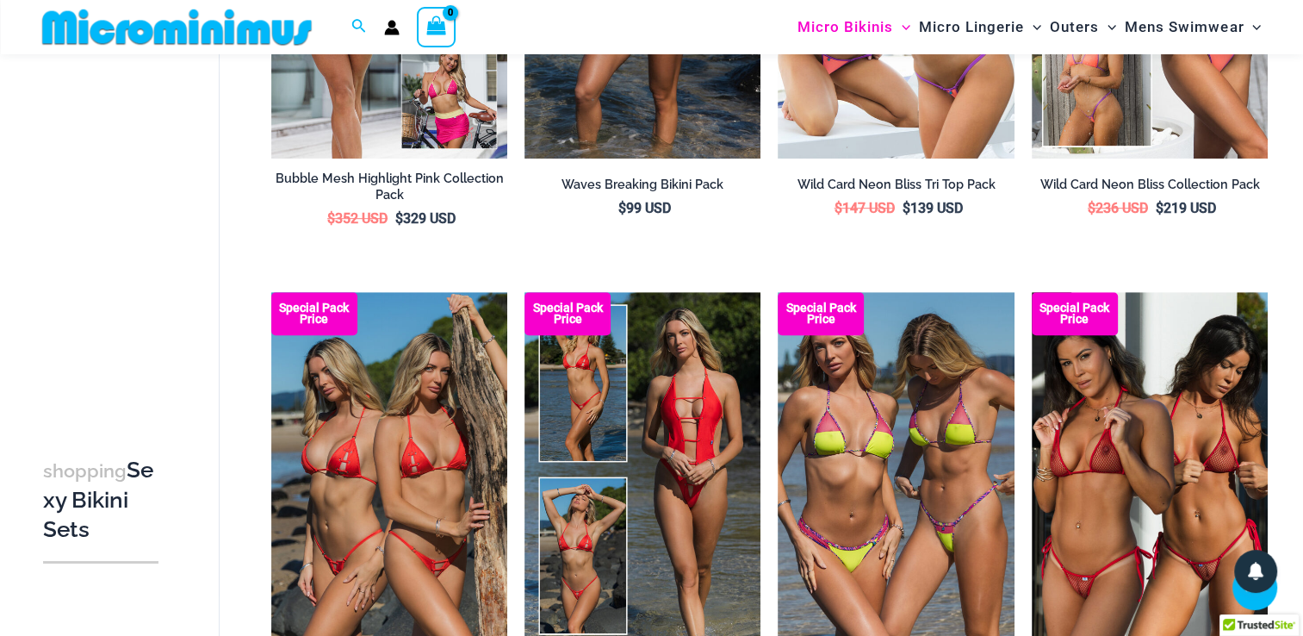
scroll to position [889, 0]
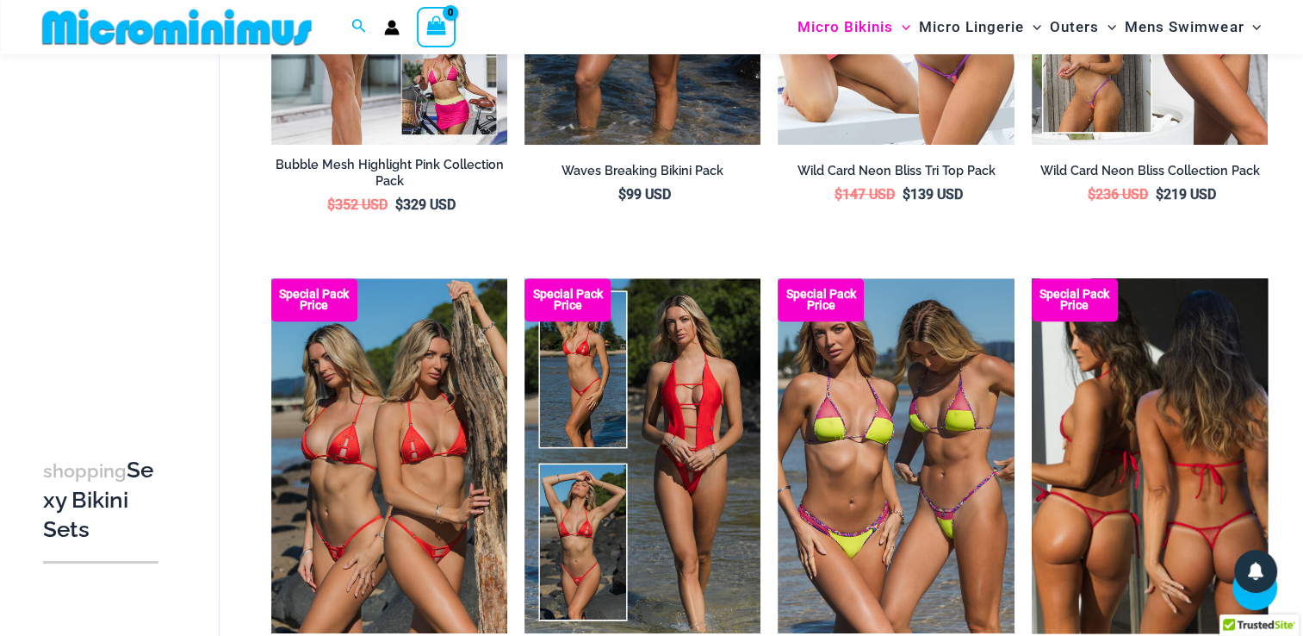
click at [1205, 493] on img at bounding box center [1150, 455] width 236 height 354
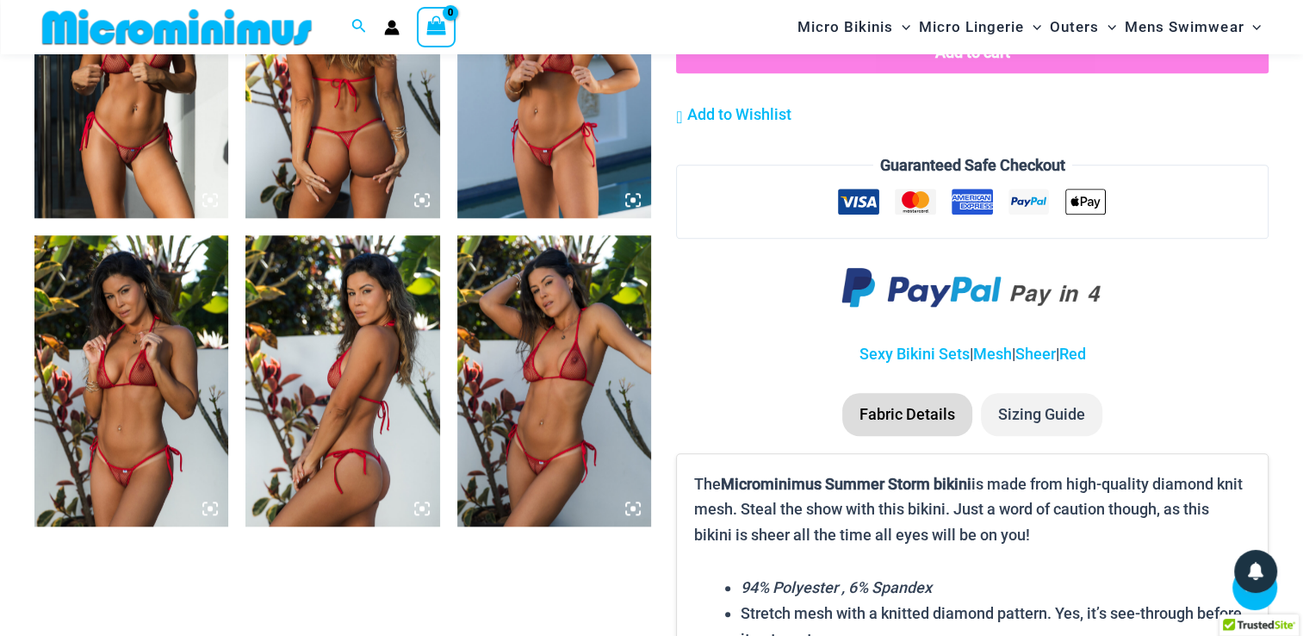
scroll to position [1806, 0]
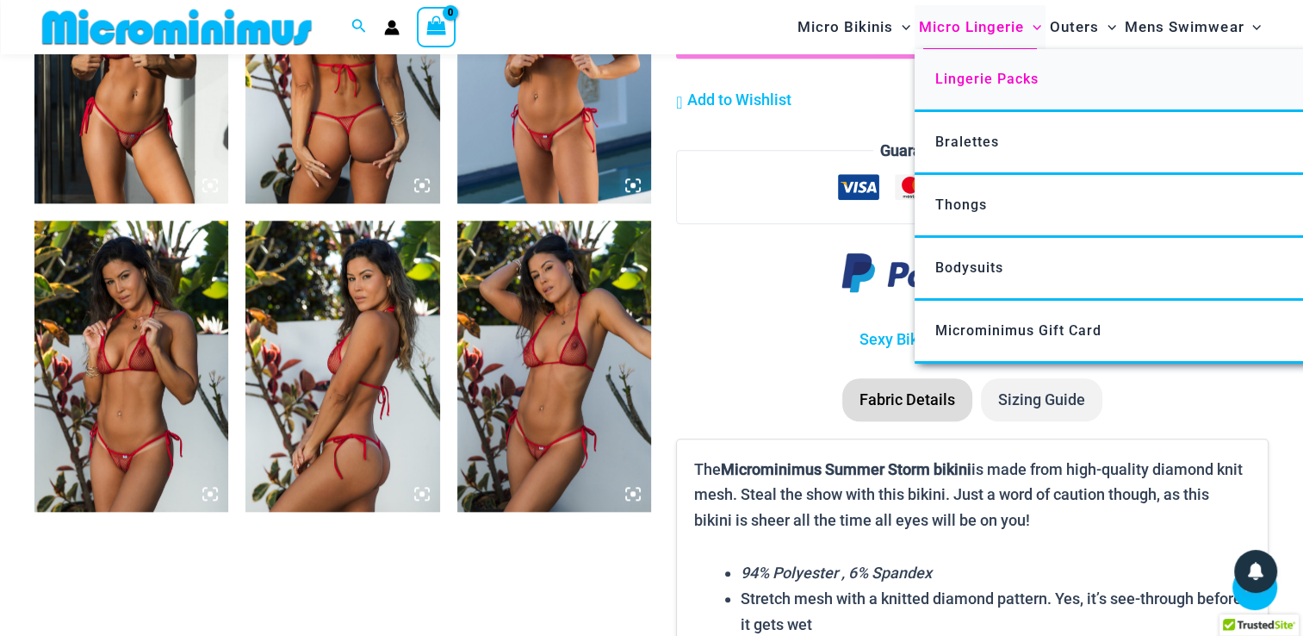
click at [976, 81] on span "Lingerie Packs" at bounding box center [987, 79] width 103 height 16
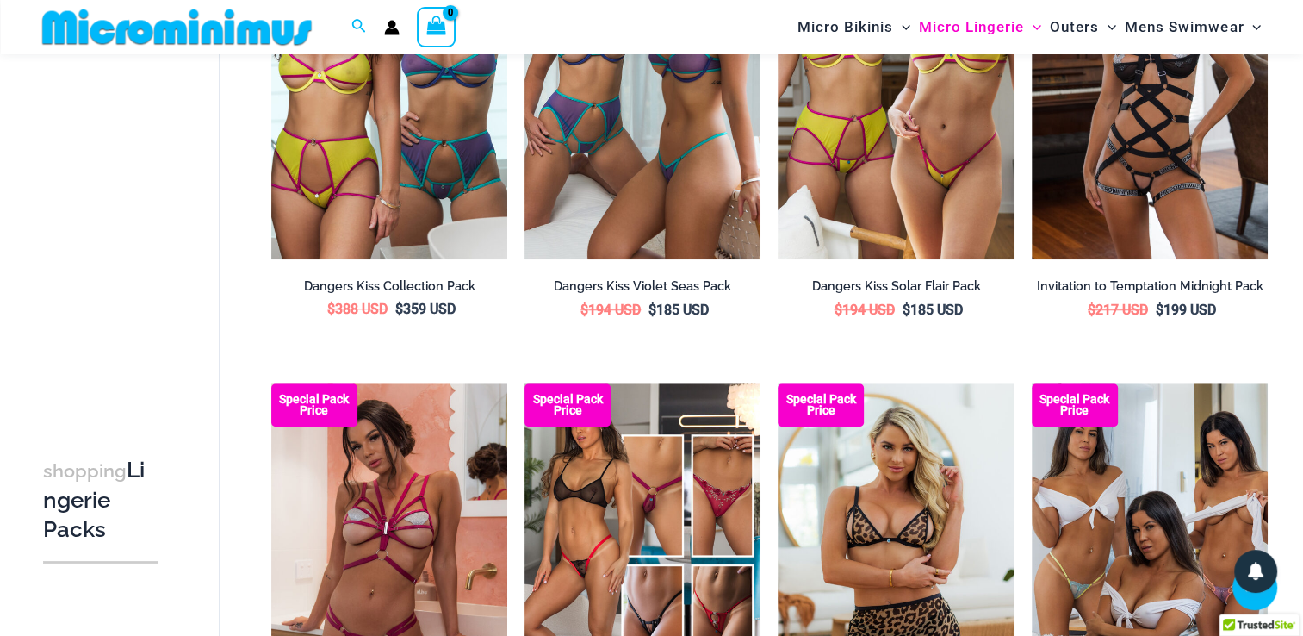
scroll to position [1275, 0]
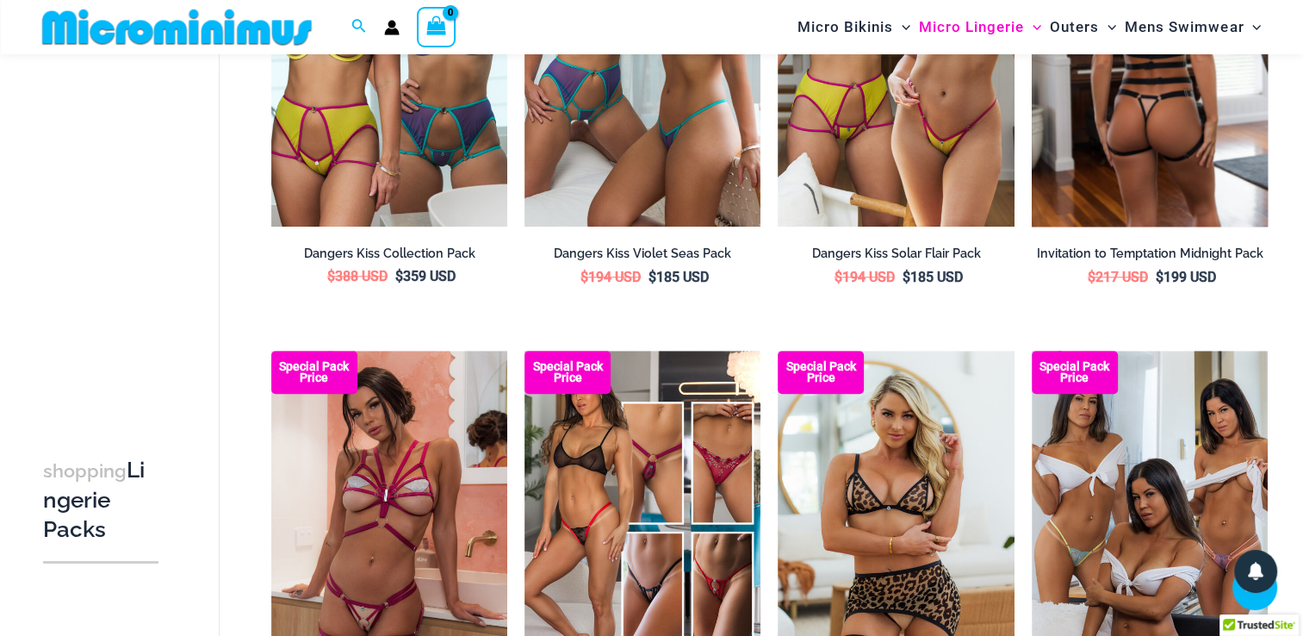
click at [1147, 164] on img at bounding box center [1150, 50] width 236 height 354
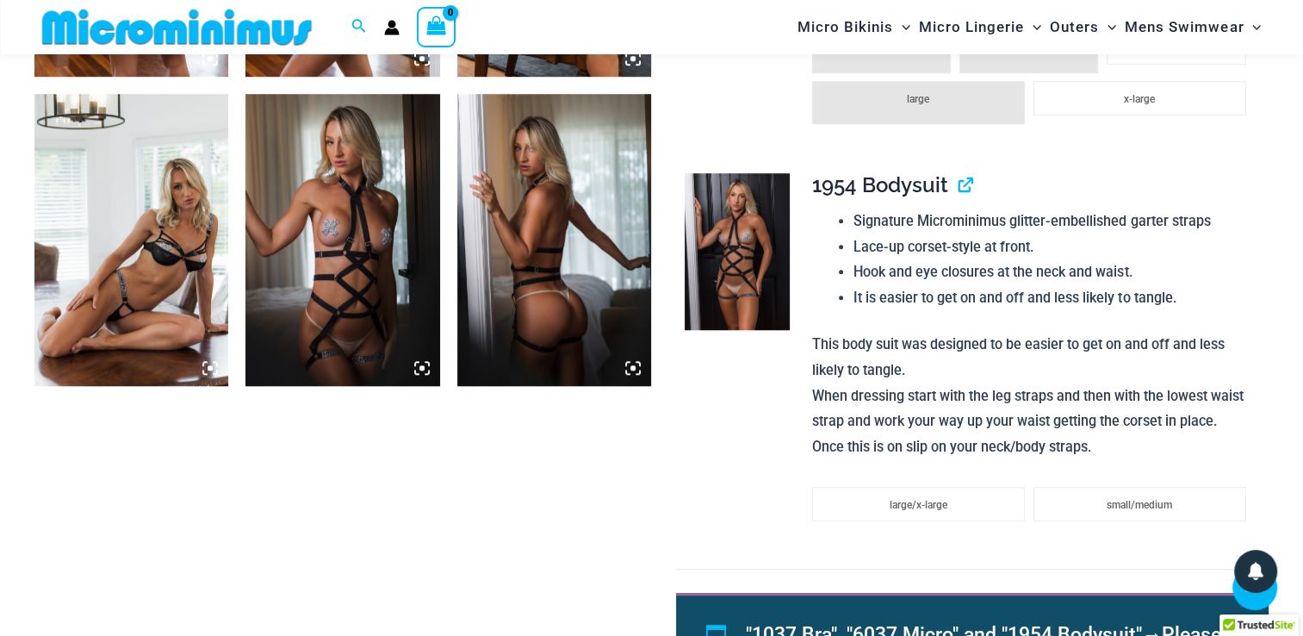
scroll to position [1349, 0]
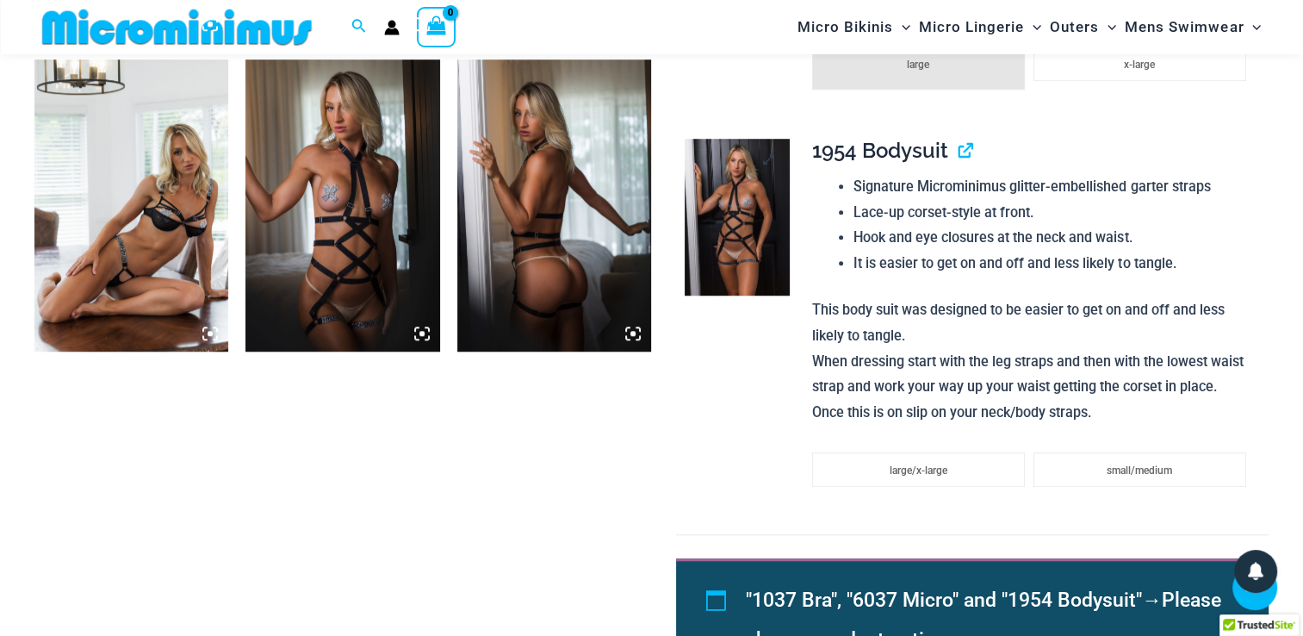
click at [748, 215] on img at bounding box center [737, 217] width 104 height 157
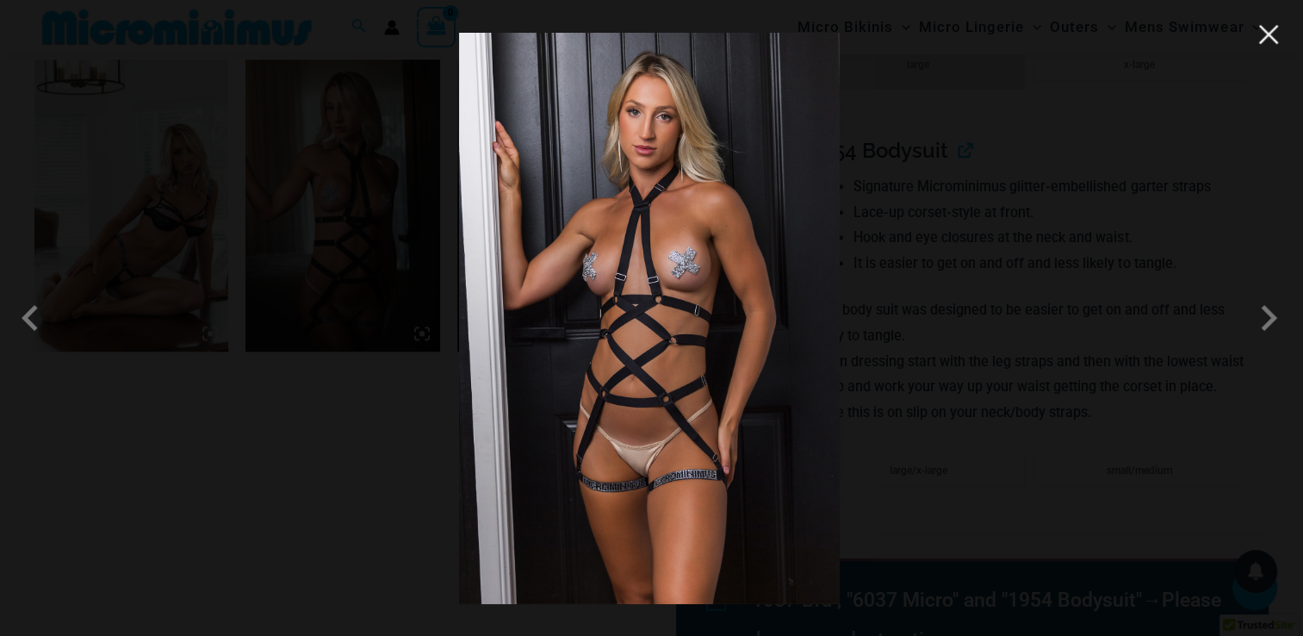
click at [1262, 40] on button "Close" at bounding box center [1269, 35] width 26 height 26
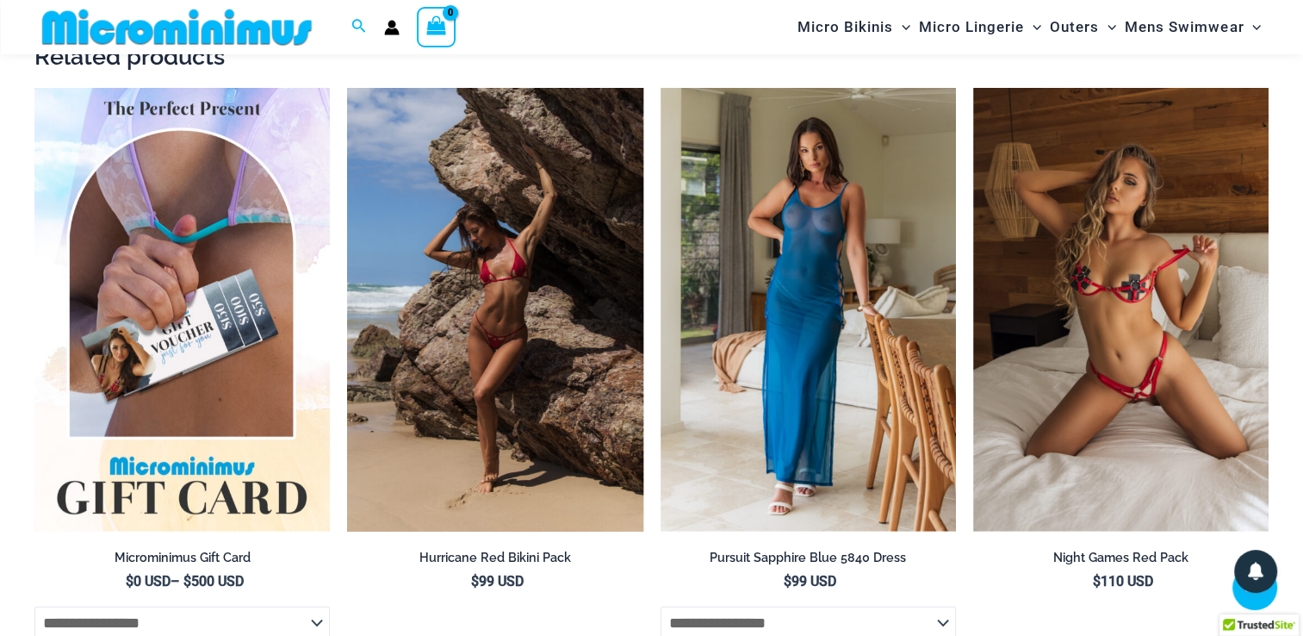
scroll to position [3496, 0]
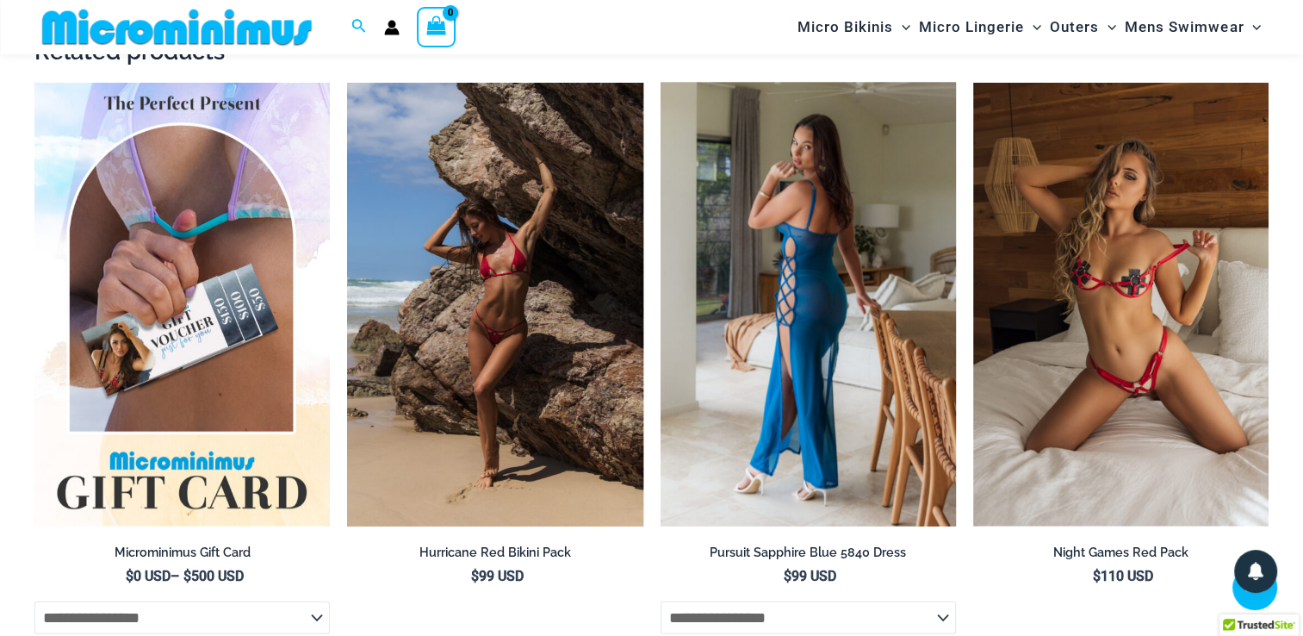
click at [898, 426] on img at bounding box center [808, 305] width 295 height 444
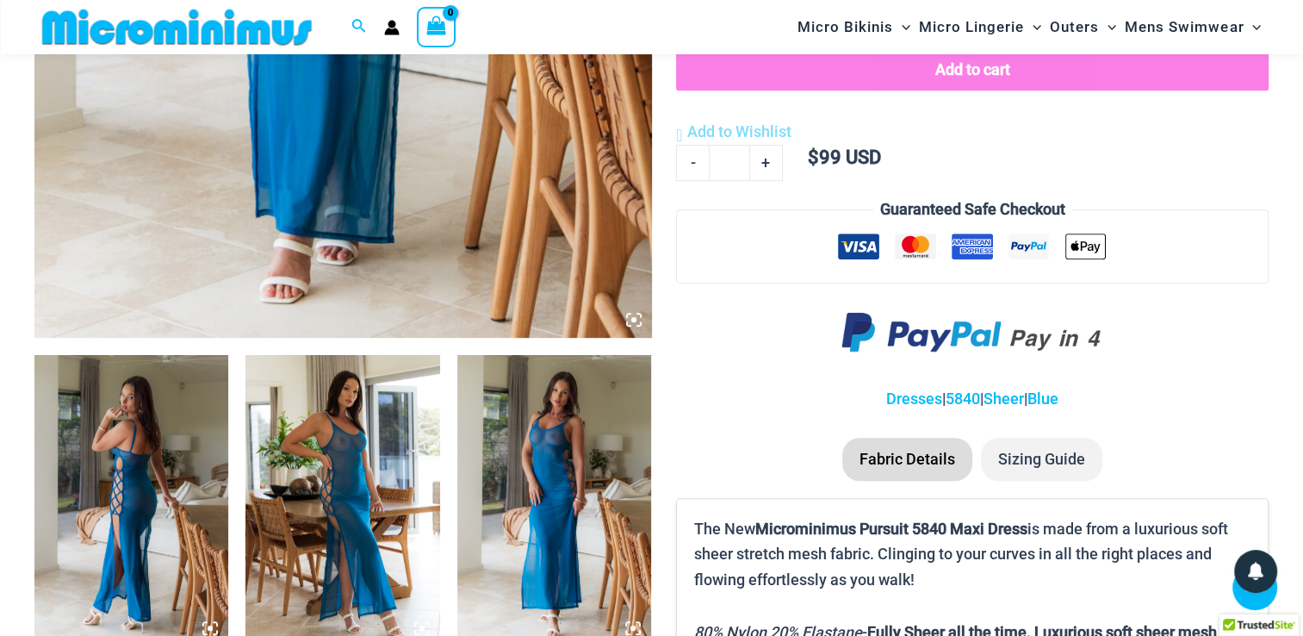
scroll to position [759, 0]
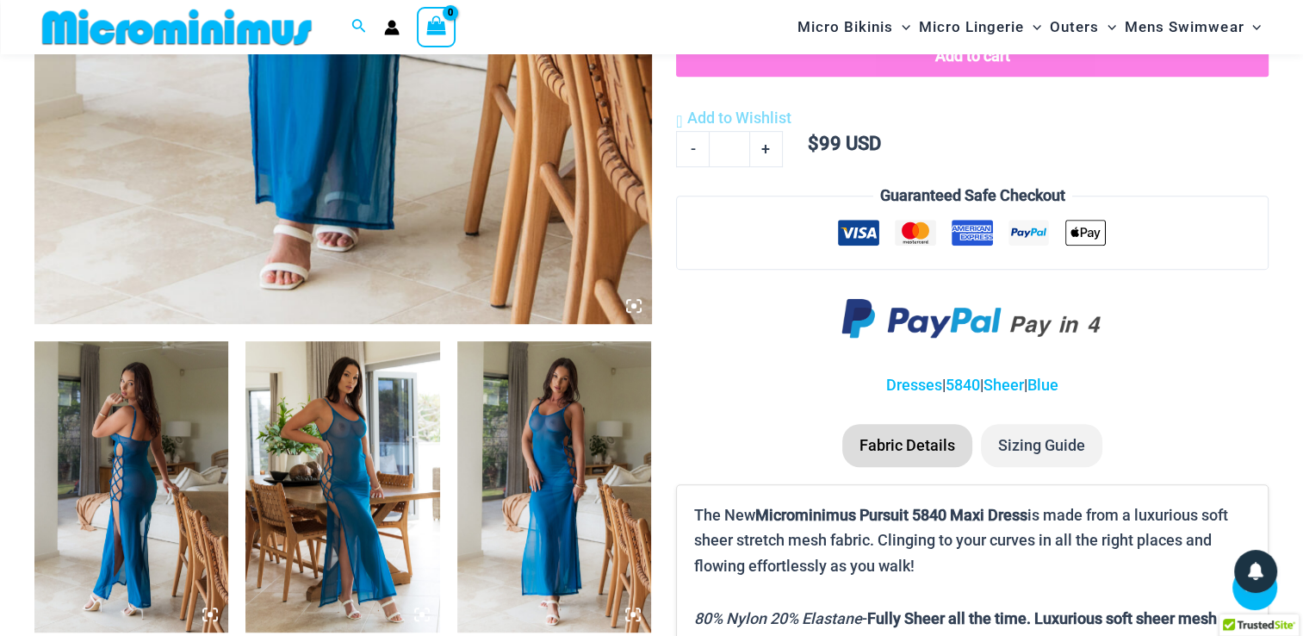
click at [145, 428] on img at bounding box center [131, 486] width 194 height 291
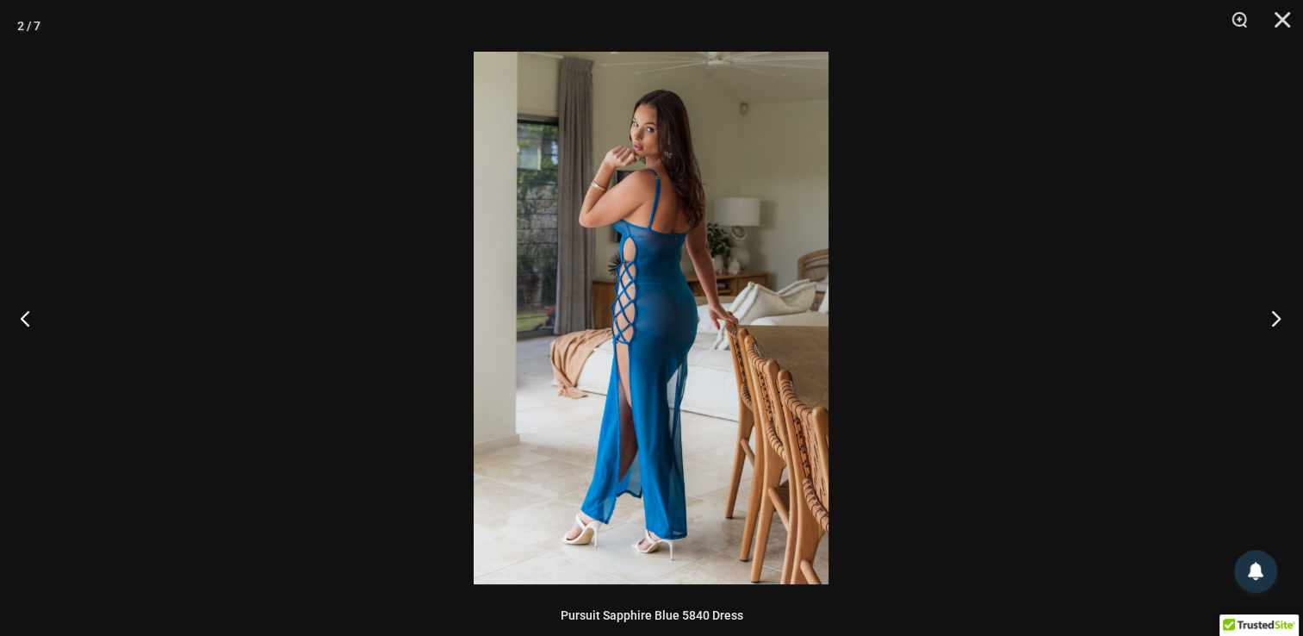
click at [1274, 320] on button "Next" at bounding box center [1271, 318] width 65 height 86
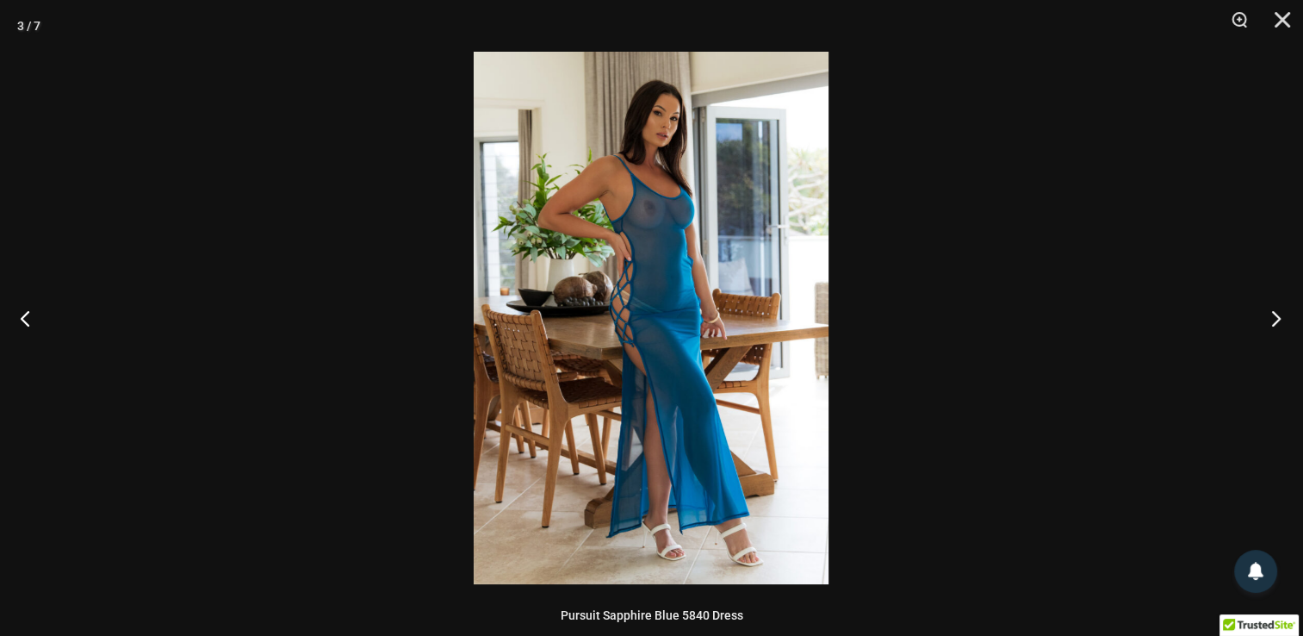
click at [1274, 320] on button "Next" at bounding box center [1271, 318] width 65 height 86
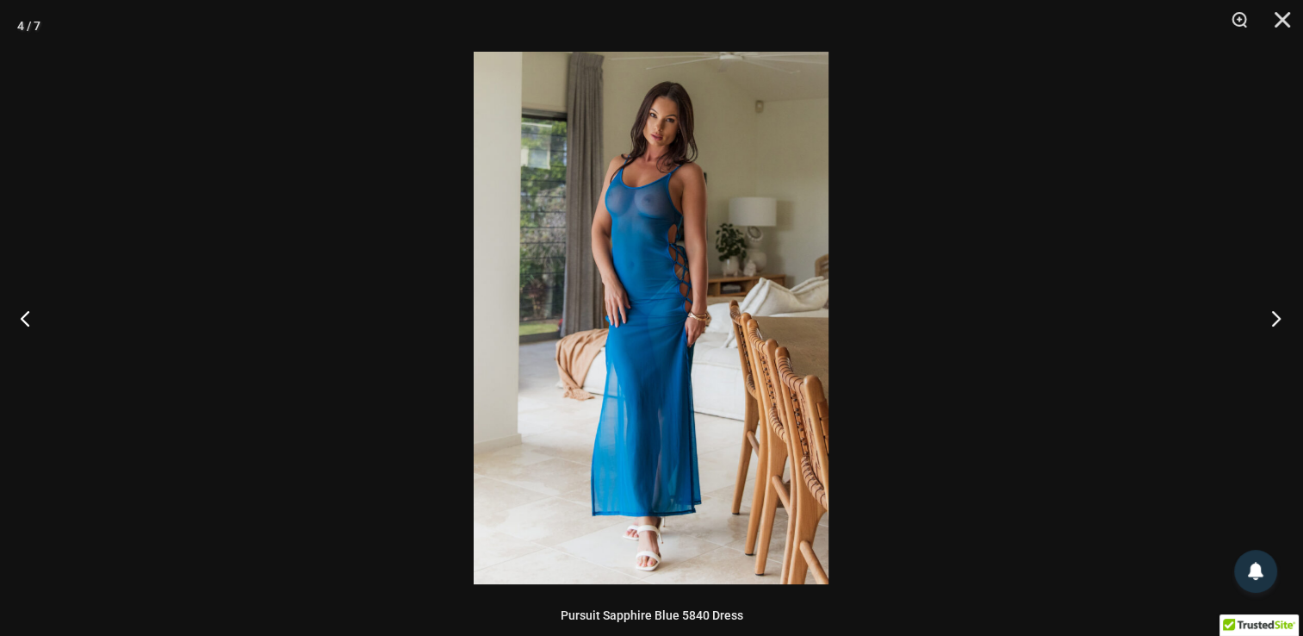
click at [1274, 320] on button "Next" at bounding box center [1271, 318] width 65 height 86
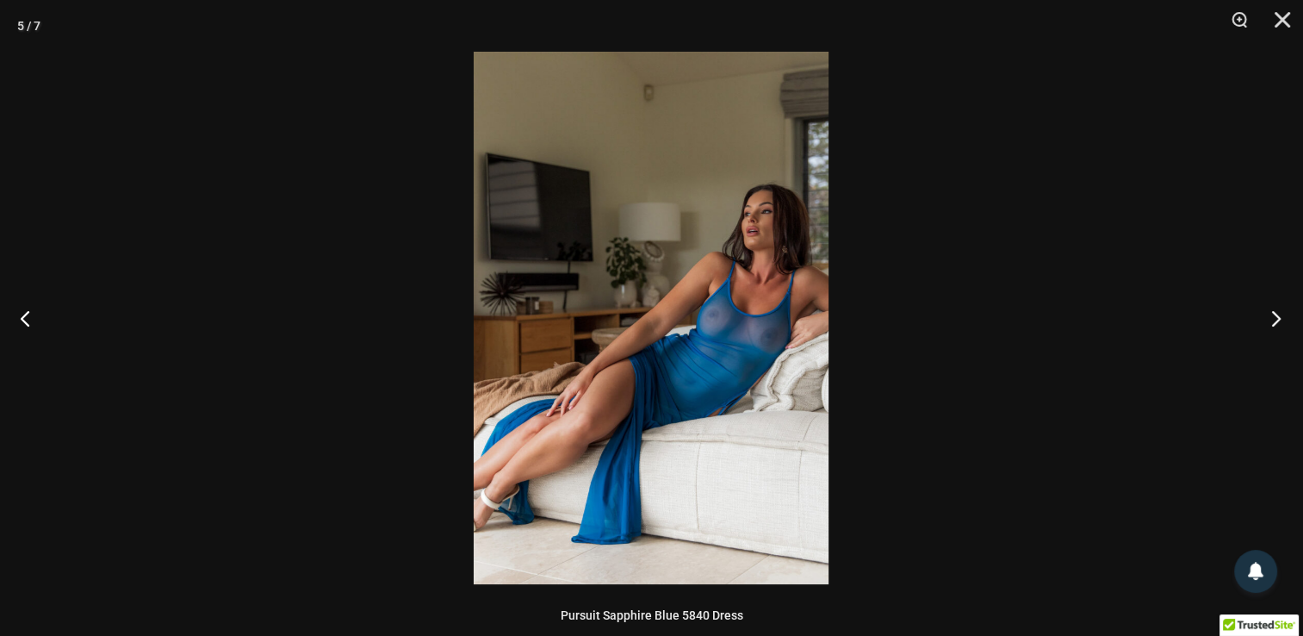
click at [1274, 320] on button "Next" at bounding box center [1271, 318] width 65 height 86
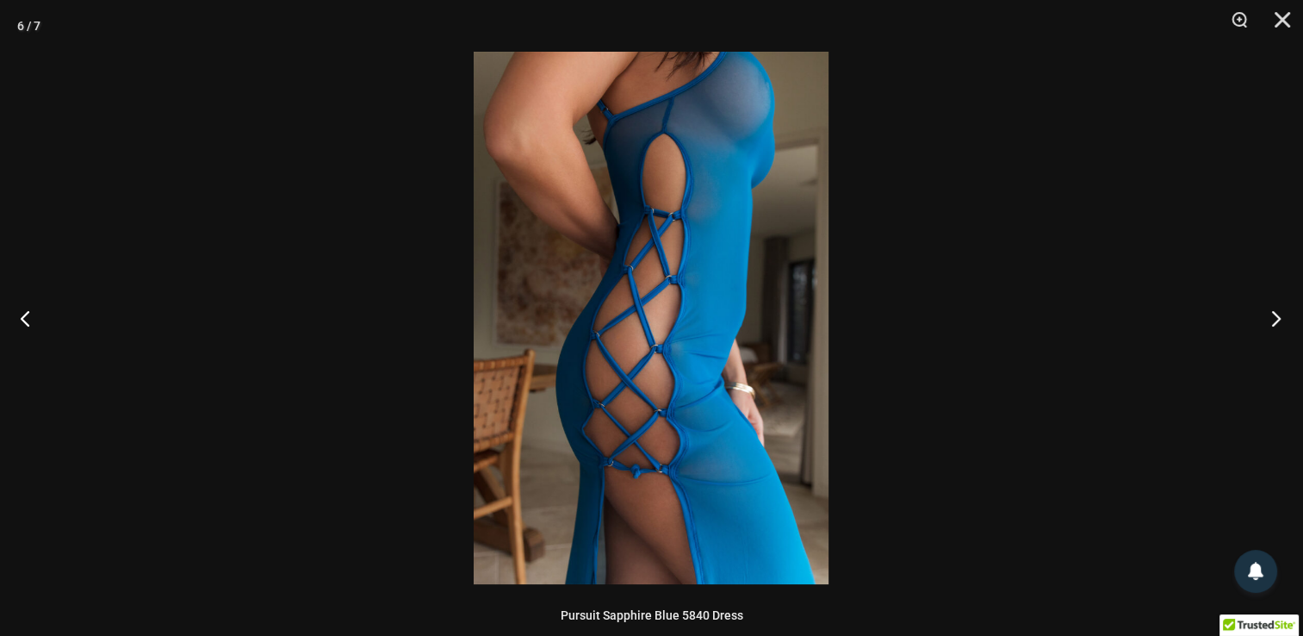
click at [1274, 320] on button "Next" at bounding box center [1271, 318] width 65 height 86
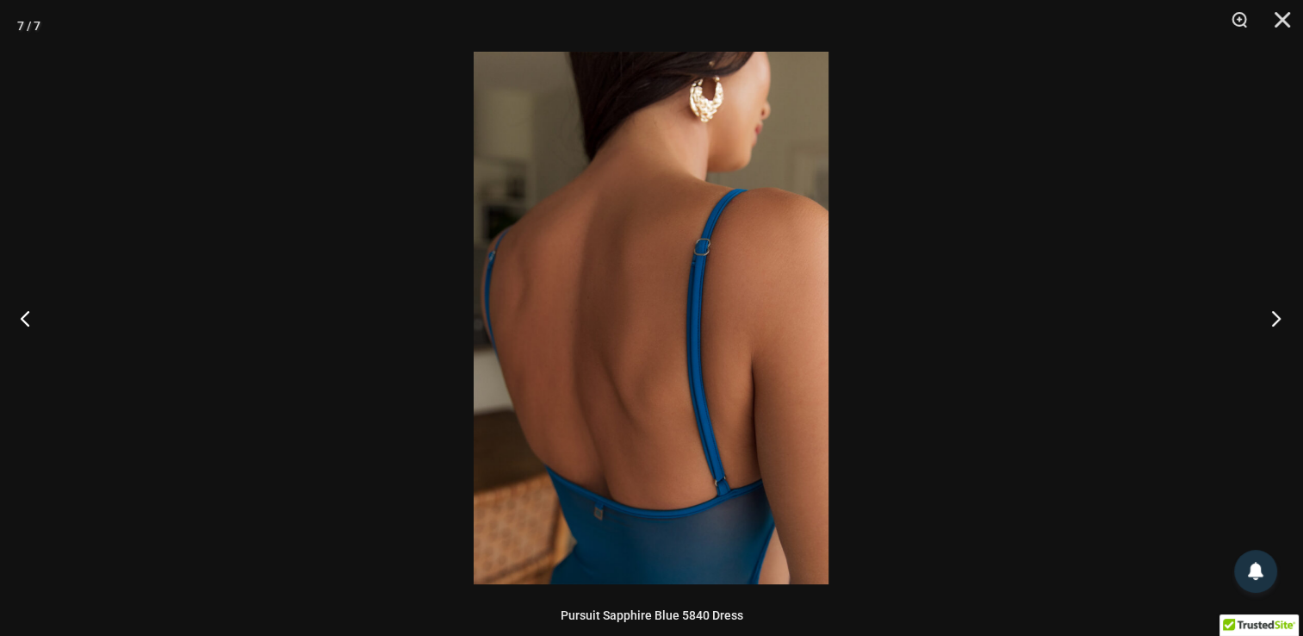
click at [1274, 320] on button "Next" at bounding box center [1271, 318] width 65 height 86
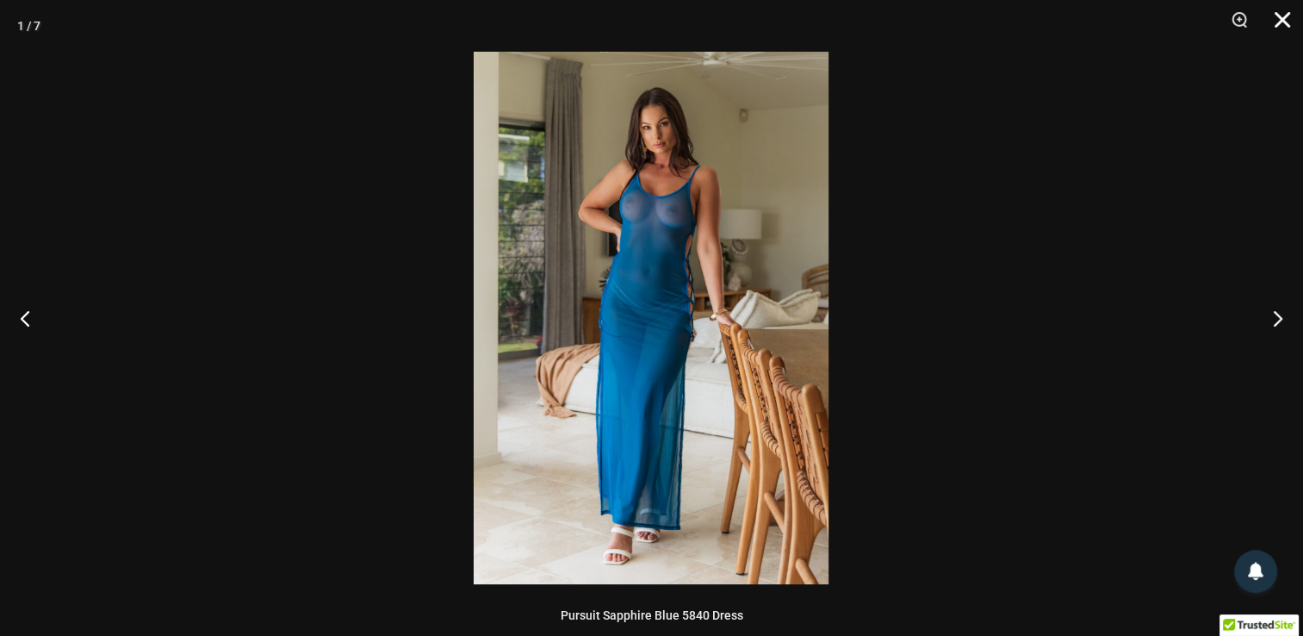
click at [1279, 23] on button "Close" at bounding box center [1276, 26] width 43 height 52
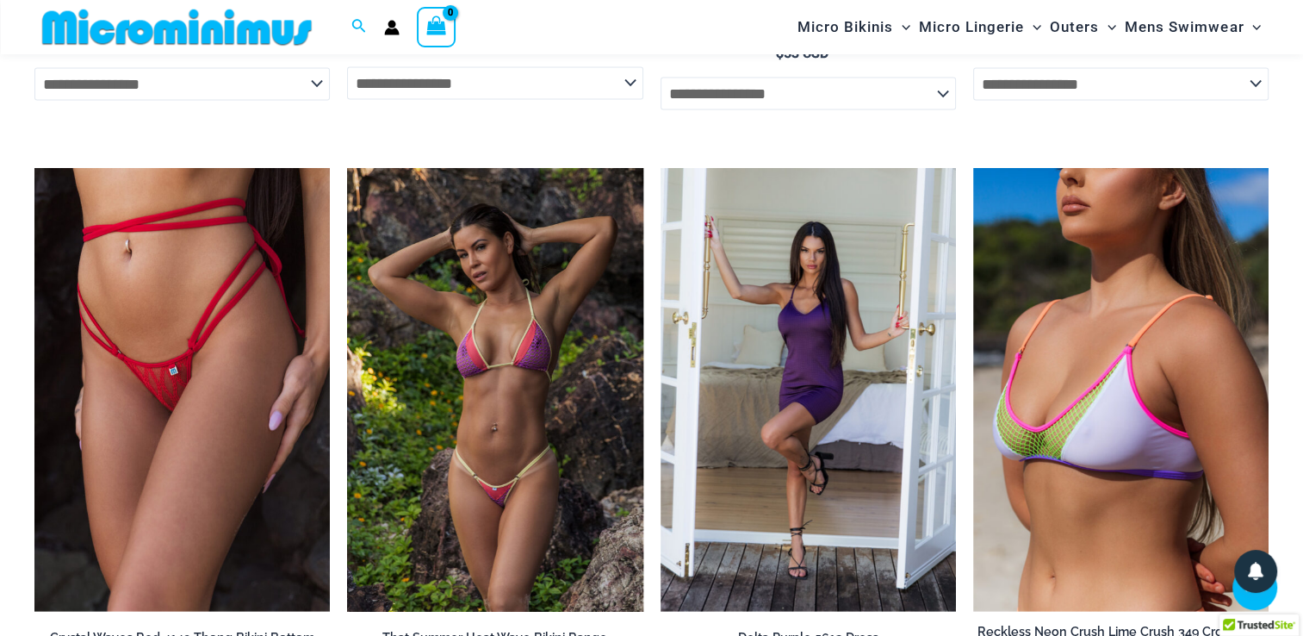
scroll to position [3901, 0]
